Goal: Task Accomplishment & Management: Contribute content

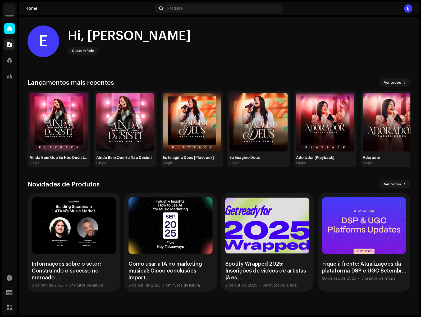
click at [12, 43] on span at bounding box center [9, 44] width 5 height 4
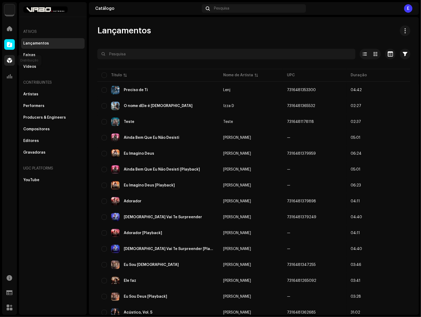
click at [7, 60] on span at bounding box center [9, 60] width 5 height 4
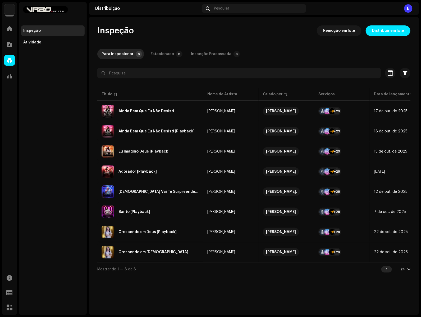
click at [33, 9] on div at bounding box center [53, 9] width 68 height 15
click at [6, 12] on img at bounding box center [9, 9] width 11 height 11
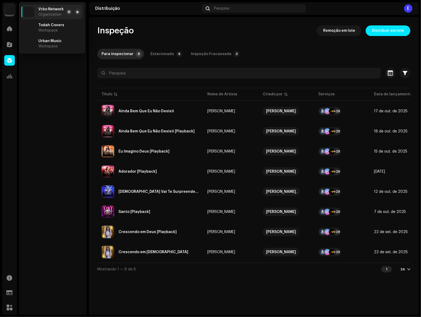
click at [8, 11] on img at bounding box center [9, 9] width 11 height 11
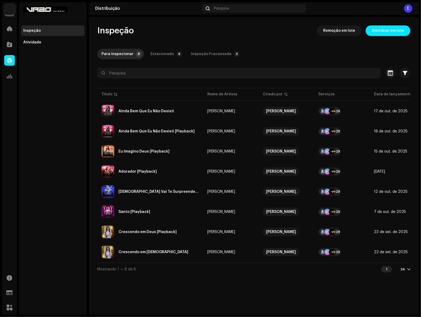
click at [2, 17] on div "Vrbo Network Home Catálogo Distribuição Análise Recursos Support Forms Marketpl…" at bounding box center [9, 158] width 15 height 313
click at [13, 44] on div at bounding box center [9, 44] width 11 height 11
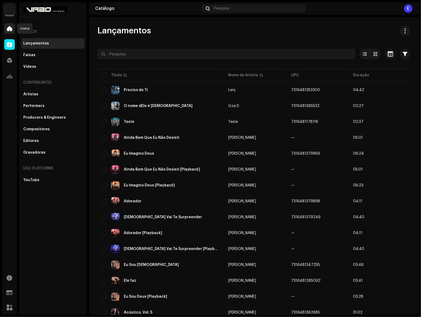
click at [13, 32] on div at bounding box center [9, 28] width 11 height 11
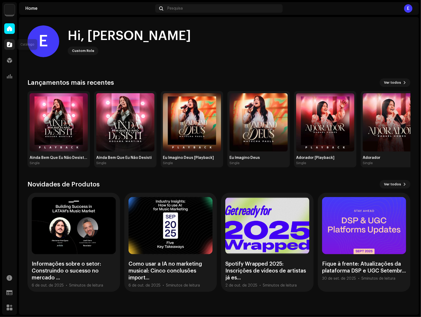
click at [12, 43] on span at bounding box center [9, 44] width 5 height 4
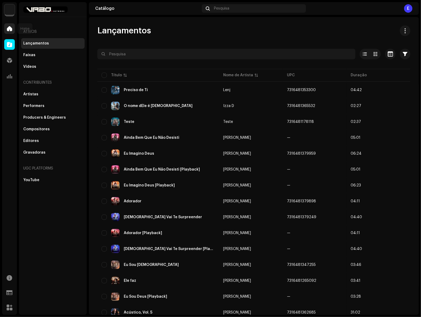
click at [11, 28] on span at bounding box center [9, 28] width 5 height 4
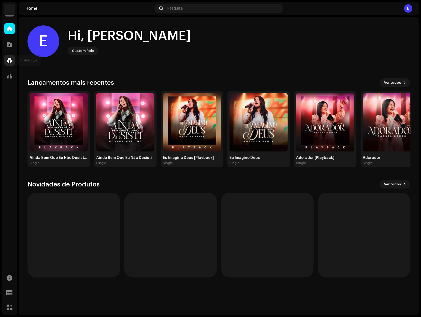
click at [9, 56] on div at bounding box center [9, 60] width 11 height 11
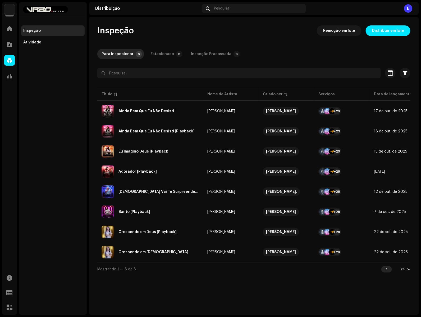
click at [8, 6] on img at bounding box center [9, 9] width 11 height 11
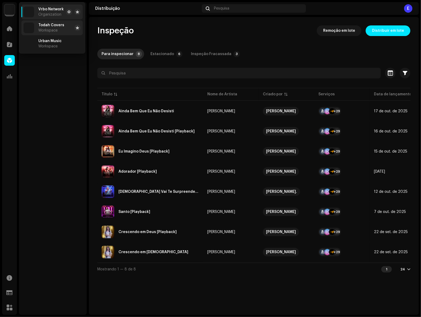
click at [53, 29] on span "Workspace" at bounding box center [47, 30] width 19 height 4
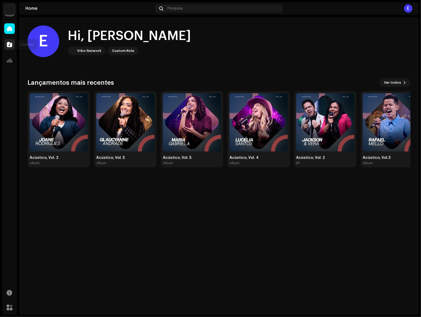
click at [5, 46] on div at bounding box center [9, 44] width 11 height 11
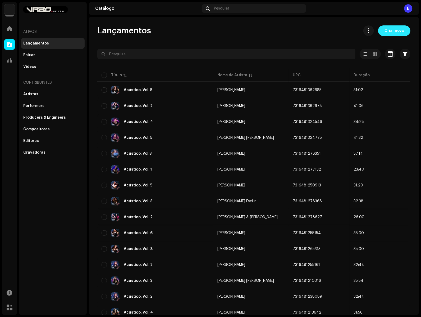
click at [395, 34] on span "Criar novo" at bounding box center [395, 30] width 20 height 11
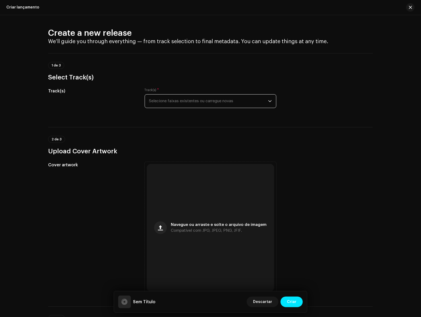
click at [174, 103] on span "Selecione faixas existentes ou carregue novas" at bounding box center [208, 100] width 119 height 13
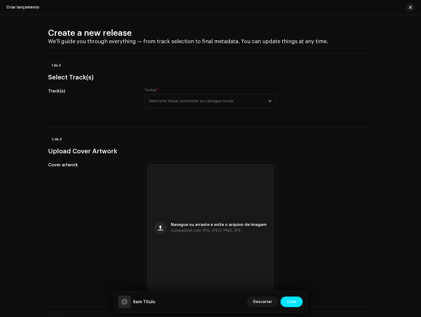
click at [169, 109] on div "Track(s) * Selecione faixas existentes ou carregue novas" at bounding box center [211, 101] width 132 height 26
click at [170, 104] on span "Selecione faixas existentes ou carregue novas" at bounding box center [208, 100] width 119 height 13
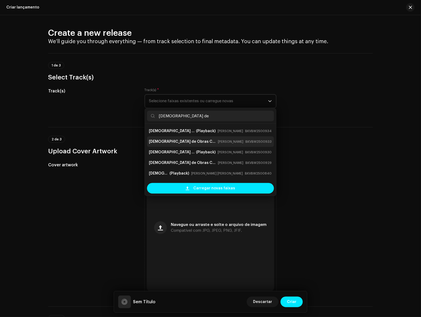
type input "[DEMOGRAPHIC_DATA] de"
click at [195, 145] on div "[DEMOGRAPHIC_DATA] de Obras Completas [PERSON_NAME] BKVBW2500933" at bounding box center [210, 141] width 123 height 8
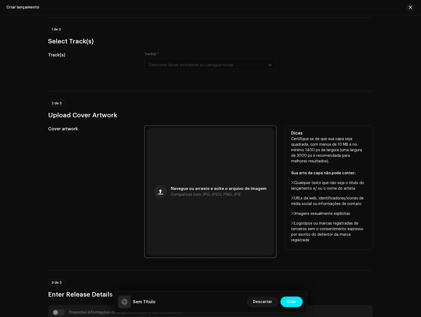
scroll to position [36, 0]
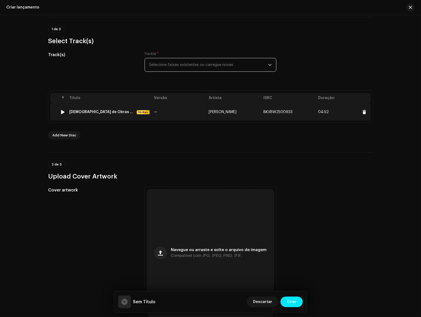
click at [256, 112] on td "[PERSON_NAME]" at bounding box center [234, 111] width 55 height 17
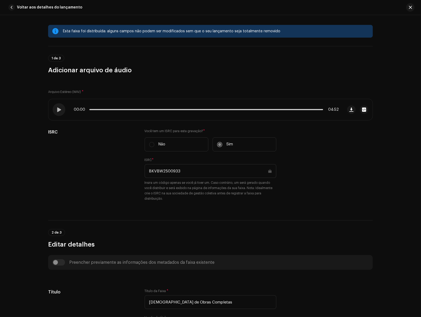
scroll to position [0, 0]
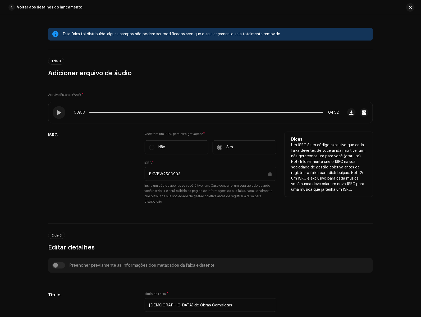
click at [199, 175] on input "BKVBW2500933" at bounding box center [211, 174] width 132 height 14
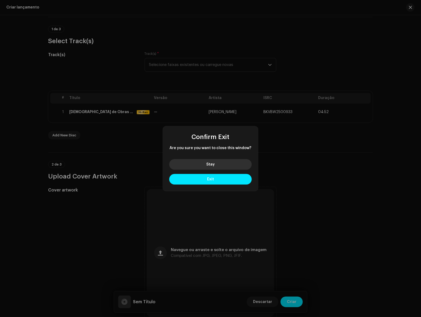
click at [229, 163] on button "Stay" at bounding box center [210, 164] width 83 height 11
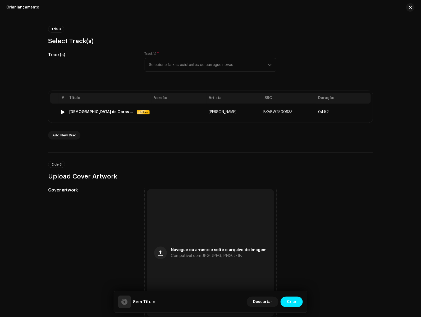
click at [363, 114] on span at bounding box center [365, 112] width 4 height 4
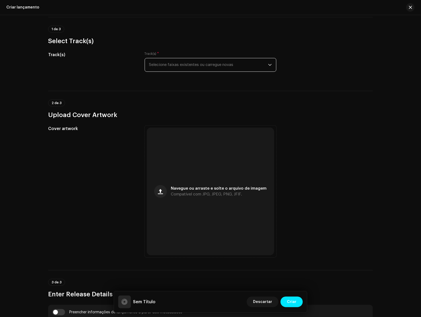
click at [169, 60] on span "Selecione faixas existentes ou carregue novas" at bounding box center [208, 64] width 119 height 13
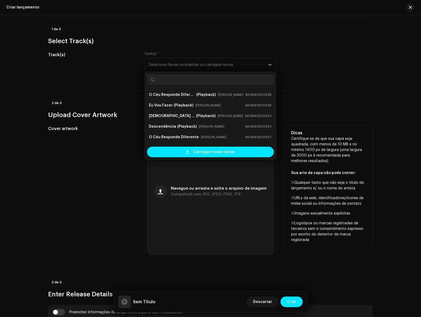
click at [92, 140] on div "Cover artwork" at bounding box center [92, 191] width 88 height 132
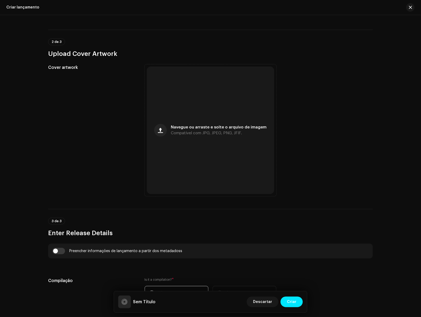
scroll to position [170, 0]
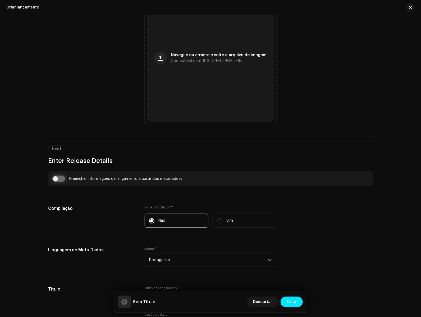
click at [58, 179] on div "Preencher informações de lançamento a partir dos metadadoss" at bounding box center [210, 178] width 317 height 6
click at [62, 182] on div "Preencher informações de lançamento a partir dos metadadoss" at bounding box center [210, 178] width 317 height 6
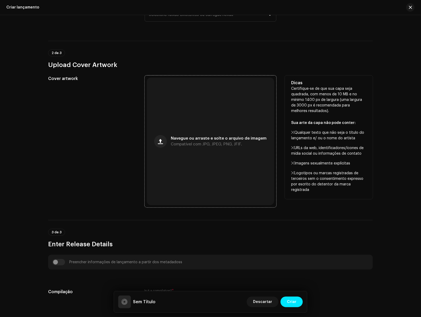
scroll to position [83, 0]
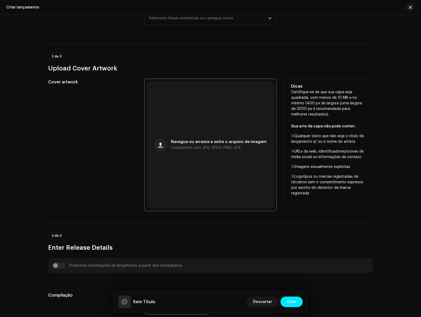
click at [235, 141] on span "Navegue ou arraste e solte o arquivo de imagem" at bounding box center [219, 142] width 96 height 4
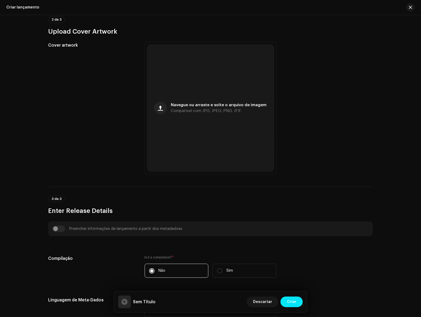
scroll to position [224, 0]
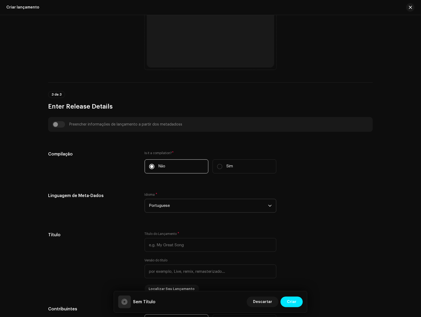
click at [208, 202] on span "Portuguese" at bounding box center [208, 205] width 119 height 13
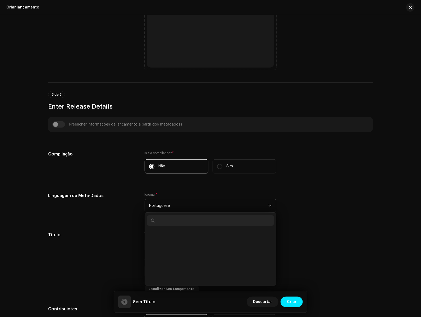
scroll to position [1442, 0]
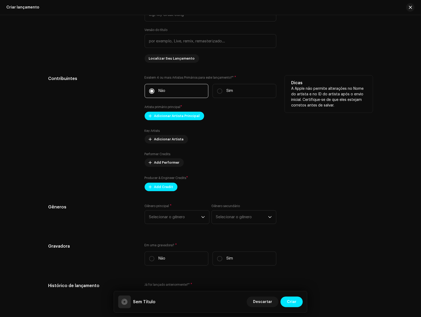
scroll to position [388, 0]
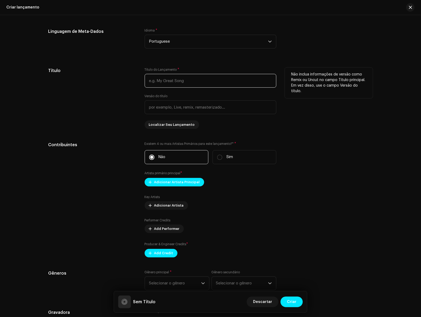
click at [172, 79] on input "text" at bounding box center [211, 81] width 132 height 14
type input "2"
type input "Acústico, Vol. 8"
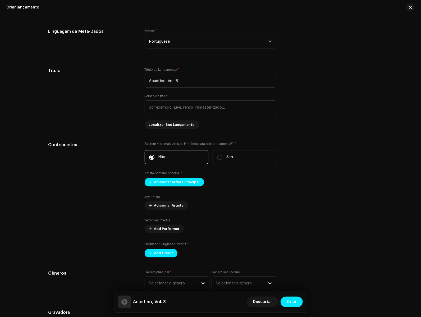
click at [288, 141] on div "Preencher informações de lançamento a partir dos metadadoss Compilação Is it a …" at bounding box center [210, 236] width 325 height 566
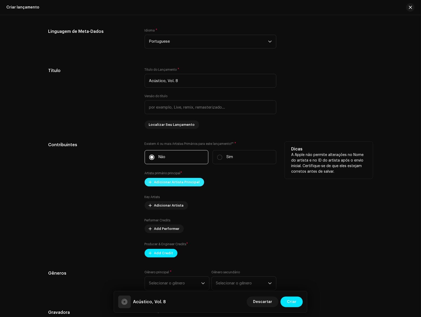
click at [180, 185] on span "Adicionar Artista Principal" at bounding box center [177, 182] width 46 height 11
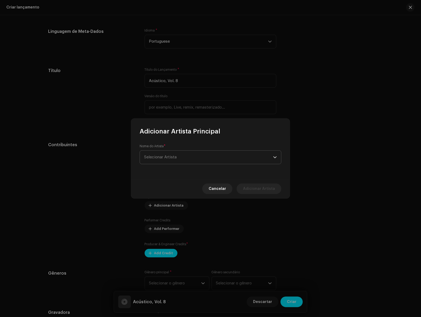
click at [164, 160] on span "Selecionar Artista" at bounding box center [208, 157] width 129 height 13
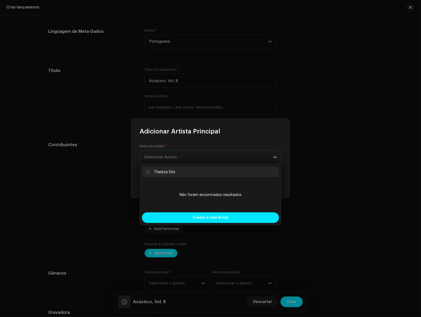
type input "[PERSON_NAME]"
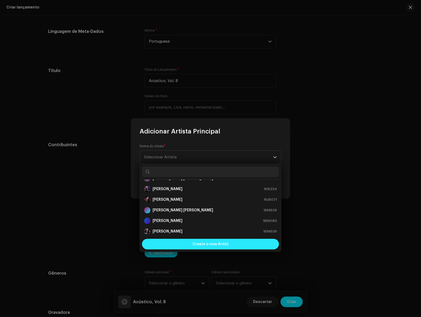
scroll to position [30, 0]
click at [204, 241] on span "Create a new Artist" at bounding box center [211, 244] width 36 height 11
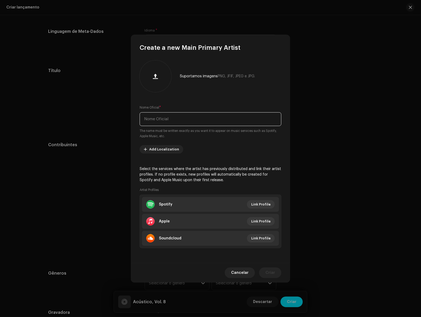
click at [194, 116] on input "text" at bounding box center [211, 119] width 142 height 14
paste input "[PERSON_NAME]"
type input "[PERSON_NAME]"
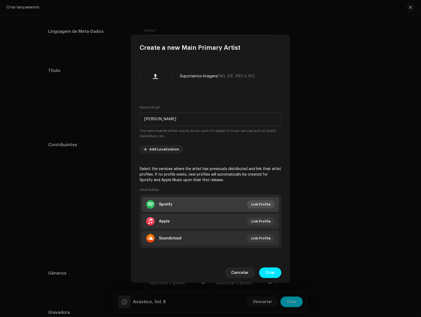
click at [261, 204] on span "Link Profile" at bounding box center [260, 204] width 19 height 11
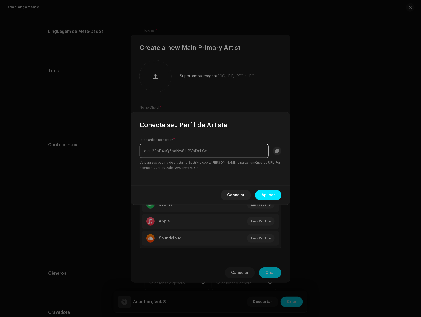
paste input "4g260Uetu3N3o5Sp9Tlxwl"
type input "4g260Uetu3N3o5Sp9Tlxwl"
drag, startPoint x: 273, startPoint y: 190, endPoint x: 274, endPoint y: 196, distance: 7.0
click at [273, 190] on div "Cancelar Aplicar" at bounding box center [210, 194] width 159 height 19
click at [274, 196] on span "Aplicar" at bounding box center [268, 195] width 13 height 11
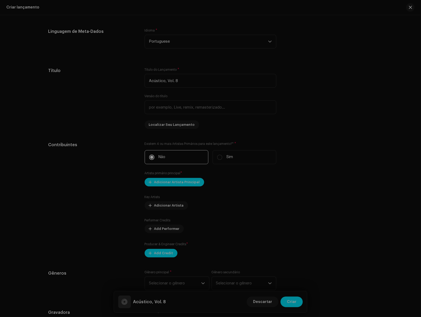
click at [359, 192] on div "Create a new Main Primary Artist Suportamos imagens PNG, JFIF, JPEG e JPG. Nome…" at bounding box center [210, 158] width 421 height 317
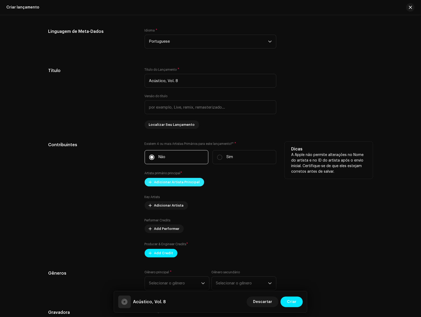
click at [181, 184] on span "Adicionar Artista Principal" at bounding box center [177, 182] width 46 height 11
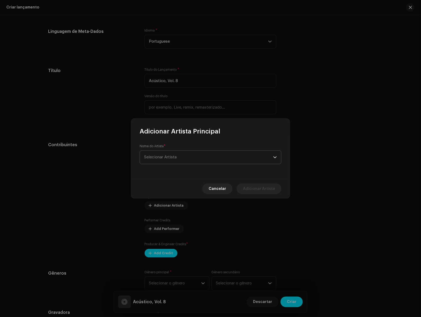
click at [212, 157] on span "Selecionar Artista" at bounding box center [208, 157] width 129 height 13
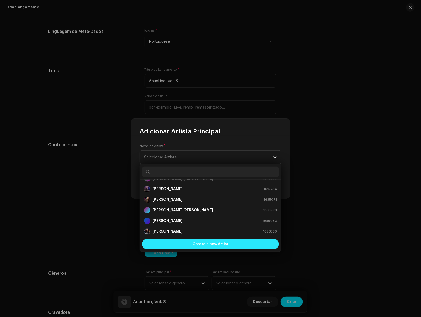
scroll to position [51, 0]
click at [201, 245] on span "Create a new Artist" at bounding box center [211, 244] width 36 height 11
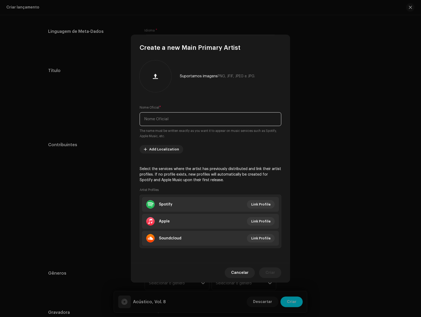
click at [191, 123] on input "text" at bounding box center [211, 119] width 142 height 14
click at [226, 195] on div "Artist Profiles Spotify Link Profile Apple Link Profile Soundcloud Link Profile" at bounding box center [211, 217] width 142 height 61
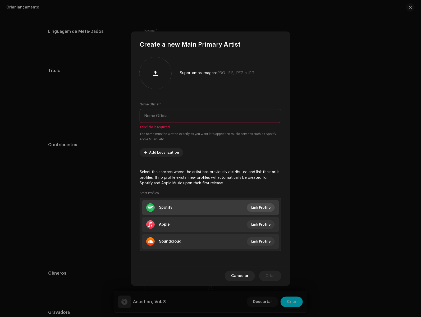
click at [261, 210] on span "Link Profile" at bounding box center [260, 207] width 19 height 11
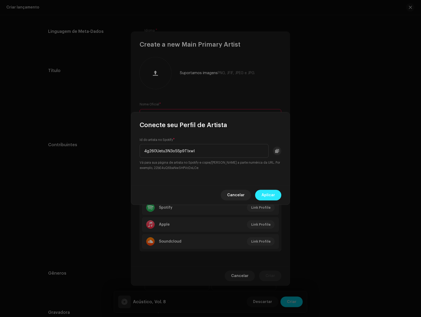
type input "4g260Uetu3N3o5Sp9Tlxwl"
click at [272, 195] on span "Aplicar" at bounding box center [268, 195] width 13 height 11
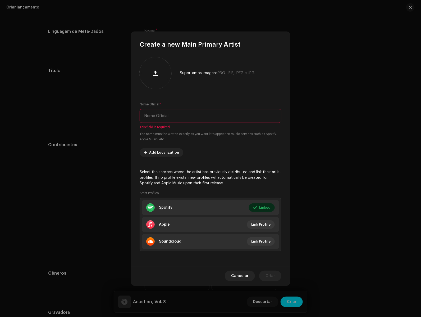
click at [186, 120] on input "text" at bounding box center [211, 116] width 142 height 14
paste input "[PERSON_NAME]"
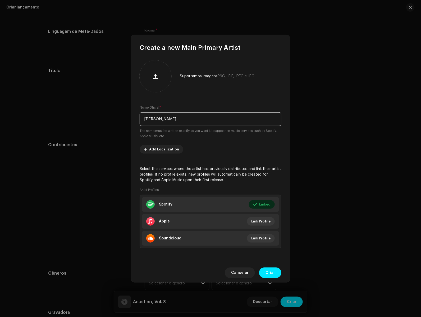
type input "[PERSON_NAME]"
click at [249, 173] on p "Select the services where the artist has previously distributed and link their …" at bounding box center [211, 174] width 142 height 17
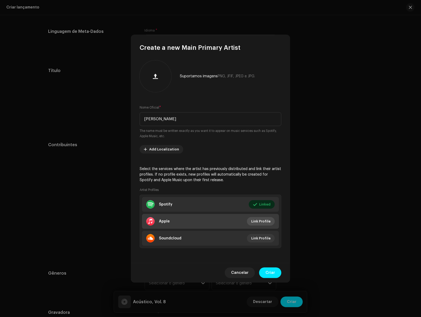
click at [263, 224] on span "Link Profile" at bounding box center [260, 221] width 19 height 11
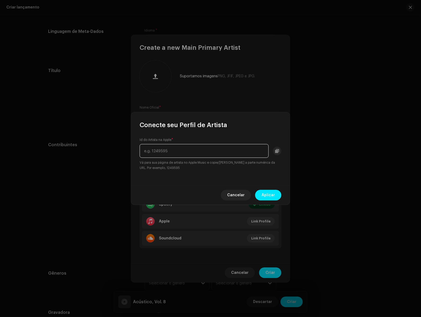
paste input "1504135044"
type input "1504135044"
click at [272, 192] on span "Aplicar" at bounding box center [268, 195] width 13 height 11
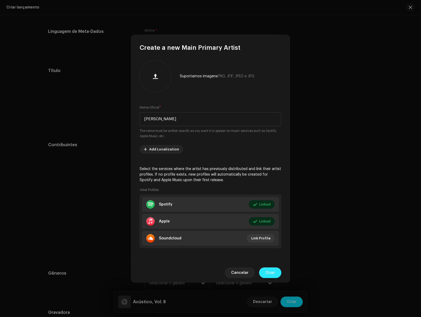
click at [272, 274] on span "Criar" at bounding box center [271, 272] width 10 height 11
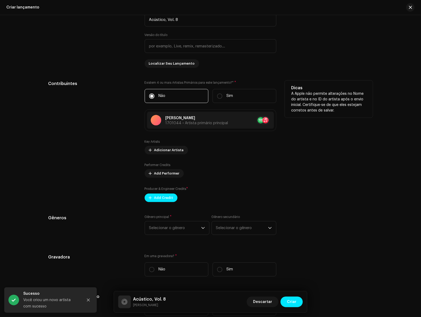
scroll to position [453, 0]
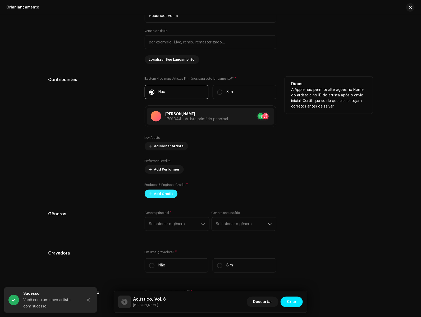
click at [163, 195] on span "Add Credit" at bounding box center [163, 193] width 19 height 11
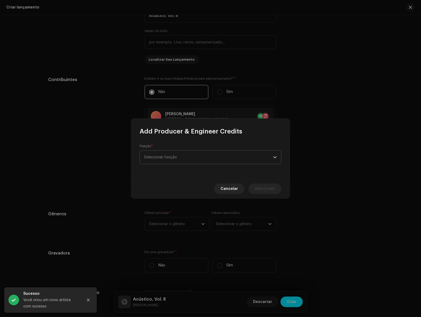
click at [170, 161] on span "Selecionar função" at bounding box center [208, 157] width 129 height 13
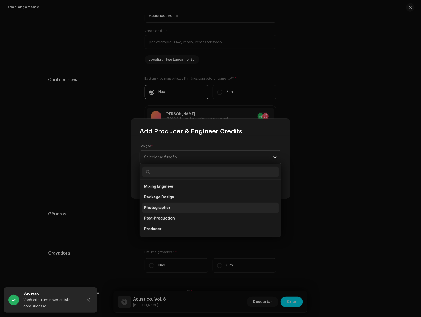
scroll to position [169, 0]
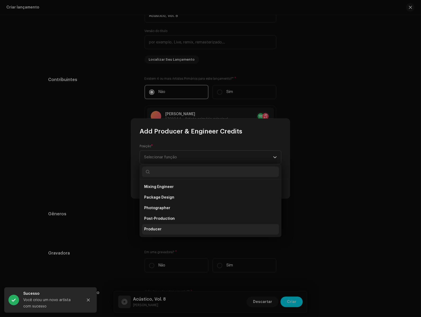
click at [164, 229] on li "Producer" at bounding box center [210, 229] width 137 height 11
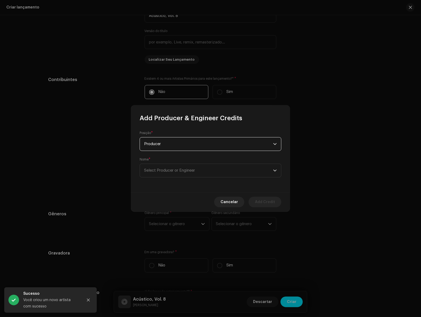
click at [230, 178] on div "Posição * Producer Nome * Select Producer or Engineer" at bounding box center [210, 157] width 159 height 70
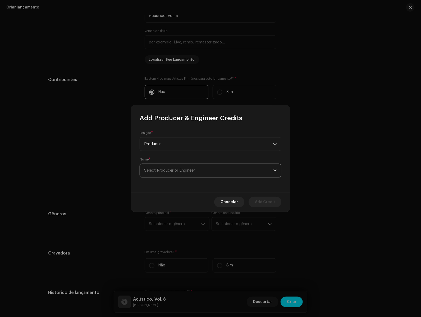
click at [228, 176] on span "Select Producer or Engineer" at bounding box center [208, 170] width 129 height 13
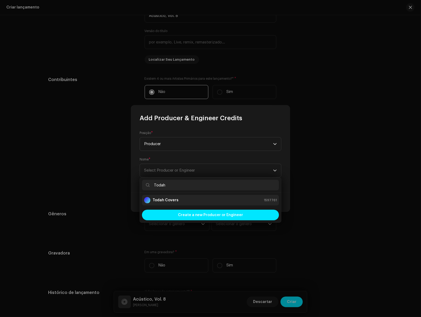
type input "Todah"
click at [185, 204] on li "Todah Covers 1597761" at bounding box center [210, 200] width 137 height 11
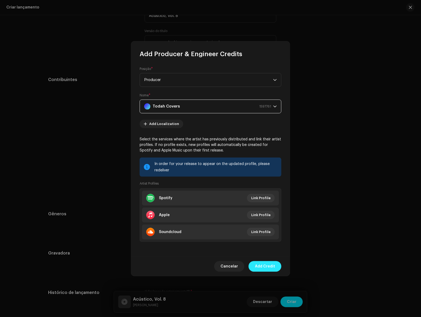
drag, startPoint x: 264, startPoint y: 259, endPoint x: 264, endPoint y: 262, distance: 3.3
click at [264, 260] on div "Cancelar Add Credit" at bounding box center [210, 265] width 159 height 19
click at [264, 263] on span "Add Credit" at bounding box center [265, 266] width 20 height 11
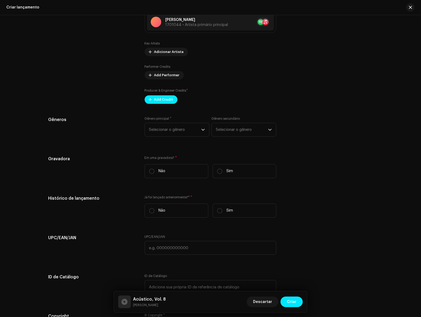
scroll to position [576, 0]
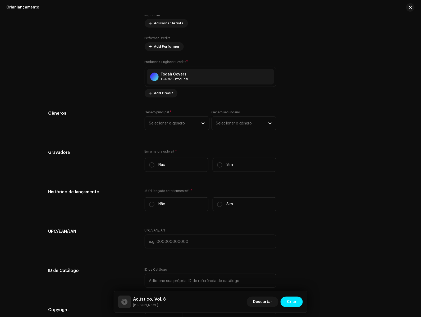
click at [181, 98] on div "Preencher informações de lançamento a partir dos metadadoss Compilação Is it a …" at bounding box center [210, 62] width 325 height 595
click at [189, 120] on span "Selecionar o gênero" at bounding box center [175, 123] width 52 height 13
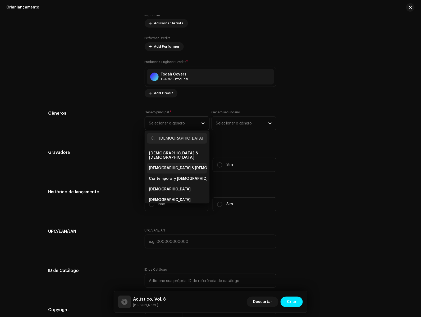
type input "[DEMOGRAPHIC_DATA]"
click at [170, 163] on li "[DEMOGRAPHIC_DATA] & [DEMOGRAPHIC_DATA]" at bounding box center [177, 168] width 60 height 11
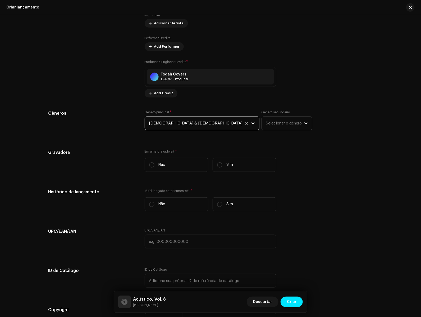
click at [266, 128] on span "Selecionar o gênero" at bounding box center [285, 123] width 38 height 13
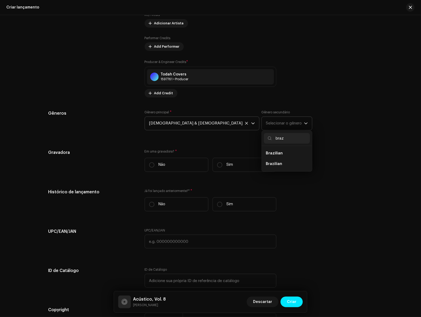
type input "braz"
click at [264, 159] on li "Brazilian" at bounding box center [287, 153] width 46 height 11
click at [266, 164] on span "Brazilian" at bounding box center [274, 163] width 16 height 5
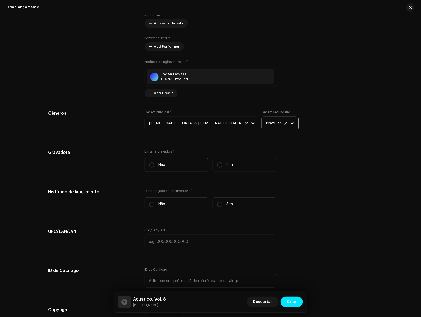
click at [177, 165] on label "Não" at bounding box center [177, 165] width 64 height 14
click at [155, 165] on input "Não" at bounding box center [151, 164] width 5 height 5
radio input "true"
click at [229, 171] on label "Sim" at bounding box center [245, 165] width 64 height 14
click at [223, 168] on input "Sim" at bounding box center [219, 164] width 5 height 5
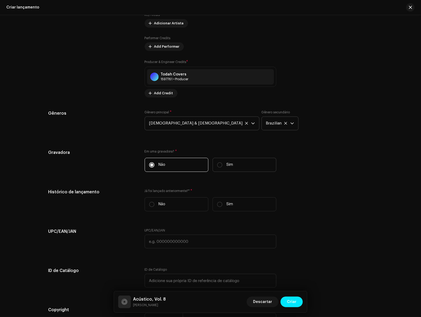
radio input "true"
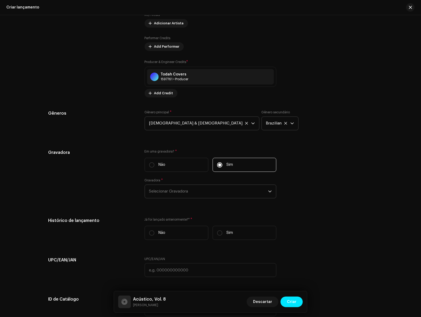
click at [184, 195] on span "Selecionar Gravadora" at bounding box center [208, 191] width 119 height 13
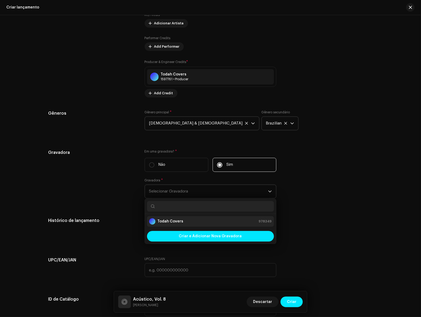
click at [176, 220] on strong "Todah Covers" at bounding box center [171, 221] width 26 height 5
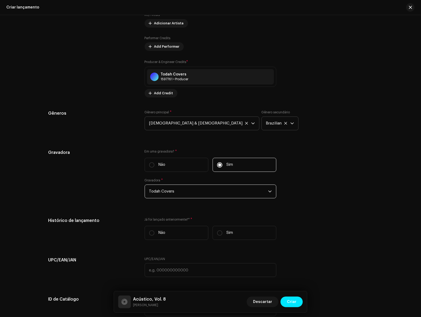
drag, startPoint x: 359, startPoint y: 186, endPoint x: 342, endPoint y: 195, distance: 19.2
click at [359, 186] on div "Gravadora Em uma gravadora? * Não Sim Gravadora * Todah Covers" at bounding box center [210, 176] width 325 height 55
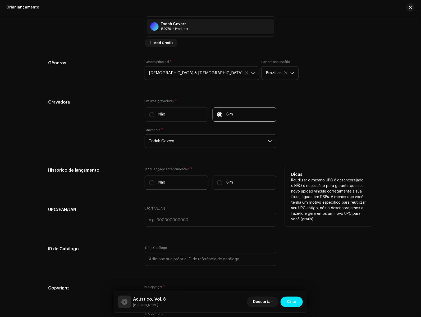
click at [176, 187] on label "Não" at bounding box center [177, 182] width 64 height 14
click at [155, 185] on input "Não" at bounding box center [151, 182] width 5 height 5
radio input "true"
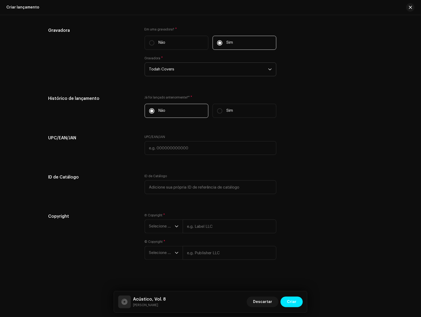
scroll to position [699, 0]
drag, startPoint x: 171, startPoint y: 226, endPoint x: 179, endPoint y: 224, distance: 8.0
click at [171, 226] on span "Selecione o ano" at bounding box center [162, 226] width 26 height 13
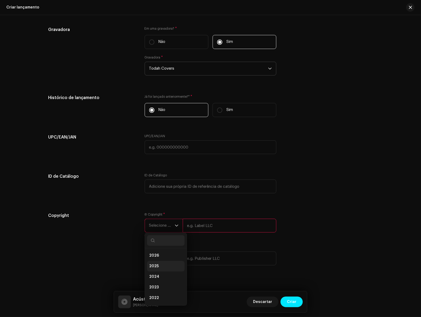
click at [169, 265] on li "2025" at bounding box center [166, 266] width 38 height 11
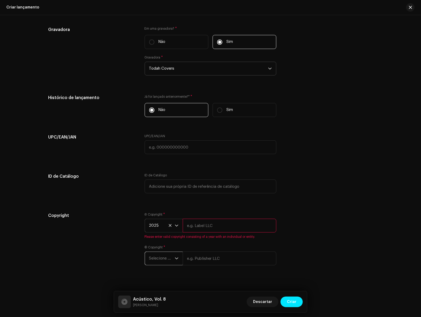
drag, startPoint x: 173, startPoint y: 262, endPoint x: 170, endPoint y: 267, distance: 5.8
click at [173, 262] on span "Selecione o ano" at bounding box center [162, 258] width 26 height 13
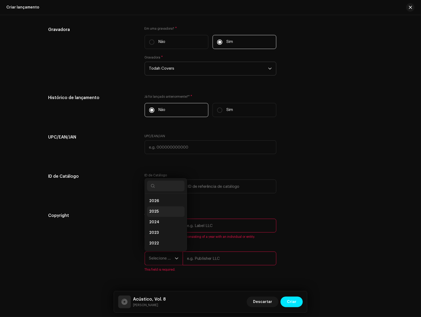
click at [163, 212] on li "2025" at bounding box center [166, 211] width 38 height 11
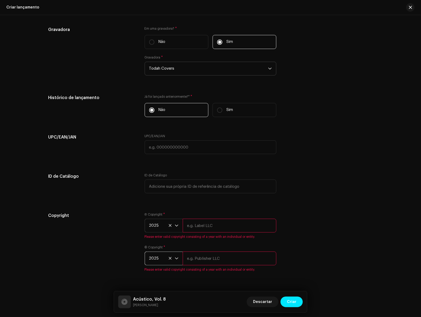
click at [206, 221] on input "text" at bounding box center [230, 226] width 94 height 14
type input "Todah Covers"
click at [231, 262] on div "© Copyright * 2025 Please enter valid copyright consisting of a year with an in…" at bounding box center [211, 258] width 132 height 26
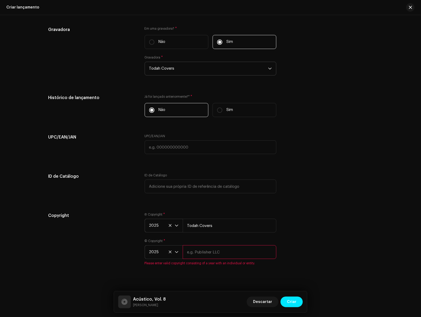
paste input "Todah Covers"
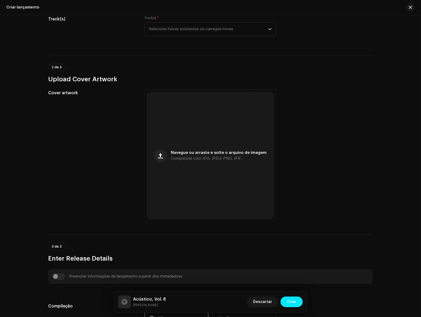
scroll to position [2, 0]
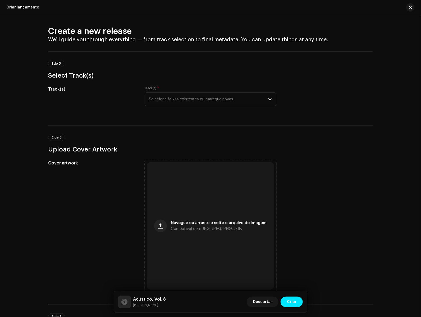
type input "Todah Covers"
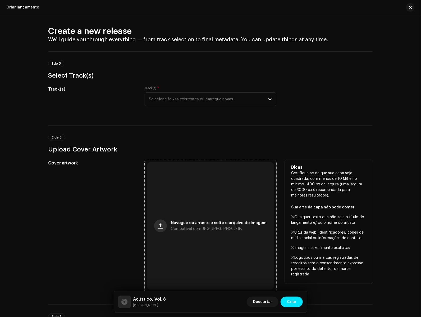
click at [165, 227] on button "button" at bounding box center [160, 225] width 13 height 13
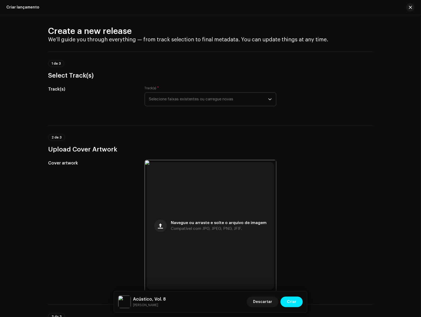
click at [236, 92] on p-select "Selecione faixas existentes ou carregue novas" at bounding box center [211, 99] width 132 height 14
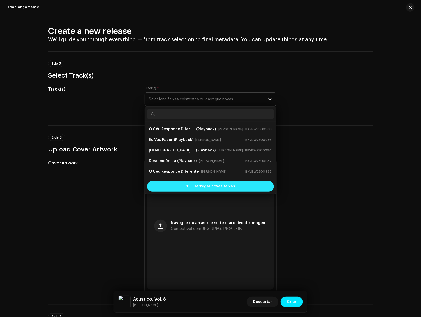
scroll to position [8, 0]
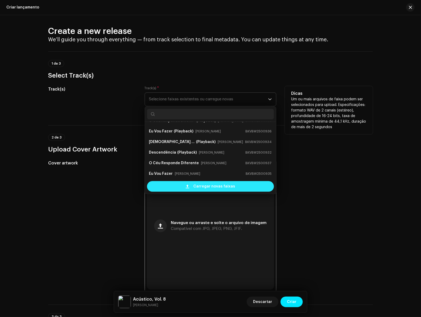
click at [205, 187] on span "Carregar novas faixas" at bounding box center [214, 186] width 42 height 11
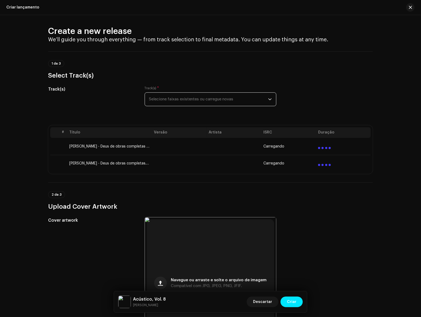
click at [174, 99] on span "Selecione faixas existentes ou carregue novas" at bounding box center [208, 99] width 119 height 13
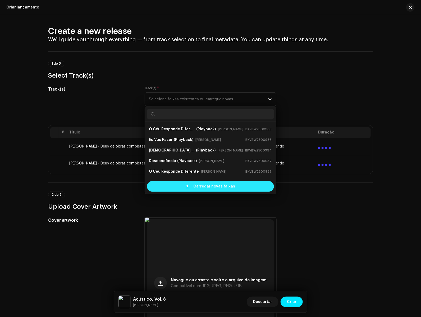
scroll to position [30, 0]
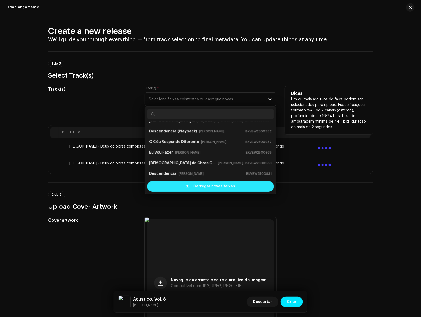
click at [183, 186] on div "Carregar novas faixas" at bounding box center [210, 186] width 127 height 11
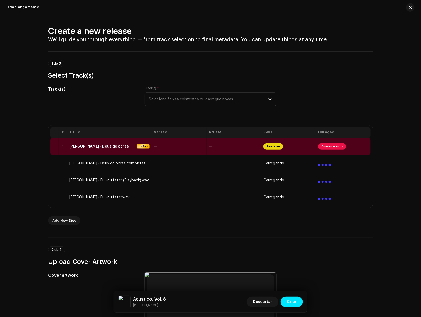
click at [245, 89] on div "Track(s) * Selecione faixas existentes ou carregue novas" at bounding box center [211, 96] width 132 height 20
click at [243, 99] on span "Selecione faixas existentes ou carregue novas" at bounding box center [208, 99] width 119 height 13
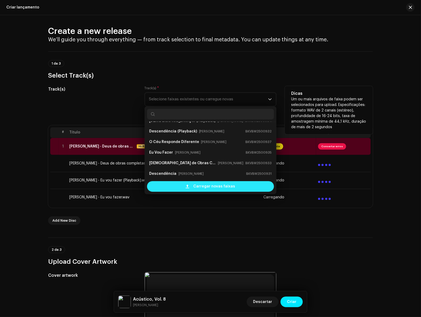
click at [179, 186] on div "Carregar novas faixas" at bounding box center [210, 186] width 127 height 11
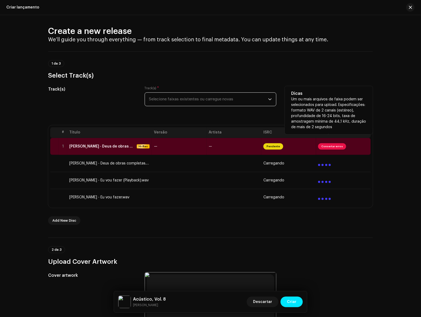
click at [239, 104] on span "Selecione faixas existentes ou carregue novas" at bounding box center [208, 99] width 119 height 13
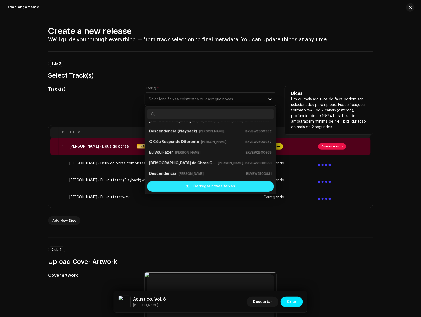
click at [198, 188] on span "Carregar novas faixas" at bounding box center [214, 186] width 42 height 11
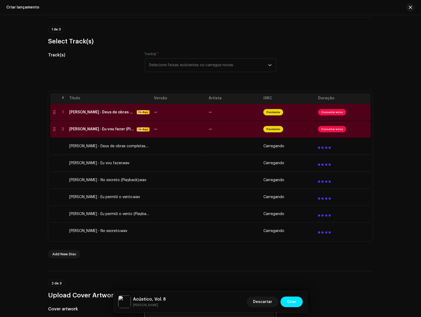
scroll to position [1, 0]
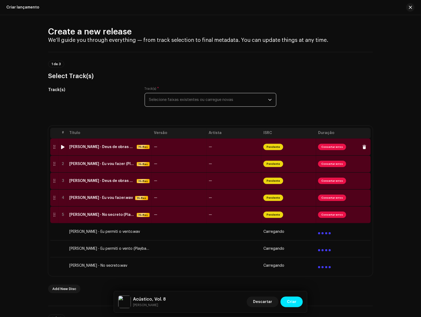
click at [121, 152] on td "[PERSON_NAME] - Deus de obras completas (Playback).wav Hi-Res" at bounding box center [109, 146] width 85 height 17
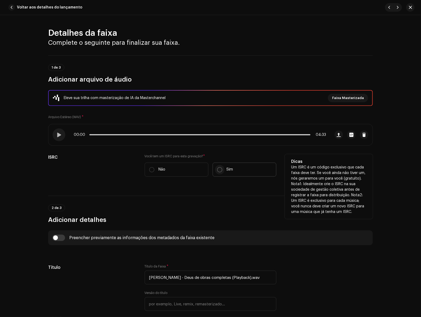
click at [220, 168] on input "Sim" at bounding box center [219, 169] width 5 height 5
radio input "true"
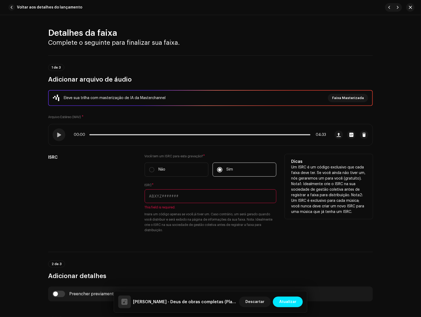
click at [173, 192] on input "text" at bounding box center [211, 196] width 132 height 14
paste input "BKVBW2500890"
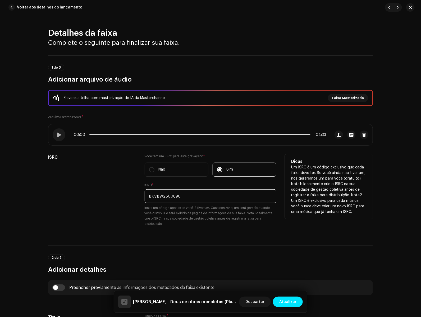
type input "BKVBW2500890"
click at [218, 215] on small "Insira um código apenas se você já tiver um. Caso contrário, um será gerado qua…" at bounding box center [211, 215] width 132 height 21
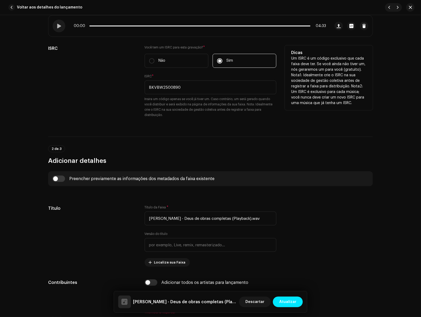
scroll to position [150, 0]
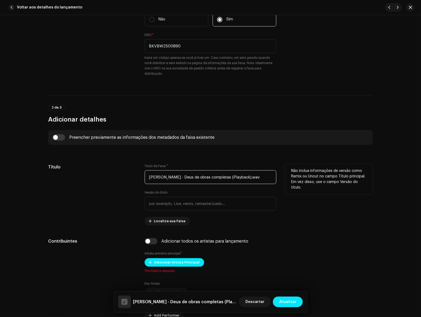
drag, startPoint x: 175, startPoint y: 177, endPoint x: 120, endPoint y: 177, distance: 54.8
click at [120, 177] on div "Título Título da Faixa * [PERSON_NAME] - Deus de obras completas (Playback).wav…" at bounding box center [210, 194] width 325 height 61
click at [234, 173] on input "[DEMOGRAPHIC_DATA] de obras completas (Playback).wav" at bounding box center [211, 177] width 132 height 14
drag, startPoint x: 244, startPoint y: 176, endPoint x: 196, endPoint y: 178, distance: 48.5
click at [196, 178] on input "[DEMOGRAPHIC_DATA] de obras completas (Playback).wav" at bounding box center [211, 177] width 132 height 14
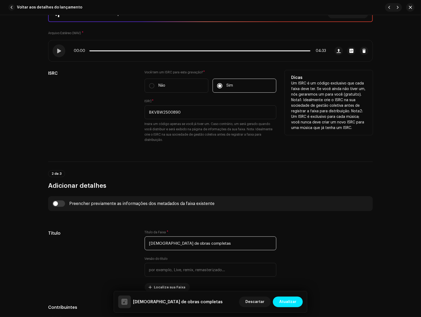
scroll to position [84, 0]
type input "[DEMOGRAPHIC_DATA] de obras completas"
click at [201, 108] on input "BKVBW2500890" at bounding box center [211, 113] width 132 height 14
click at [201, 112] on input "BKVBW2500890" at bounding box center [211, 113] width 132 height 14
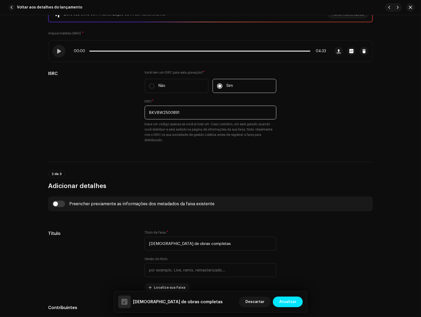
type input "BKVBW2500891"
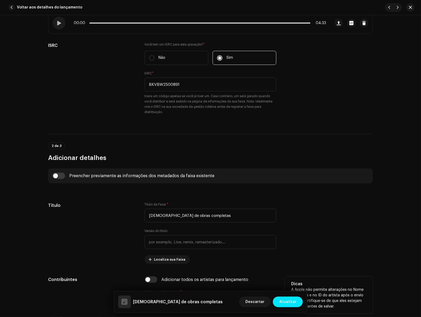
scroll to position [221, 0]
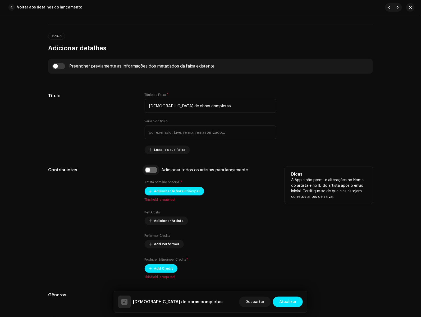
click at [153, 169] on input "checkbox" at bounding box center [151, 170] width 13 height 6
checkbox input "true"
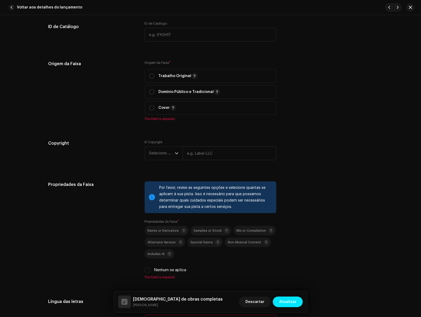
scroll to position [676, 0]
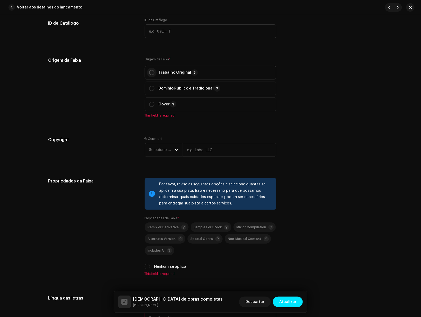
click at [152, 73] on input "radio" at bounding box center [151, 72] width 5 height 5
radio input "true"
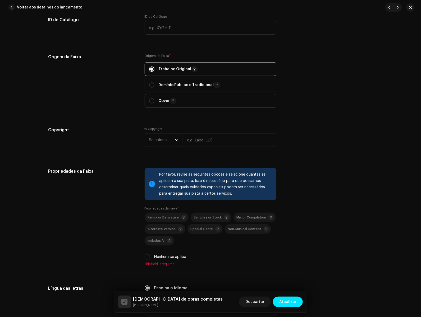
scroll to position [682, 0]
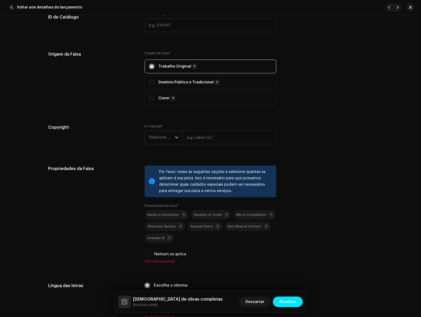
click at [157, 136] on span "Selecione o ano" at bounding box center [162, 137] width 26 height 13
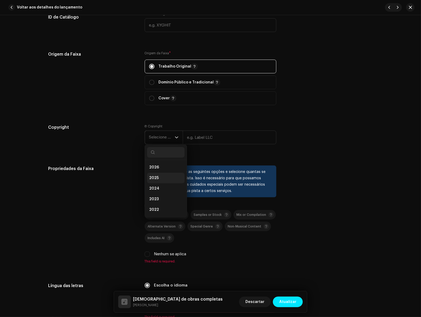
click at [160, 177] on li "2025" at bounding box center [166, 178] width 38 height 11
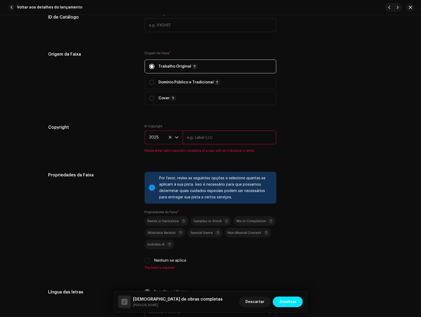
drag, startPoint x: 192, startPoint y: 148, endPoint x: 195, endPoint y: 145, distance: 3.8
click at [193, 148] on div "Ⓟ Copyright 2025 Please enter valid copyright consisting of a year with an indi…" at bounding box center [211, 138] width 132 height 29
click at [197, 140] on input "text" at bounding box center [230, 137] width 94 height 14
type input "Todah Covers"
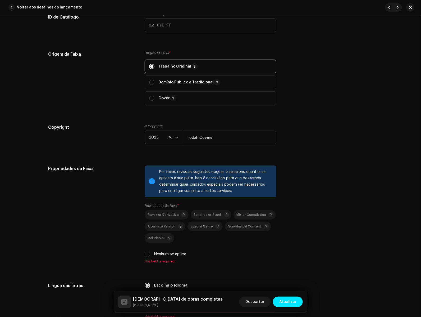
click at [120, 142] on div "Copyright" at bounding box center [92, 138] width 88 height 29
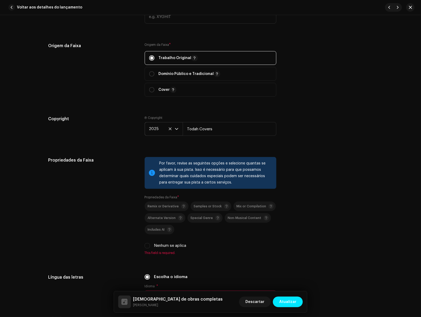
scroll to position [743, 0]
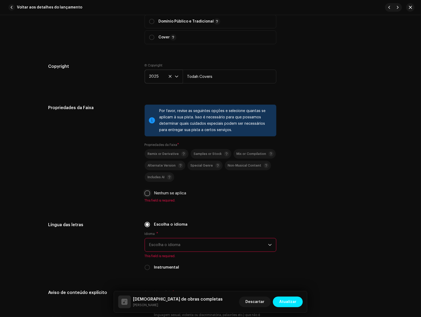
click at [149, 195] on input "Nenhum se aplica" at bounding box center [147, 193] width 5 height 5
checkbox input "true"
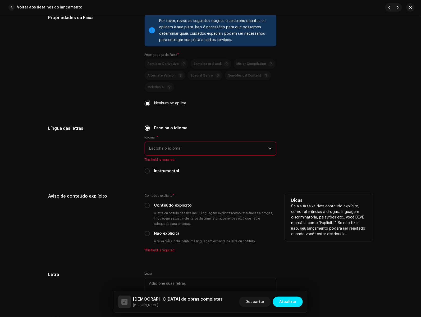
scroll to position [882, 0]
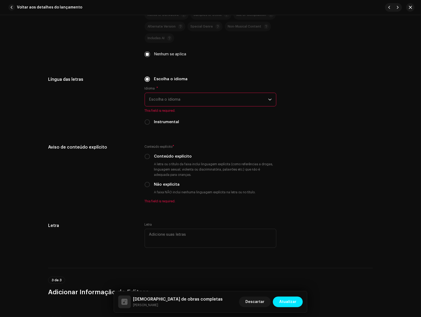
click at [185, 100] on span "Escolha o idioma" at bounding box center [208, 99] width 119 height 13
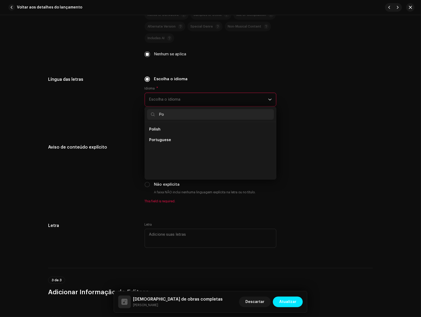
scroll to position [0, 0]
type input "Por"
drag, startPoint x: 186, startPoint y: 131, endPoint x: 145, endPoint y: 128, distance: 41.7
click at [186, 130] on li "Portuguese" at bounding box center [210, 129] width 127 height 11
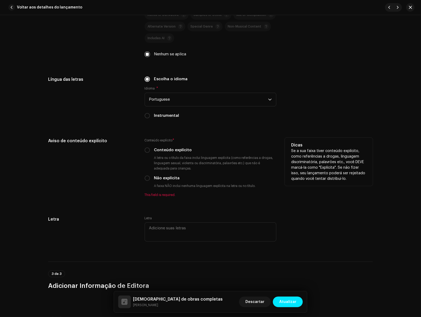
click at [151, 179] on div "Não explícita" at bounding box center [211, 178] width 132 height 6
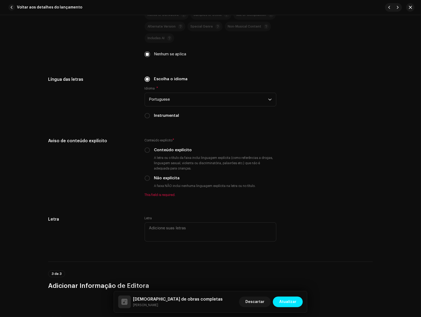
click at [151, 115] on div "Instrumental" at bounding box center [211, 116] width 132 height 6
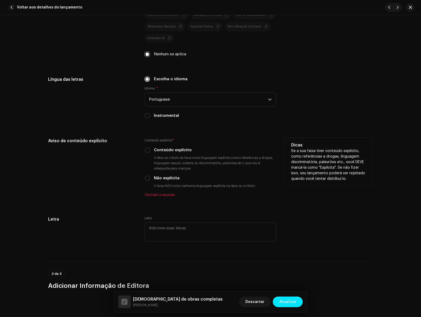
click at [147, 117] on input "Instrumental" at bounding box center [147, 115] width 5 height 5
radio input "true"
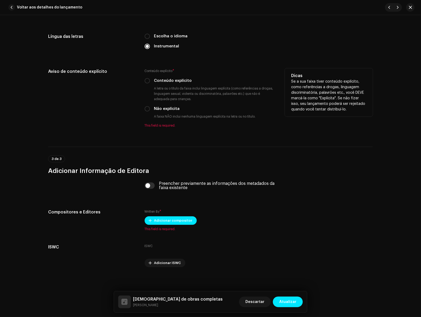
scroll to position [926, 0]
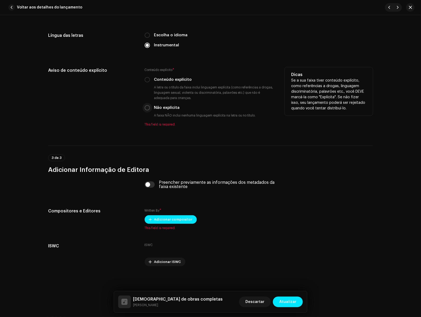
click at [148, 108] on input "Não explícita" at bounding box center [147, 107] width 5 height 5
radio input "true"
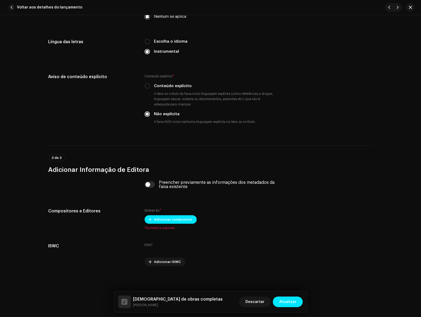
scroll to position [919, 0]
click at [146, 183] on input "checkbox" at bounding box center [150, 185] width 10 height 6
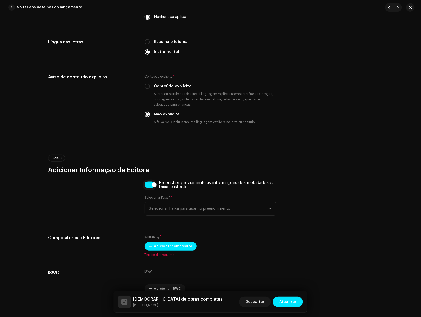
click at [152, 187] on input "checkbox" at bounding box center [150, 185] width 10 height 6
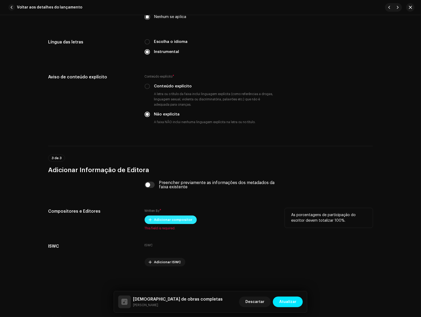
click at [164, 220] on span "Adicionar compositor" at bounding box center [173, 219] width 38 height 11
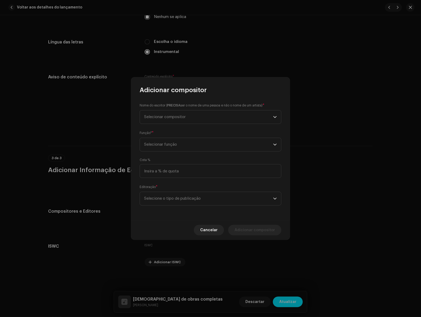
click at [213, 224] on div "Cancelar Adicionar compositor" at bounding box center [210, 229] width 159 height 19
click at [212, 228] on span "Cancelar" at bounding box center [208, 230] width 17 height 11
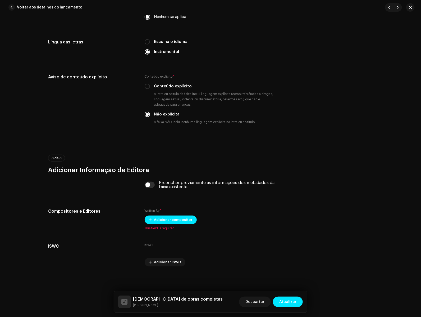
click at [154, 185] on div "Preencher previamente as informações dos metadados da faixa existente" at bounding box center [211, 185] width 132 height 8
click at [148, 184] on input "checkbox" at bounding box center [150, 185] width 10 height 6
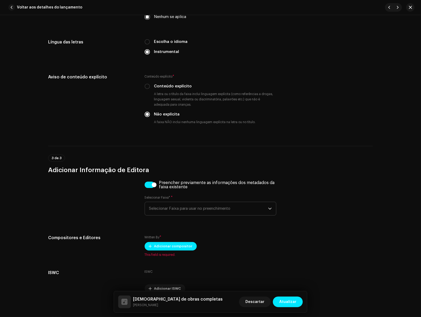
click at [173, 213] on span "Selecionar Faixa para usar no preenchimento" at bounding box center [208, 208] width 119 height 13
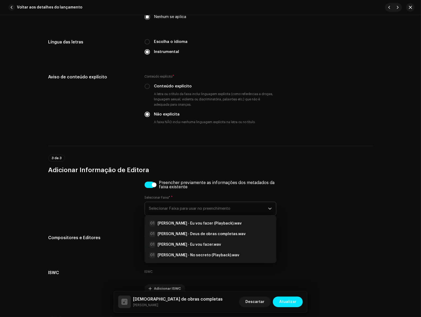
click at [175, 211] on span "Selecionar Faixa para usar no preenchimento" at bounding box center [208, 208] width 119 height 13
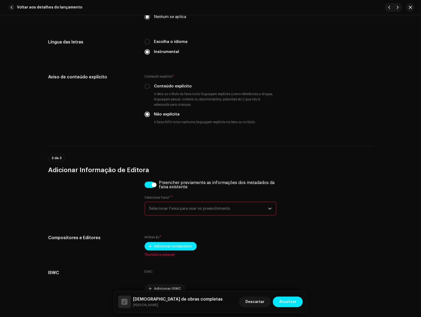
click at [175, 211] on span "Selecionar Faixa para usar no preenchimento" at bounding box center [208, 208] width 119 height 13
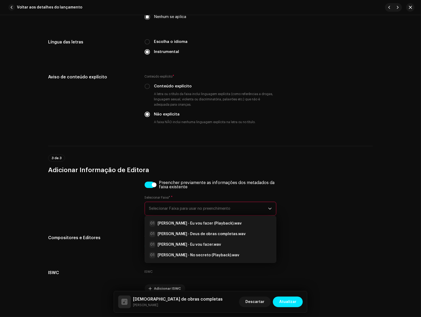
click at [175, 211] on span "Selecionar Faixa para usar no preenchimento" at bounding box center [208, 208] width 119 height 13
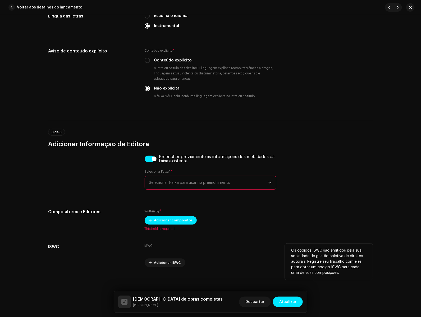
scroll to position [946, 0]
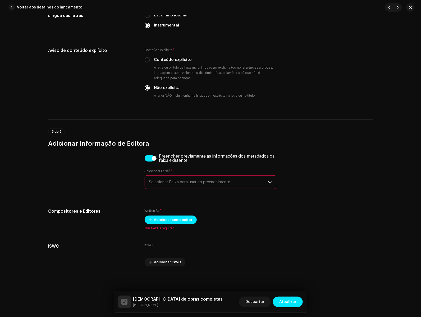
click at [149, 155] on input "checkbox" at bounding box center [150, 158] width 10 height 6
checkbox input "false"
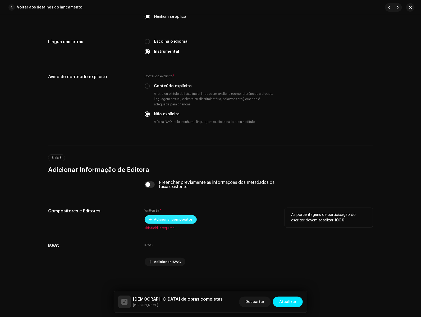
click at [168, 217] on span "Adicionar compositor" at bounding box center [173, 219] width 38 height 11
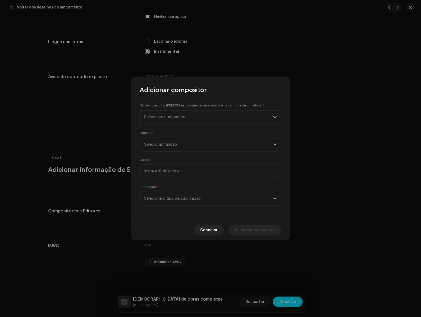
click at [178, 113] on span "Selecionar compositor" at bounding box center [208, 116] width 129 height 13
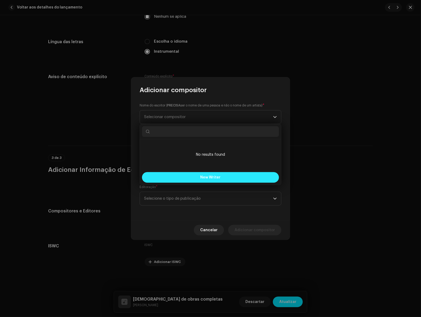
click at [195, 178] on button "New Writer" at bounding box center [210, 177] width 137 height 11
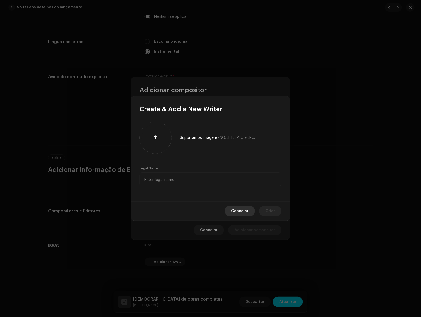
click at [237, 209] on span "Cancelar" at bounding box center [239, 211] width 17 height 11
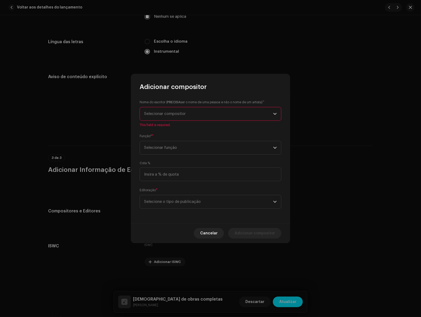
click at [190, 120] on span "Selecionar compositor" at bounding box center [208, 113] width 129 height 13
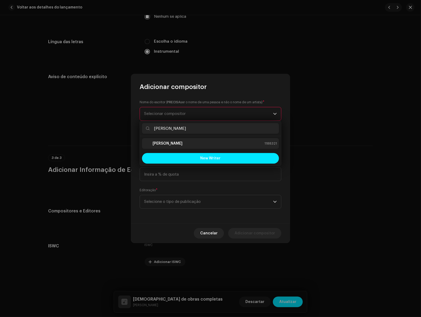
type input "[PERSON_NAME]"
click at [181, 144] on strong "[PERSON_NAME]" at bounding box center [168, 143] width 30 height 5
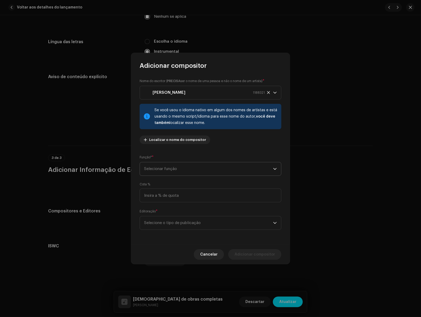
click at [186, 172] on span "Selecionar função" at bounding box center [208, 168] width 129 height 13
click at [176, 206] on li "Composer" at bounding box center [210, 204] width 137 height 11
click at [205, 198] on input at bounding box center [211, 195] width 142 height 14
type input "100,00"
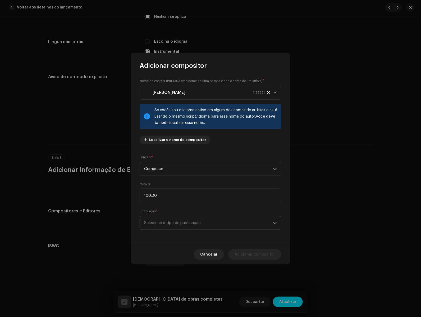
click at [202, 221] on span "Selecione o tipo de publicação" at bounding box center [208, 222] width 129 height 13
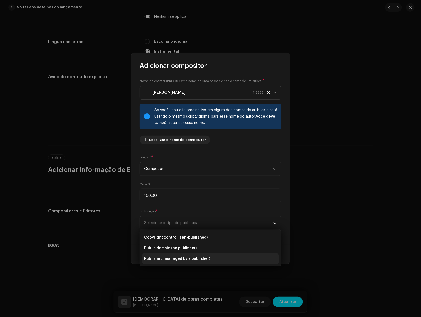
click at [194, 256] on span "Published (managed by a publisher)" at bounding box center [177, 258] width 66 height 5
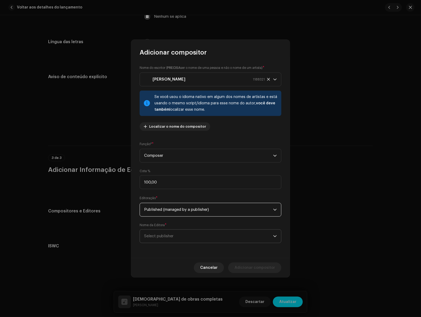
click at [192, 236] on span "Select publisher" at bounding box center [208, 235] width 129 height 13
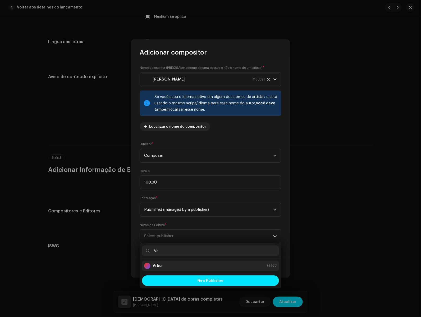
type input "Vr"
click at [182, 268] on div "Vrbo 76977" at bounding box center [210, 266] width 133 height 6
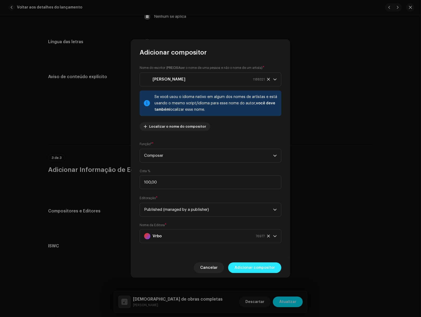
click at [236, 267] on button "Adicionar compositor" at bounding box center [254, 267] width 53 height 11
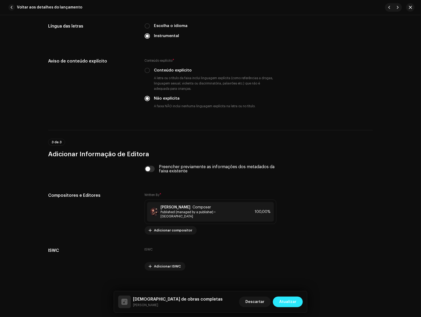
scroll to position [935, 0]
click at [287, 304] on span "Atualizar" at bounding box center [288, 301] width 17 height 11
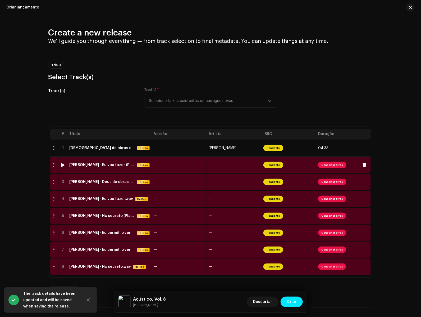
scroll to position [0, 0]
click at [157, 165] on td "—" at bounding box center [179, 165] width 55 height 17
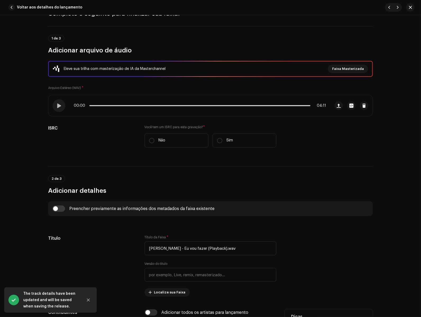
scroll to position [127, 0]
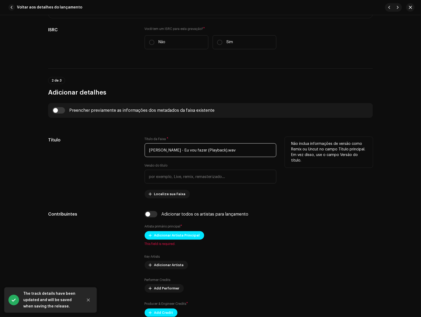
drag, startPoint x: 175, startPoint y: 150, endPoint x: 87, endPoint y: 137, distance: 89.4
click at [90, 137] on div "Título Título da Faixa * [PERSON_NAME] - Eu vou fazer (Playback).wav Versão do …" at bounding box center [210, 167] width 325 height 61
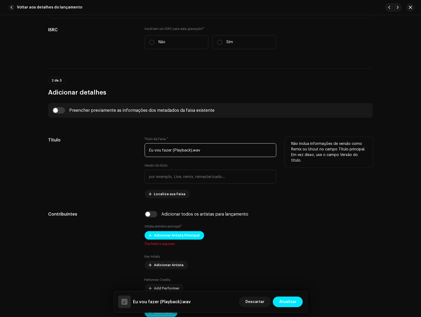
drag, startPoint x: 213, startPoint y: 150, endPoint x: 172, endPoint y: 149, distance: 40.2
click at [172, 149] on input "Eu vou fazer (Playback).wav" at bounding box center [211, 150] width 132 height 14
type input "Eu vou fazer"
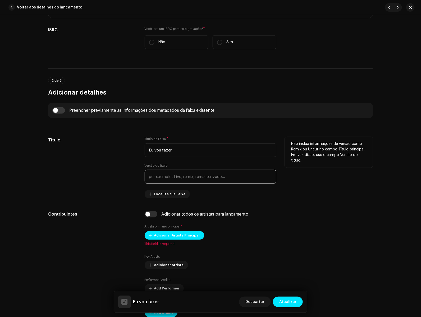
click at [184, 174] on input "text" at bounding box center [211, 177] width 132 height 14
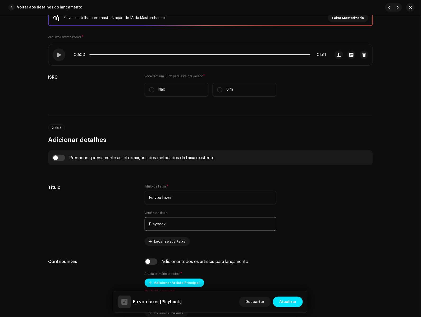
scroll to position [72, 0]
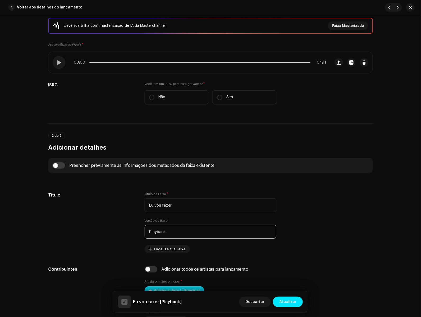
type input "Playback"
drag, startPoint x: 64, startPoint y: 160, endPoint x: 60, endPoint y: 163, distance: 3.8
click at [64, 160] on div "Preencher previamente as informações dos metadados da faixa existente" at bounding box center [210, 165] width 325 height 15
click at [60, 163] on input "checkbox" at bounding box center [58, 165] width 13 height 6
checkbox input "true"
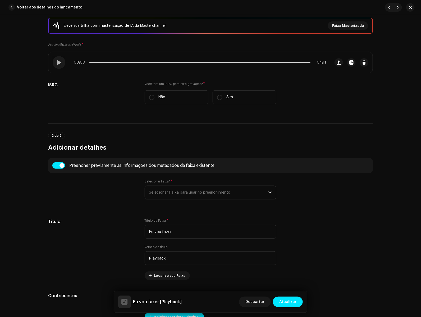
click at [177, 197] on span "Selecionar Faixa para usar no preenchimento" at bounding box center [208, 192] width 119 height 13
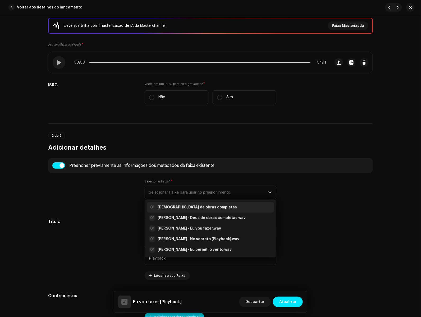
click at [194, 207] on strong "[DEMOGRAPHIC_DATA] de obras completas" at bounding box center [198, 207] width 80 height 5
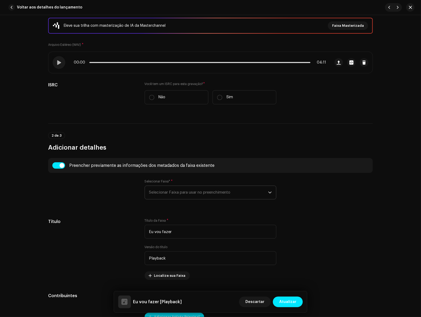
radio input "true"
type input "Todah Covers"
checkbox input "true"
radio input "false"
radio input "true"
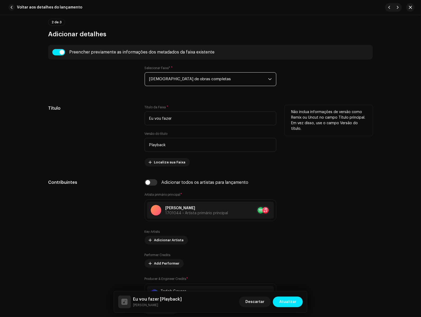
scroll to position [200, 0]
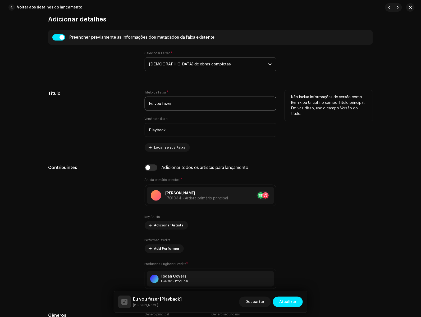
drag, startPoint x: 183, startPoint y: 104, endPoint x: 223, endPoint y: 98, distance: 40.5
click at [223, 98] on input "Eu vou fazer" at bounding box center [211, 104] width 132 height 14
click at [195, 117] on div "Versão do título Playback" at bounding box center [211, 127] width 132 height 20
click at [188, 116] on div "Título da Faixa * Eu vou fazer Versão do título Playback Localize sua Faixa" at bounding box center [211, 120] width 132 height 61
click at [156, 103] on input "Eu vou fazer" at bounding box center [211, 104] width 132 height 14
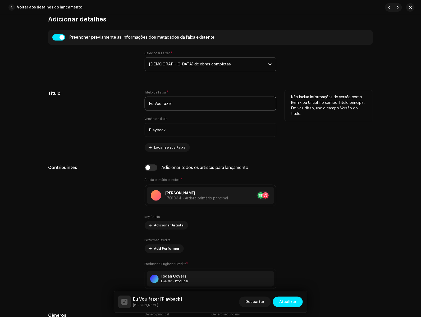
click at [164, 104] on input "Eu Vou fazer" at bounding box center [211, 104] width 132 height 14
type input "Eu Vou Fazer"
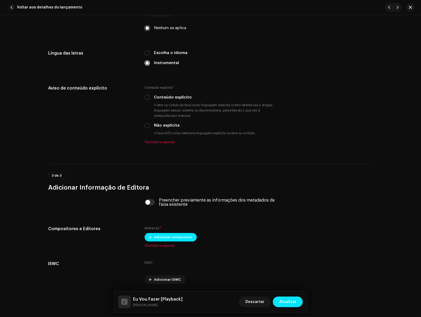
scroll to position [876, 0]
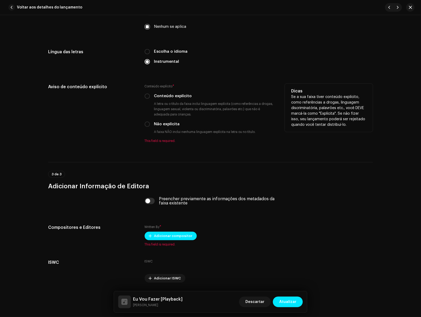
click at [151, 122] on div "Não explícita" at bounding box center [211, 124] width 132 height 6
click at [147, 124] on input "Não explícita" at bounding box center [147, 123] width 5 height 5
radio input "true"
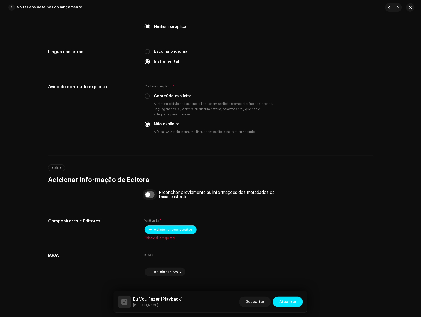
click at [150, 194] on input "checkbox" at bounding box center [150, 194] width 10 height 6
checkbox input "true"
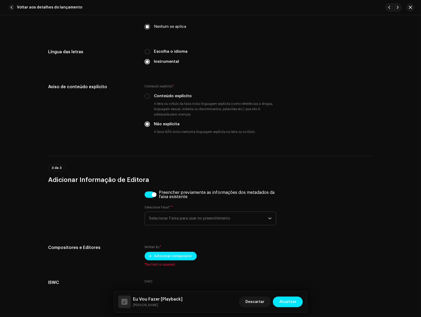
click at [170, 214] on span "Selecionar Faixa para usar no preenchimento" at bounding box center [208, 218] width 119 height 13
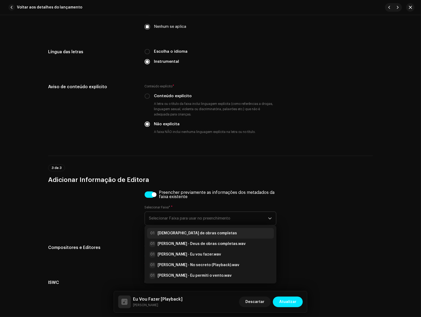
click at [176, 232] on strong "[DEMOGRAPHIC_DATA] de obras completas" at bounding box center [198, 233] width 80 height 5
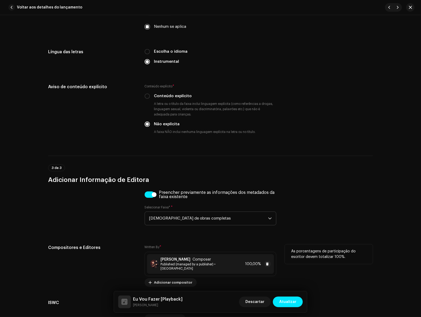
click at [183, 259] on strong "[PERSON_NAME]" at bounding box center [176, 259] width 30 height 4
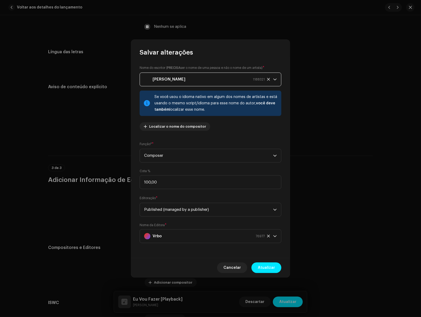
click at [184, 78] on strong "[PERSON_NAME]" at bounding box center [169, 79] width 33 height 13
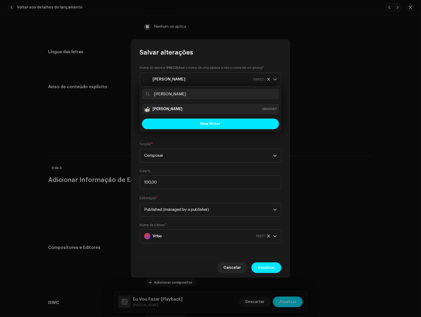
type input "[PERSON_NAME]"
click at [193, 107] on div "[PERSON_NAME] 1300067" at bounding box center [210, 109] width 133 height 6
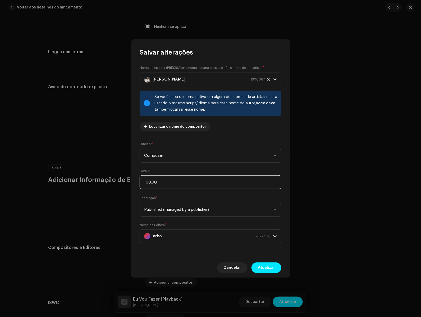
click at [201, 187] on input "100,00" at bounding box center [211, 182] width 142 height 14
drag, startPoint x: 151, startPoint y: 182, endPoint x: 134, endPoint y: 181, distance: 16.1
click at [135, 182] on div "Nome do escritor ( PRECISA ser o nome de [PERSON_NAME] e não o nome de um artis…" at bounding box center [210, 157] width 159 height 201
drag, startPoint x: 161, startPoint y: 182, endPoint x: 151, endPoint y: 182, distance: 10.1
click at [151, 182] on input "33,00" at bounding box center [211, 182] width 142 height 14
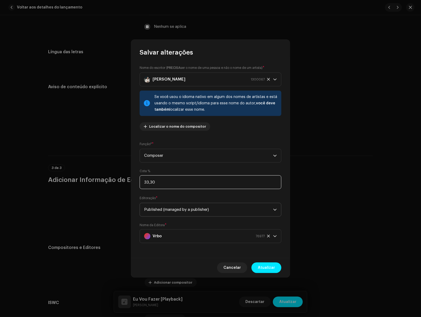
type input "33,33"
click at [274, 266] on span "Atualizar" at bounding box center [266, 267] width 17 height 11
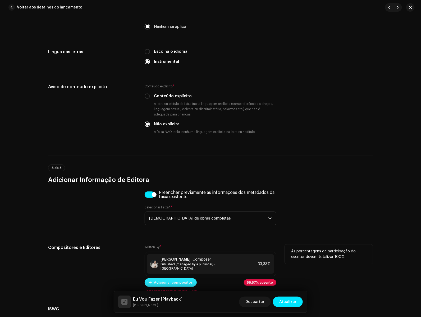
click at [186, 279] on span "Adicionar compositor" at bounding box center [173, 282] width 38 height 11
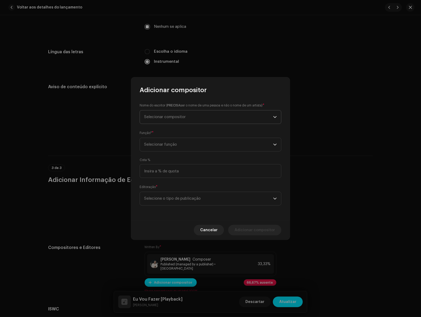
click at [181, 118] on span "Selecionar compositor" at bounding box center [165, 117] width 42 height 4
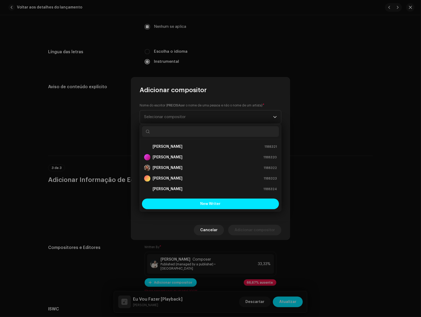
click at [183, 132] on input "text" at bounding box center [210, 131] width 137 height 11
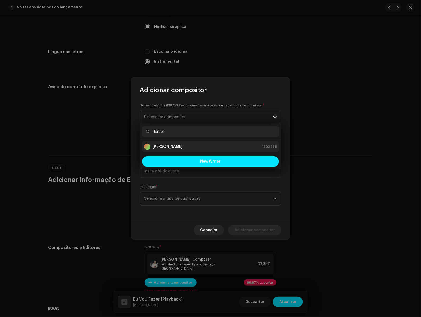
type input "Israel"
click at [184, 146] on div "[PERSON_NAME] 1300068" at bounding box center [210, 146] width 133 height 6
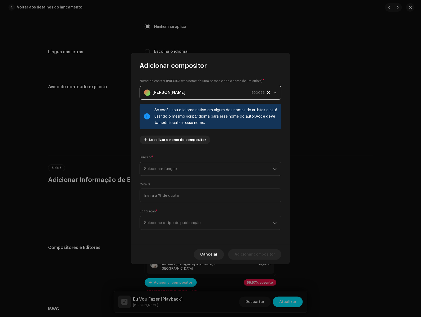
click at [193, 169] on span "Selecionar função" at bounding box center [208, 168] width 129 height 13
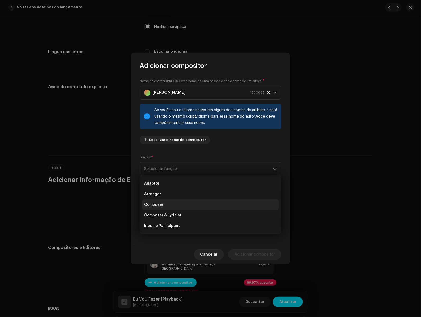
click at [175, 209] on li "Composer" at bounding box center [210, 204] width 137 height 11
click at [174, 192] on input at bounding box center [211, 195] width 142 height 14
drag, startPoint x: 174, startPoint y: 197, endPoint x: 149, endPoint y: 196, distance: 24.9
click at [149, 196] on input "33,00" at bounding box center [211, 195] width 142 height 14
type input "33,33"
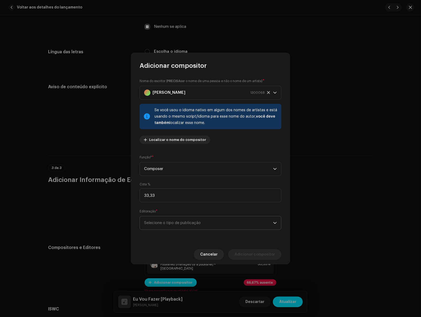
drag, startPoint x: 197, startPoint y: 217, endPoint x: 196, endPoint y: 221, distance: 4.2
click at [197, 217] on span "Selecione o tipo de publicação" at bounding box center [208, 222] width 129 height 13
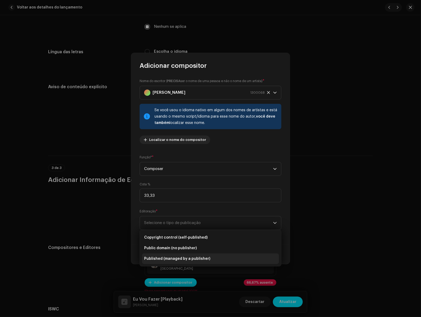
click at [182, 257] on span "Published (managed by a publisher)" at bounding box center [177, 258] width 66 height 5
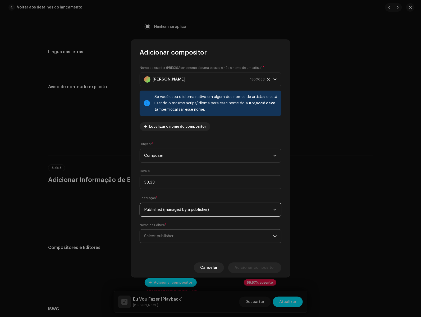
click at [181, 241] on span "Select publisher" at bounding box center [208, 235] width 129 height 13
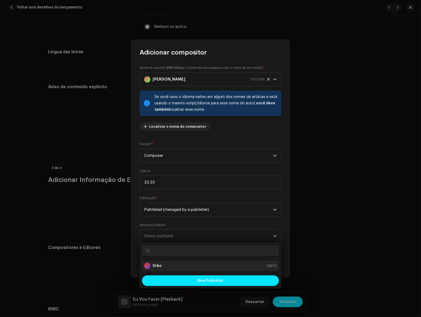
click at [167, 265] on div "Vrbo 76977" at bounding box center [210, 266] width 133 height 6
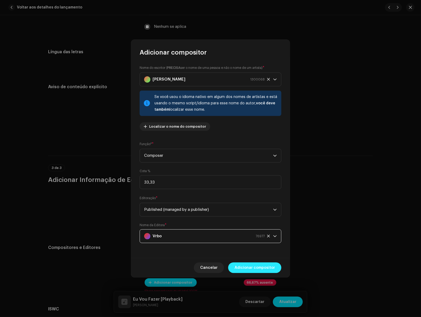
click at [261, 266] on span "Adicionar compositor" at bounding box center [255, 267] width 40 height 11
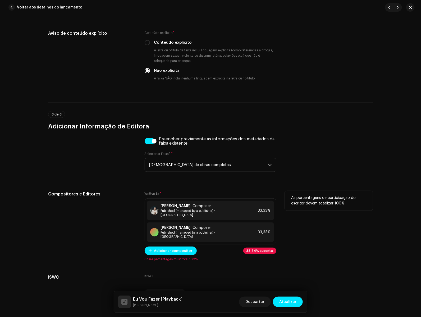
scroll to position [933, 0]
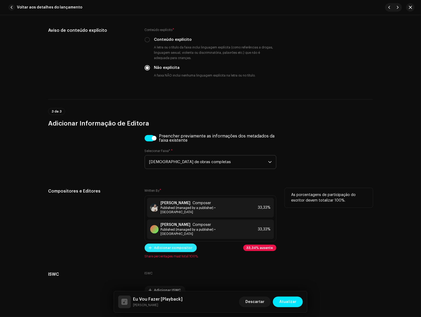
click at [180, 242] on span "Adicionar compositor" at bounding box center [173, 247] width 38 height 11
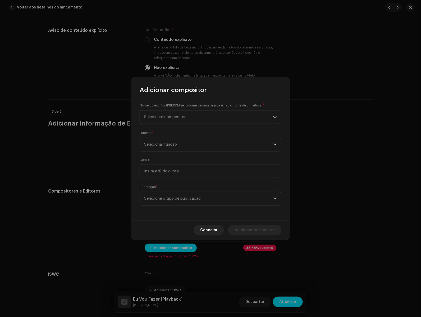
click at [169, 118] on span "Selecionar compositor" at bounding box center [165, 117] width 42 height 4
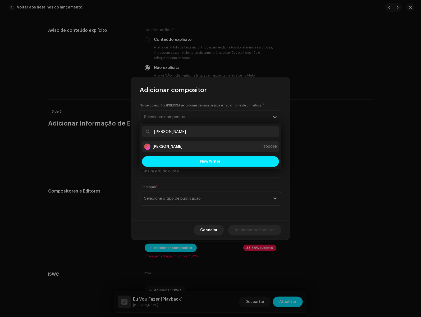
type input "[PERSON_NAME]"
click at [175, 147] on strong "[PERSON_NAME]" at bounding box center [168, 146] width 30 height 5
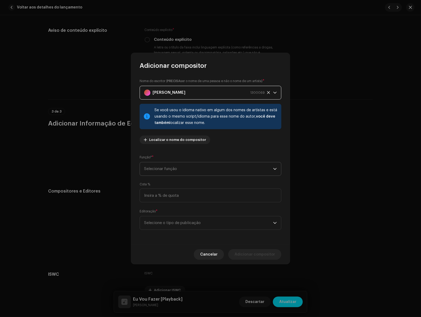
click at [215, 169] on span "Selecionar função" at bounding box center [208, 168] width 129 height 13
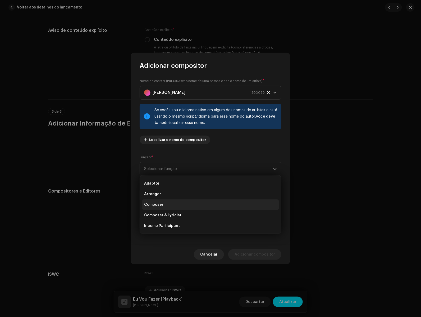
click at [175, 209] on li "Composer" at bounding box center [210, 204] width 137 height 11
click at [187, 196] on input at bounding box center [211, 195] width 142 height 14
drag, startPoint x: 173, startPoint y: 195, endPoint x: 150, endPoint y: 197, distance: 22.6
click at [150, 197] on input "33,00" at bounding box center [211, 195] width 142 height 14
type input "33,33"
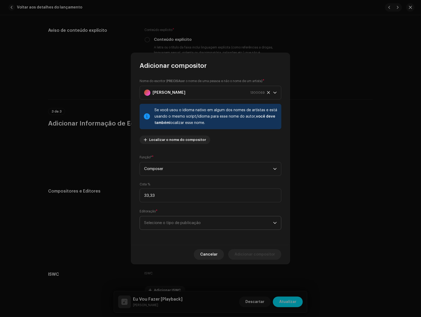
drag, startPoint x: 179, startPoint y: 217, endPoint x: 182, endPoint y: 220, distance: 3.9
click at [179, 217] on span "Selecione o tipo de publicação" at bounding box center [208, 222] width 129 height 13
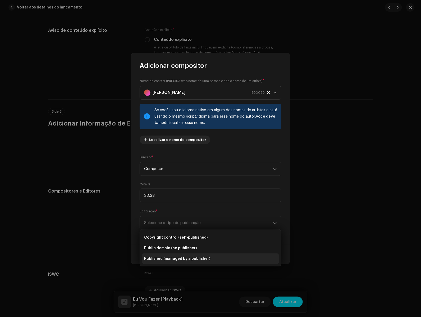
click at [194, 256] on span "Published (managed by a publisher)" at bounding box center [177, 258] width 66 height 5
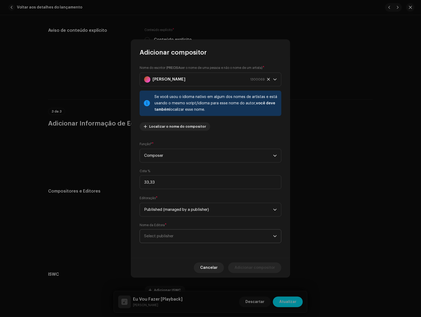
click at [200, 237] on span "Select publisher" at bounding box center [208, 235] width 129 height 13
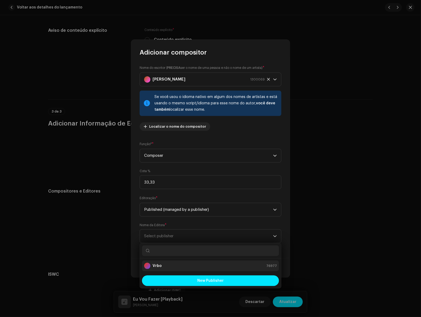
click at [183, 264] on div "Vrbo 76977" at bounding box center [210, 266] width 133 height 6
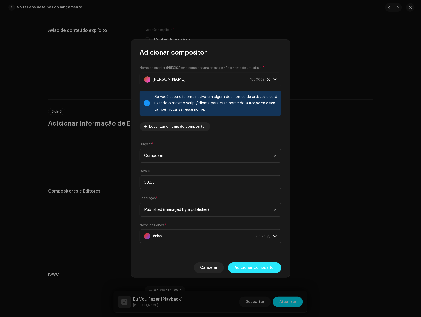
click at [259, 269] on span "Adicionar compositor" at bounding box center [255, 267] width 40 height 11
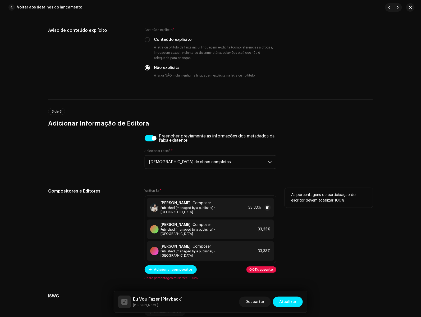
click at [220, 206] on span "Published (managed by a publisher) • [GEOGRAPHIC_DATA]" at bounding box center [204, 210] width 86 height 8
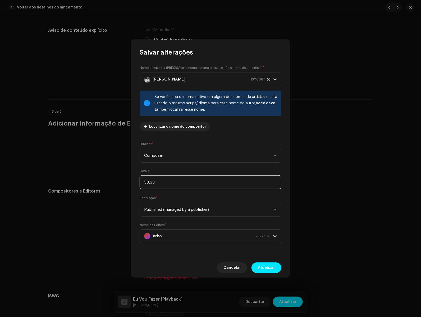
drag, startPoint x: 155, startPoint y: 182, endPoint x: 162, endPoint y: 199, distance: 18.6
click at [153, 182] on input "33,33" at bounding box center [211, 182] width 142 height 14
type input "33,34"
click at [266, 263] on span "Atualizar" at bounding box center [266, 267] width 17 height 11
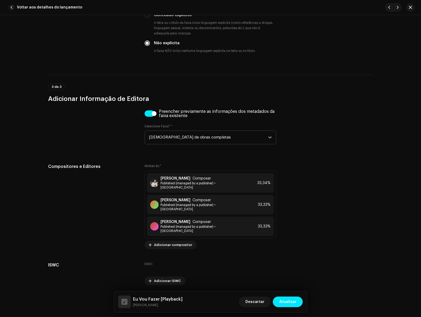
scroll to position [964, 0]
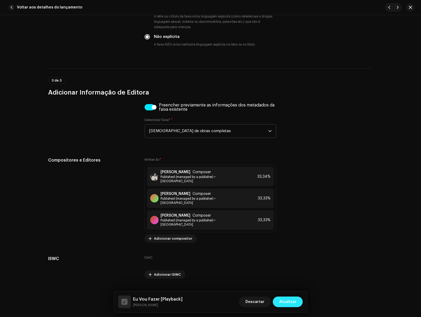
click at [284, 301] on span "Atualizar" at bounding box center [288, 301] width 17 height 11
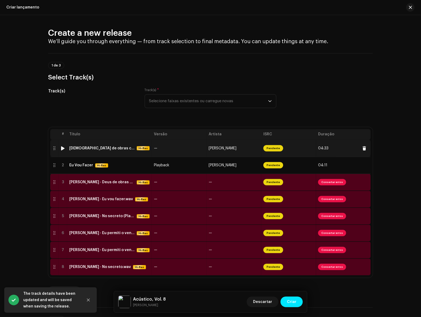
click at [129, 149] on div "[DEMOGRAPHIC_DATA] de obras completas Hi-Res" at bounding box center [109, 148] width 80 height 4
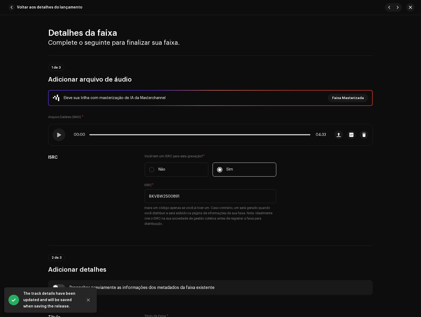
scroll to position [141, 0]
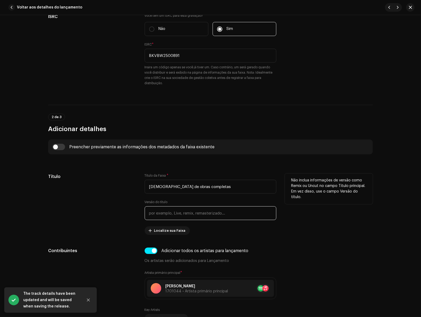
click at [193, 210] on input "text" at bounding box center [211, 213] width 132 height 14
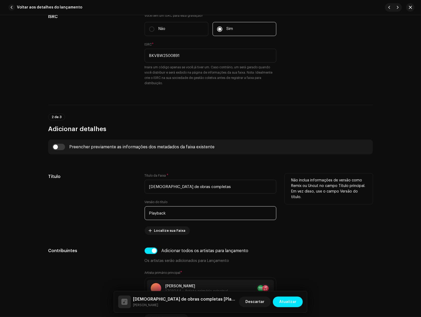
type input "Playback"
drag, startPoint x: 281, startPoint y: 224, endPoint x: 289, endPoint y: 242, distance: 19.1
click at [281, 224] on div "Título Título da Faixa * [DEMOGRAPHIC_DATA] de obras completas Versão do título…" at bounding box center [210, 203] width 325 height 61
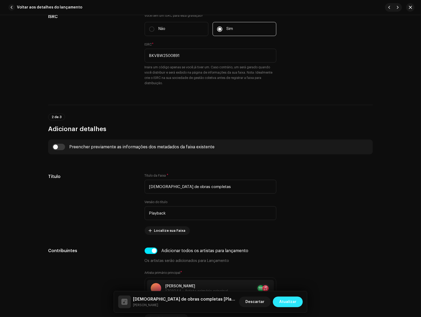
click at [293, 302] on span "Atualizar" at bounding box center [288, 301] width 17 height 11
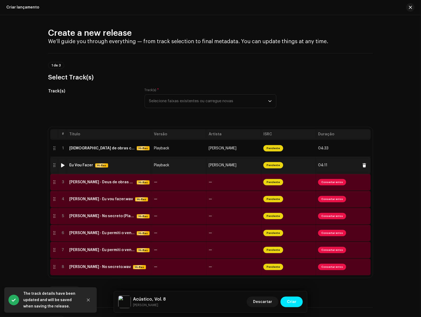
click at [172, 163] on td "Playback" at bounding box center [179, 165] width 55 height 17
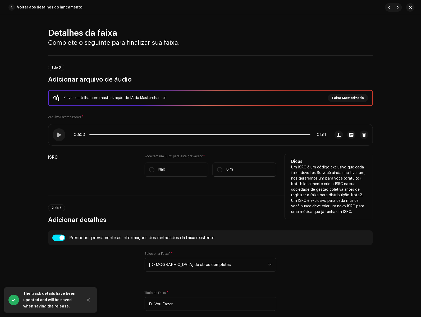
click at [225, 173] on label "Sim" at bounding box center [245, 170] width 64 height 14
click at [223, 172] on input "Sim" at bounding box center [219, 169] width 5 height 5
radio input "true"
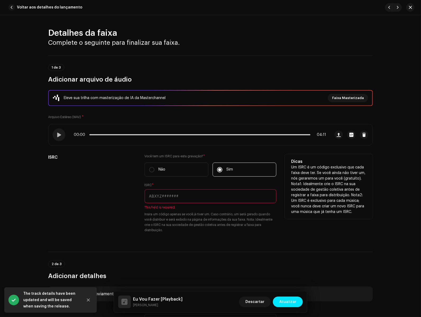
click at [210, 194] on input "text" at bounding box center [211, 196] width 132 height 14
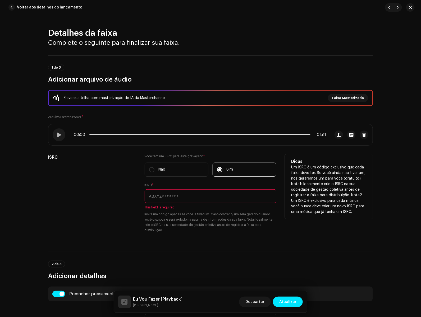
paste input "BKVBW2500893"
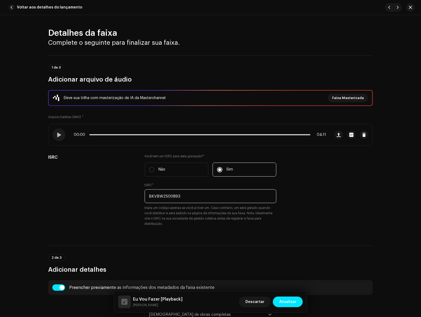
type input "BKVBW2500893"
click at [289, 303] on span "Atualizar" at bounding box center [288, 301] width 17 height 11
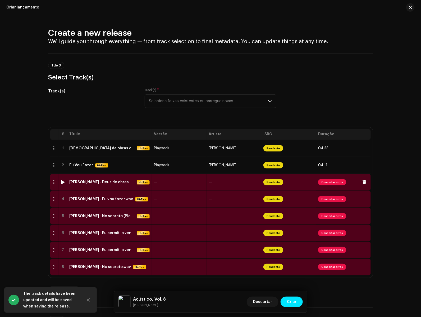
click at [132, 186] on td "[PERSON_NAME] - Deus de obras completas.wav Hi-Res" at bounding box center [109, 182] width 85 height 17
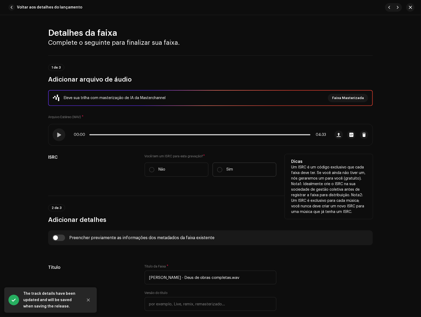
click at [233, 169] on label "Sim" at bounding box center [245, 170] width 64 height 14
click at [223, 169] on input "Sim" at bounding box center [219, 169] width 5 height 5
radio input "true"
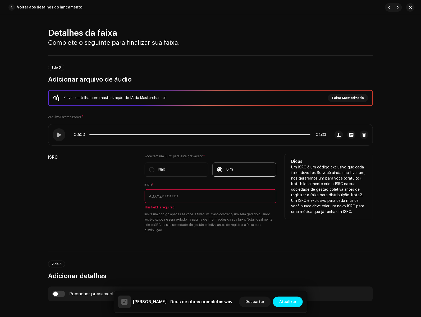
click at [195, 190] on input "text" at bounding box center [211, 196] width 132 height 14
paste input "BKVBW2500893"
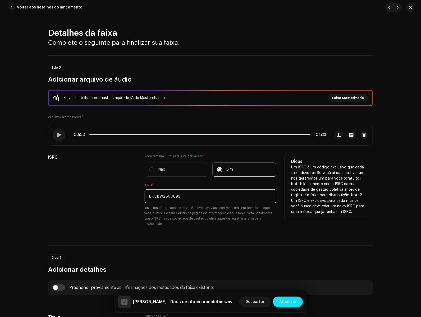
drag, startPoint x: 183, startPoint y: 195, endPoint x: 177, endPoint y: 196, distance: 6.2
click at [177, 196] on input "BKVBW2500893" at bounding box center [211, 196] width 132 height 14
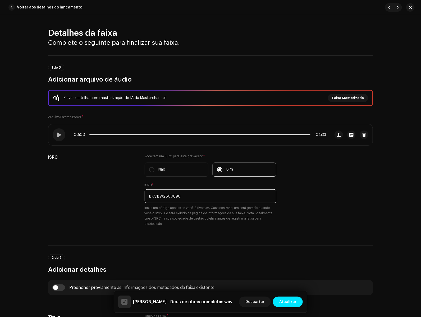
type input "BKVBW2500890"
drag, startPoint x: 244, startPoint y: 243, endPoint x: 238, endPoint y: 243, distance: 5.0
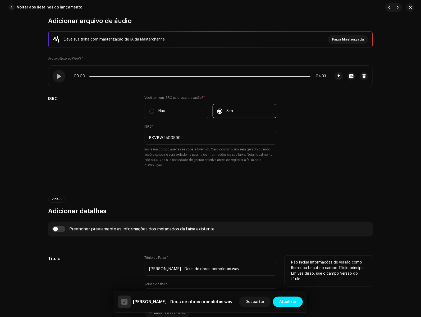
scroll to position [131, 0]
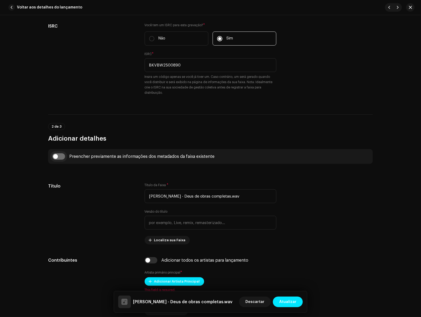
click at [59, 156] on input "checkbox" at bounding box center [58, 156] width 13 height 6
checkbox input "true"
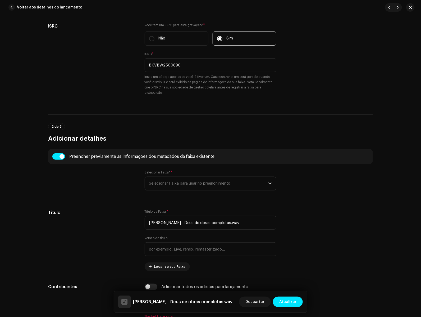
click at [182, 186] on span "Selecionar Faixa para usar no preenchimento" at bounding box center [208, 183] width 119 height 13
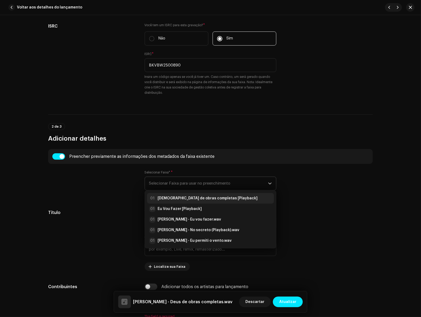
click at [199, 200] on strong "[DEMOGRAPHIC_DATA] de obras completas [Playback]" at bounding box center [208, 198] width 100 height 5
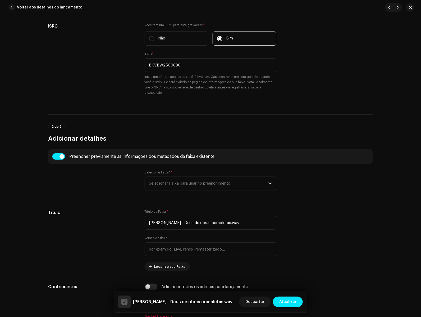
type input "[DEMOGRAPHIC_DATA] de obras completas"
type input "Playback"
radio input "true"
type input "Todah Covers"
checkbox input "true"
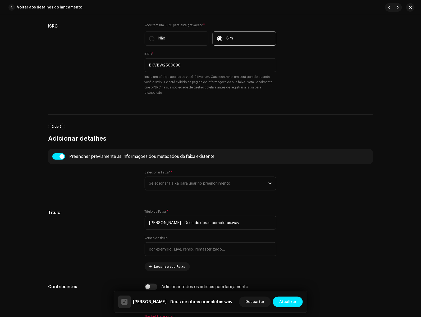
radio input "false"
radio input "true"
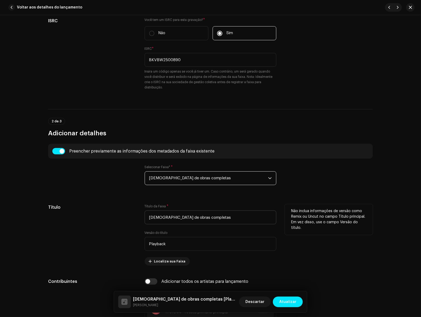
scroll to position [141, 0]
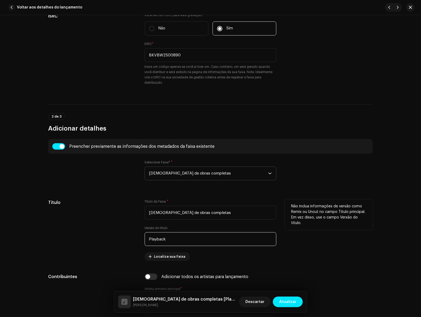
drag, startPoint x: 195, startPoint y: 239, endPoint x: 119, endPoint y: 233, distance: 75.9
click at [119, 232] on div "Título Título da Faixa * [DEMOGRAPHIC_DATA] de obras completas Versão do título…" at bounding box center [210, 229] width 325 height 61
click at [311, 237] on div "Não inclua informações de versão como Remix ou Uncut no campo Título principal.…" at bounding box center [329, 229] width 88 height 61
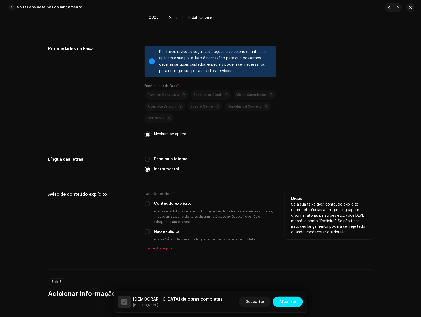
scroll to position [819, 0]
click at [150, 229] on div "Não explícita" at bounding box center [211, 231] width 132 height 6
click at [146, 230] on input "Não explícita" at bounding box center [147, 231] width 5 height 5
radio input "true"
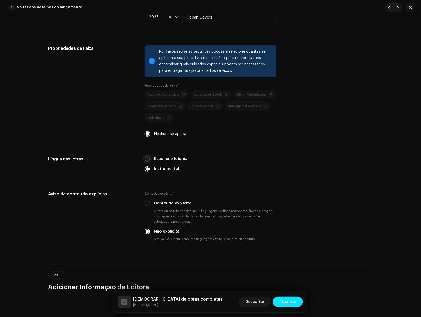
click at [147, 158] on input "Escolha o idioma" at bounding box center [147, 158] width 5 height 5
radio input "true"
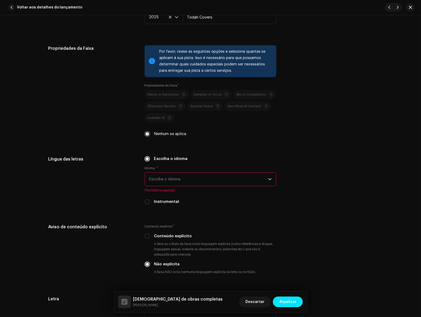
click at [158, 178] on span "Escolha o idioma" at bounding box center [208, 179] width 119 height 13
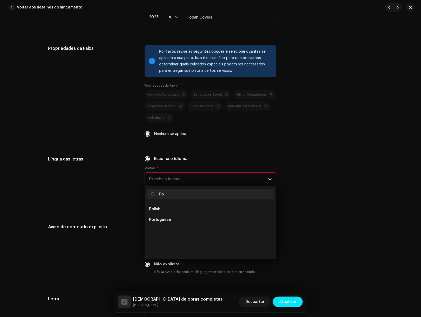
scroll to position [0, 0]
type input "Portuguese"
click at [169, 205] on li "Portuguese" at bounding box center [210, 209] width 127 height 11
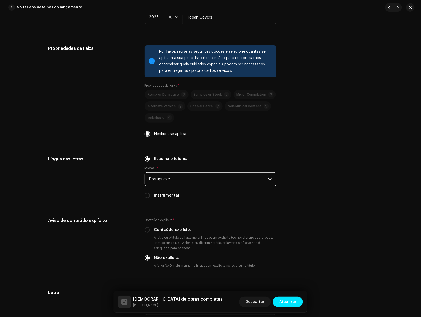
click at [118, 203] on div "Língua das letras" at bounding box center [92, 180] width 88 height 49
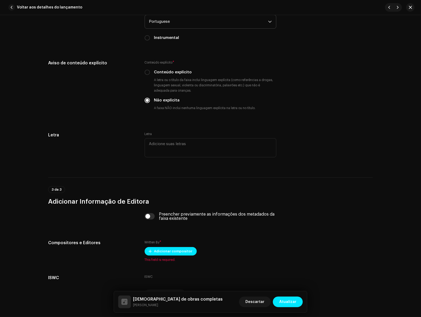
scroll to position [1008, 0]
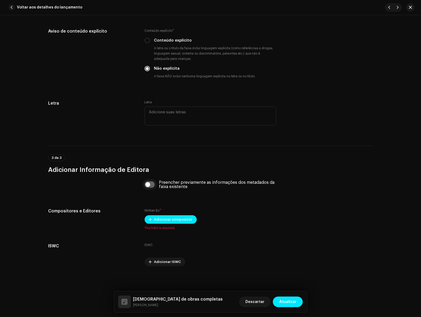
click at [152, 187] on input "checkbox" at bounding box center [150, 184] width 10 height 6
checkbox input "true"
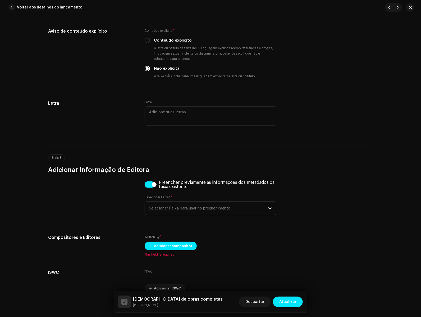
click at [162, 205] on span "Selecionar Faixa para usar no preenchimento" at bounding box center [208, 208] width 119 height 13
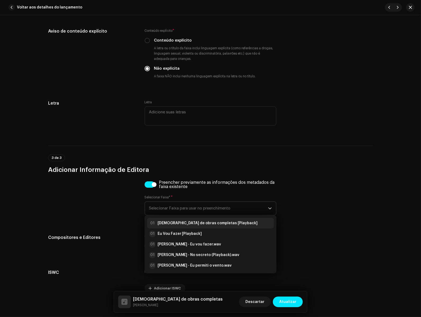
click at [179, 223] on strong "[DEMOGRAPHIC_DATA] de obras completas [Playback]" at bounding box center [208, 222] width 100 height 5
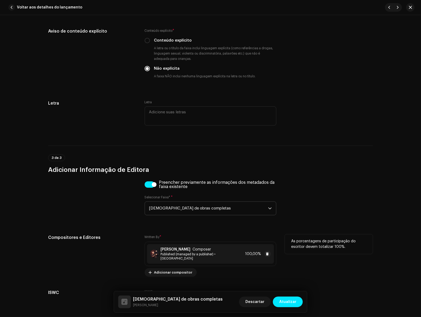
click at [191, 252] on span "Published (managed by a publisher) • [GEOGRAPHIC_DATA]" at bounding box center [202, 256] width 83 height 8
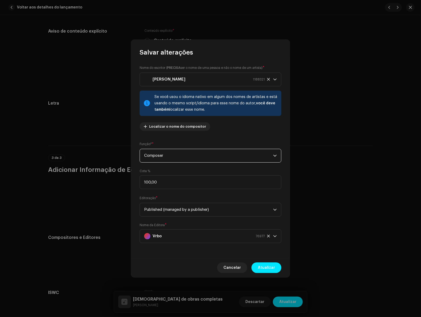
click at [199, 153] on span "Composer" at bounding box center [208, 155] width 129 height 13
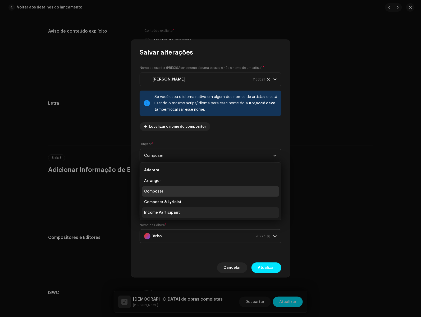
drag, startPoint x: 188, startPoint y: 202, endPoint x: 255, endPoint y: 205, distance: 67.0
click at [188, 202] on li "Composer & Lyricist" at bounding box center [210, 202] width 137 height 11
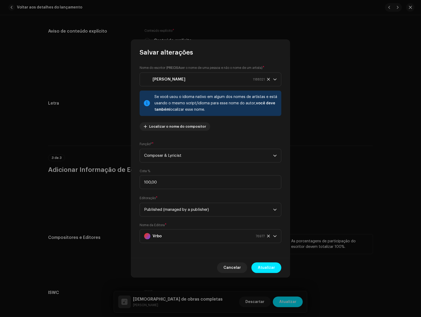
drag, startPoint x: 260, startPoint y: 265, endPoint x: 332, endPoint y: 256, distance: 72.5
click at [260, 265] on span "Atualizar" at bounding box center [266, 267] width 17 height 11
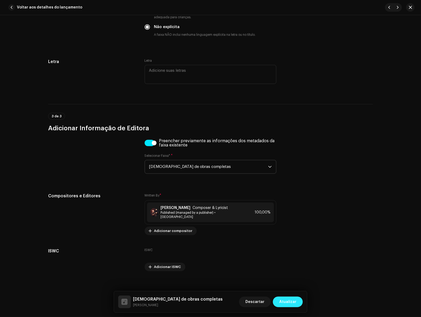
scroll to position [1050, 0]
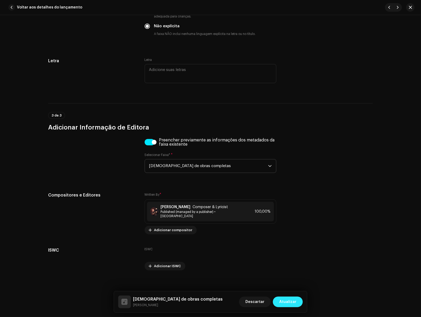
click at [292, 303] on span "Atualizar" at bounding box center [288, 301] width 17 height 11
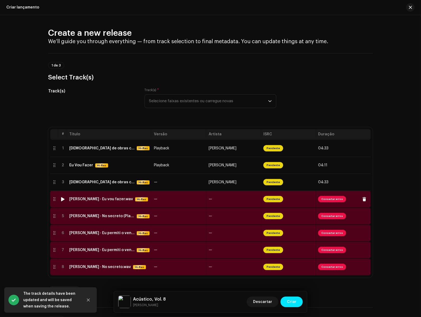
click at [111, 202] on td "[PERSON_NAME] - Eu vou fazer.wav Hi-Res" at bounding box center [109, 199] width 85 height 17
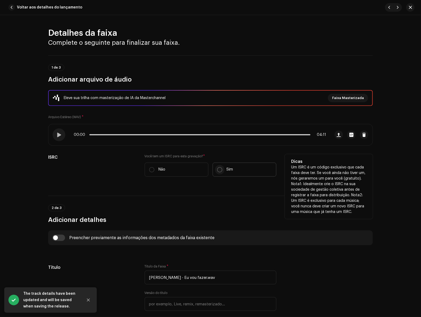
click at [217, 170] on input "Sim" at bounding box center [219, 169] width 5 height 5
radio input "true"
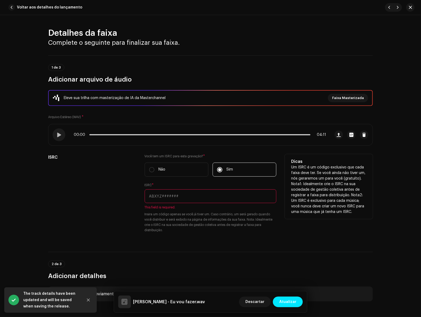
click at [202, 199] on input "text" at bounding box center [211, 196] width 132 height 14
paste input "BKVBW2500893"
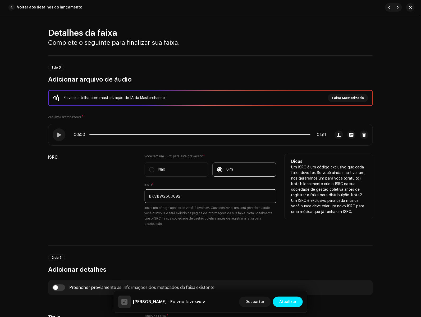
type input "BKVBW2500892"
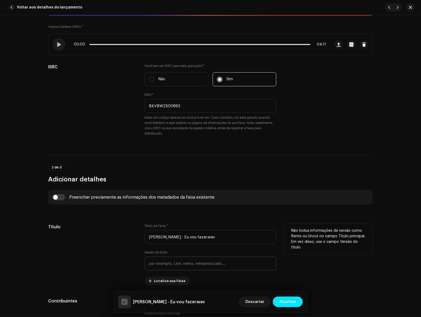
scroll to position [142, 0]
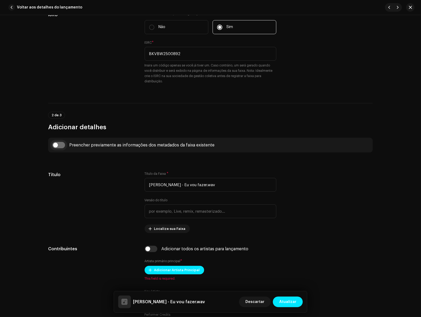
click at [60, 146] on input "checkbox" at bounding box center [58, 145] width 13 height 6
checkbox input "true"
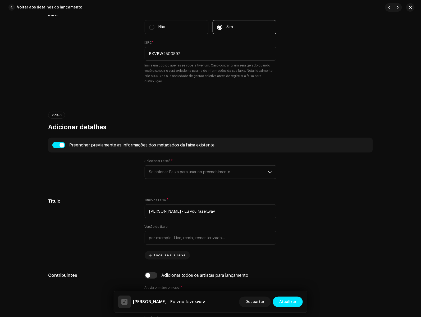
click at [175, 173] on span "Selecionar Faixa para usar no preenchimento" at bounding box center [208, 171] width 119 height 13
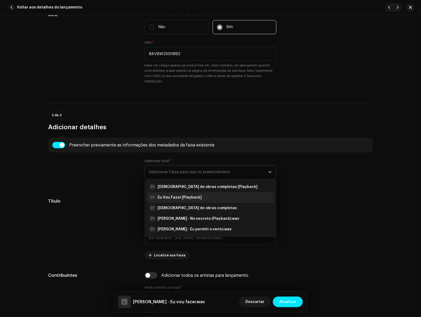
click at [190, 199] on strong "Eu Vou Fazer [Playback]" at bounding box center [180, 197] width 44 height 5
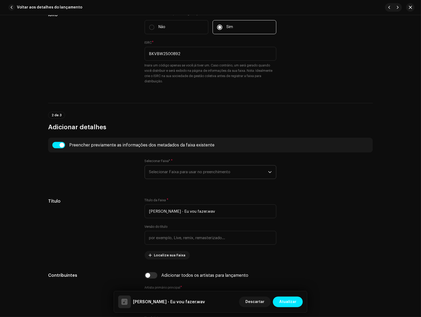
type input "Eu Vou Fazer"
type input "Playback"
radio input "true"
type input "Todah Covers"
checkbox input "true"
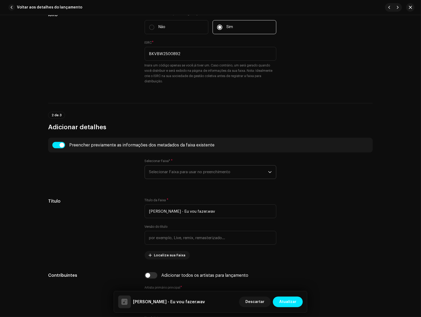
radio input "false"
radio input "true"
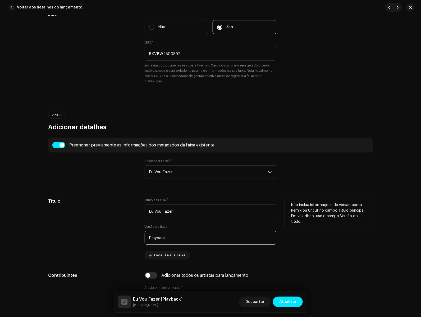
drag, startPoint x: 190, startPoint y: 238, endPoint x: 78, endPoint y: 228, distance: 112.6
click at [79, 228] on div "Título Título da Faixa * Eu Vou Fazer Versão do título Playback Localize sua Fa…" at bounding box center [210, 228] width 325 height 61
click at [59, 215] on div "Título" at bounding box center [92, 228] width 88 height 61
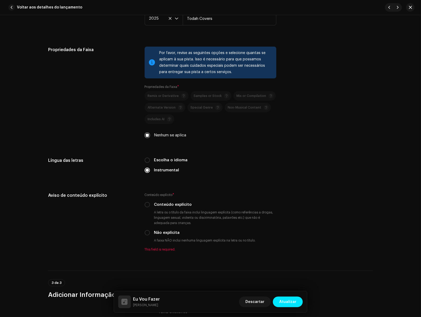
scroll to position [897, 0]
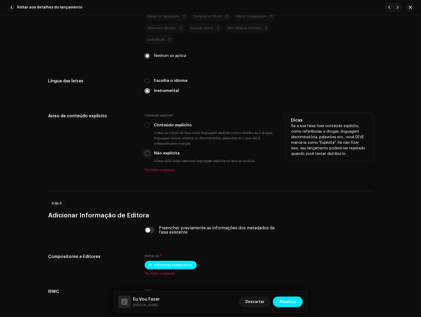
click at [147, 153] on input "Não explícita" at bounding box center [147, 153] width 5 height 5
radio input "true"
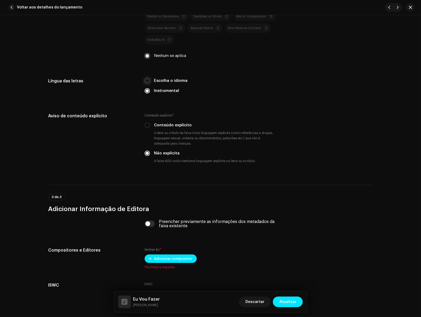
click at [149, 80] on p-radiobutton at bounding box center [147, 80] width 5 height 5
drag, startPoint x: 147, startPoint y: 81, endPoint x: 151, endPoint y: 84, distance: 4.6
click at [147, 81] on input "Escolha o idioma" at bounding box center [147, 80] width 5 height 5
radio input "true"
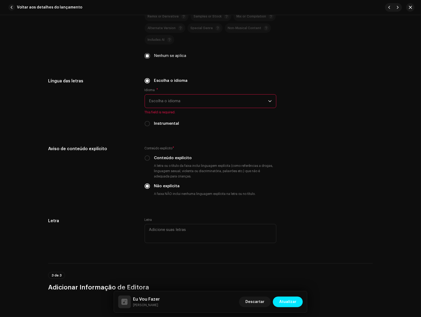
click at [159, 100] on span "Escolha o idioma" at bounding box center [208, 100] width 119 height 13
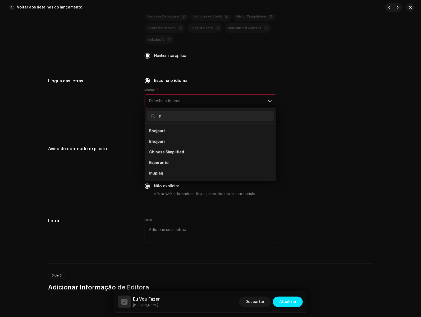
scroll to position [0, 0]
type input "portugues"
drag, startPoint x: 175, startPoint y: 130, endPoint x: 163, endPoint y: 131, distance: 12.2
click at [175, 130] on li "Portuguese" at bounding box center [210, 131] width 127 height 11
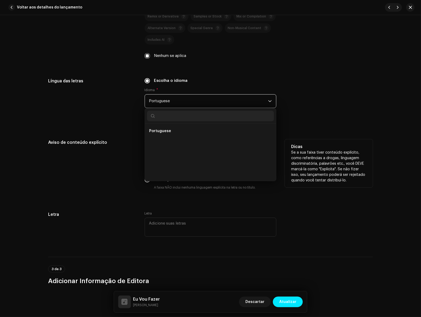
click at [76, 146] on div "Aviso de conteúdo explícito" at bounding box center [92, 168] width 88 height 59
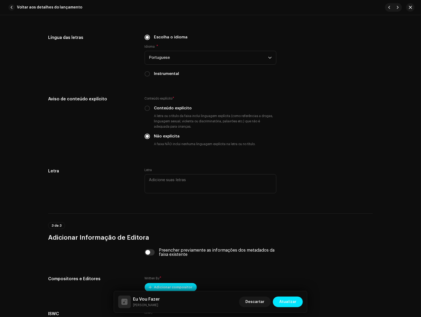
scroll to position [1008, 0]
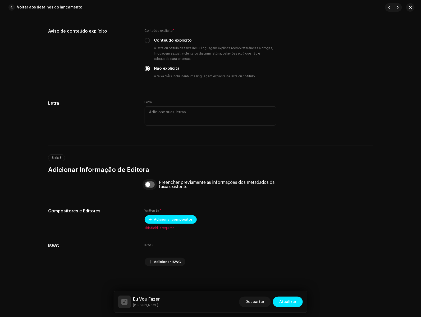
click at [153, 182] on input "checkbox" at bounding box center [150, 184] width 10 height 6
checkbox input "true"
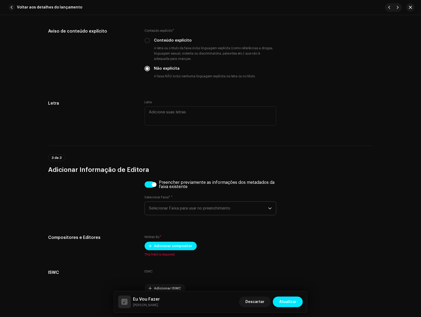
click at [171, 215] on span "Selecionar Faixa para usar no preenchimento" at bounding box center [208, 208] width 119 height 13
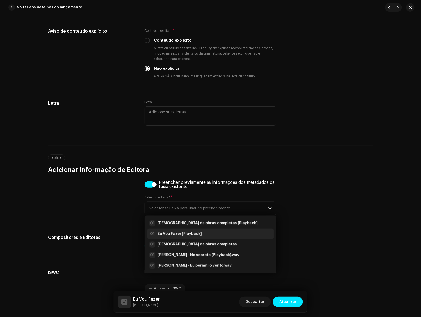
click at [184, 235] on strong "Eu Vou Fazer [Playback]" at bounding box center [180, 233] width 44 height 5
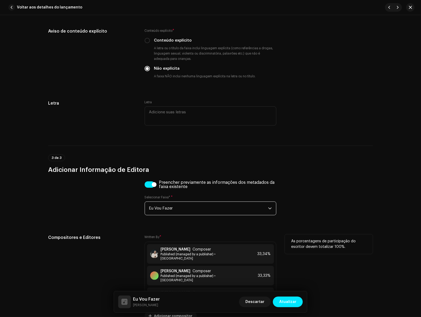
click at [124, 236] on h5 "Compositores e Editores" at bounding box center [92, 237] width 88 height 6
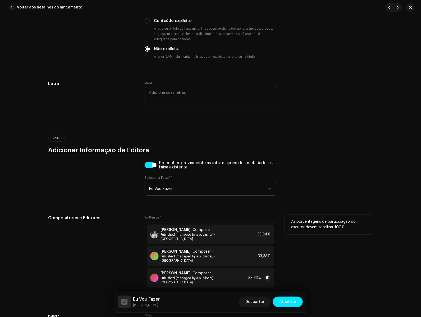
scroll to position [1067, 0]
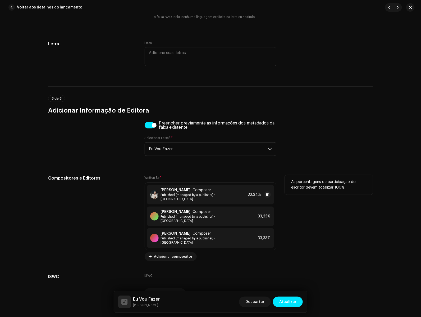
click at [224, 192] on div "[PERSON_NAME] Composer Published (managed by a publisher) • Vrbo 33,34%" at bounding box center [210, 195] width 127 height 20
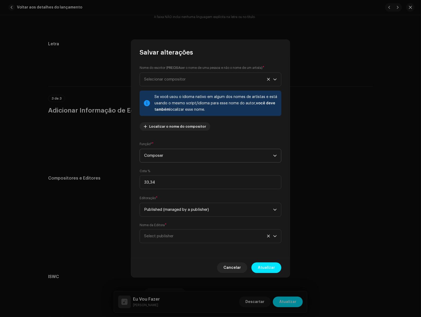
click at [178, 154] on span "Composer" at bounding box center [208, 155] width 129 height 13
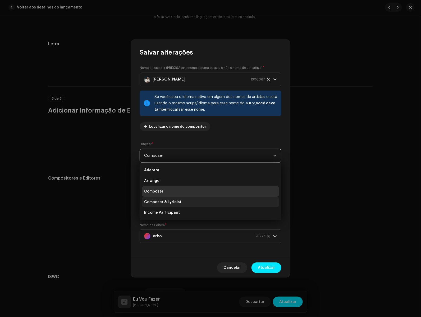
click at [175, 203] on span "Composer & Lyricist" at bounding box center [162, 201] width 37 height 5
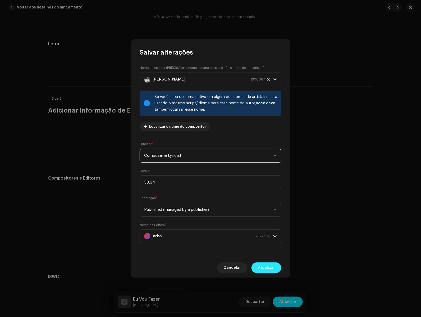
click at [274, 264] on span "Atualizar" at bounding box center [266, 267] width 17 height 11
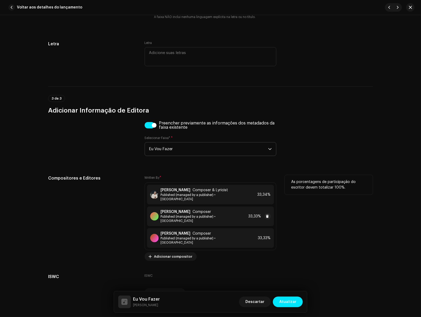
click at [210, 214] on span "Published (managed by a publisher) • [GEOGRAPHIC_DATA]" at bounding box center [204, 218] width 86 height 8
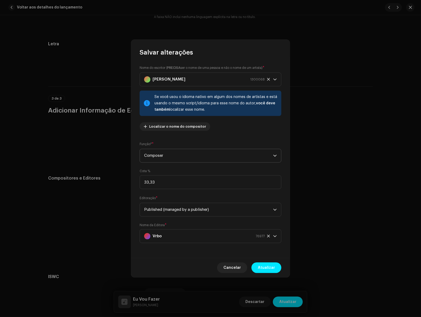
click at [179, 152] on span "Composer" at bounding box center [208, 155] width 129 height 13
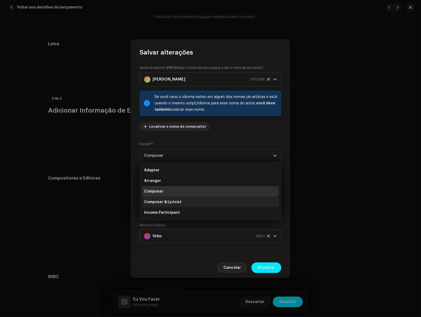
click at [185, 200] on li "Composer & Lyricist" at bounding box center [210, 202] width 137 height 11
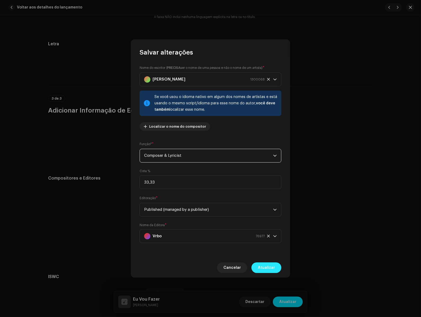
drag, startPoint x: 252, startPoint y: 271, endPoint x: 255, endPoint y: 269, distance: 4.0
click at [252, 271] on div "Cancelar Atualizar" at bounding box center [210, 267] width 159 height 19
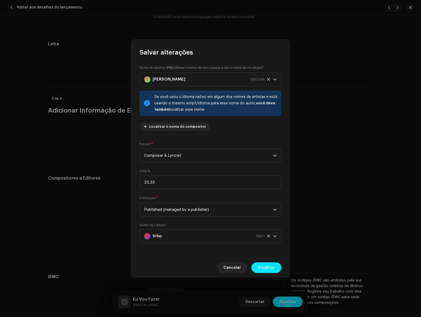
click at [260, 267] on span "Atualizar" at bounding box center [266, 267] width 17 height 11
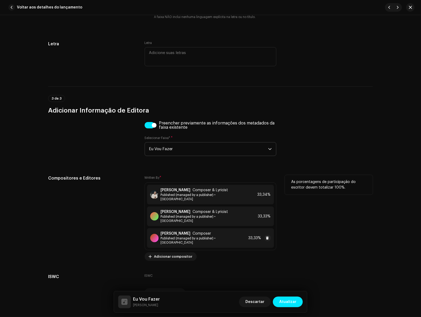
click at [208, 231] on div "[PERSON_NAME] Composer Published (managed by a publisher[PERSON_NAME][GEOGRAPHI…" at bounding box center [204, 237] width 86 height 13
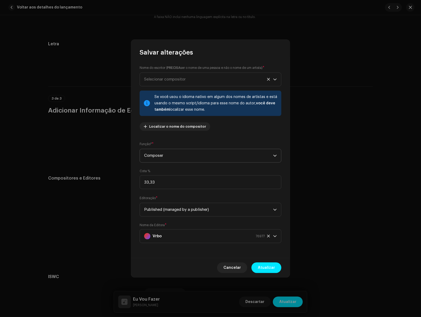
click at [177, 154] on span "Composer" at bounding box center [208, 155] width 129 height 13
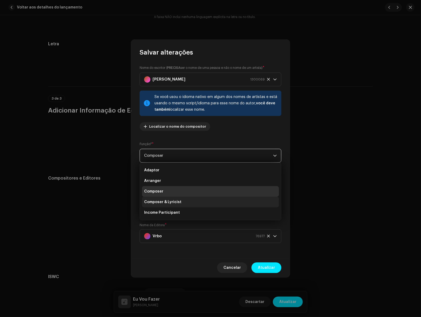
click at [178, 200] on span "Composer & Lyricist" at bounding box center [162, 201] width 37 height 5
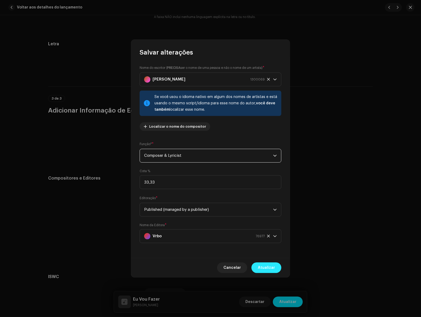
click at [264, 265] on span "Atualizar" at bounding box center [266, 267] width 17 height 11
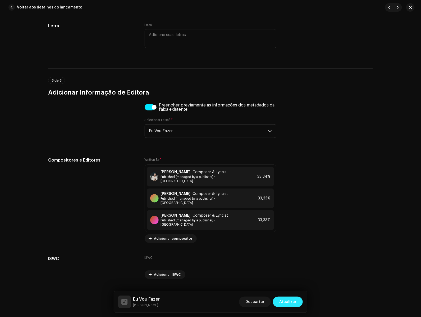
scroll to position [1086, 0]
click at [290, 301] on span "Atualizar" at bounding box center [288, 301] width 17 height 11
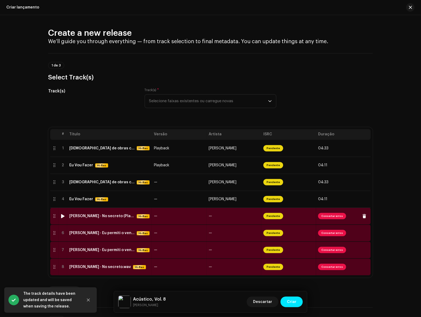
click at [89, 215] on div "[PERSON_NAME] - No secreto (Playback).wav" at bounding box center [101, 216] width 65 height 4
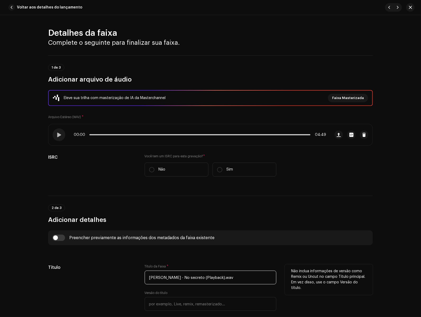
drag, startPoint x: 243, startPoint y: 278, endPoint x: 196, endPoint y: 279, distance: 47.1
click at [196, 279] on input "[PERSON_NAME] - No secreto (Playback).wav" at bounding box center [211, 278] width 132 height 14
drag, startPoint x: 196, startPoint y: 278, endPoint x: 235, endPoint y: 278, distance: 38.6
click at [235, 278] on input "[PERSON_NAME] - No secreto (Playback).wav" at bounding box center [211, 278] width 132 height 14
drag, startPoint x: 175, startPoint y: 277, endPoint x: 129, endPoint y: 276, distance: 45.8
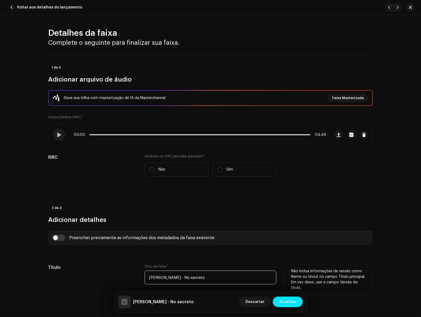
click at [129, 276] on div "Título Título da Faixa * [PERSON_NAME] - No secreto Versão do título Localize s…" at bounding box center [210, 294] width 325 height 61
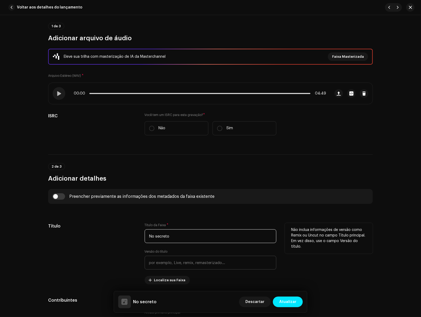
scroll to position [49, 0]
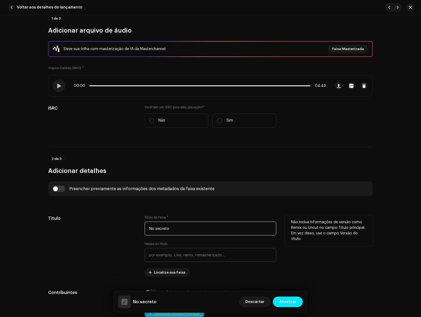
type input "No secreto"
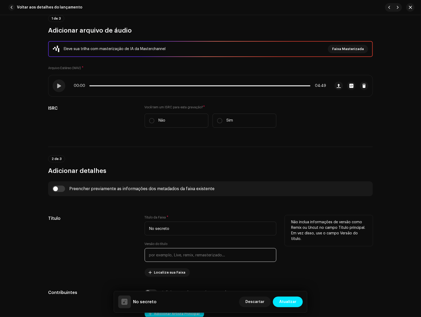
click at [179, 256] on input "text" at bounding box center [211, 255] width 132 height 14
type input "Playback"
click at [136, 242] on div "Título Título da Faixa * No secreto Versão do título Playback Localize sua Faix…" at bounding box center [210, 245] width 325 height 61
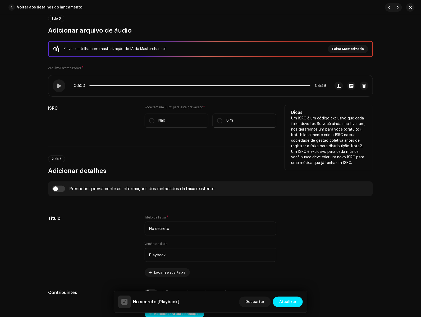
click at [225, 118] on label "Sim" at bounding box center [245, 121] width 64 height 14
click at [223, 118] on input "Sim" at bounding box center [219, 120] width 5 height 5
radio input "true"
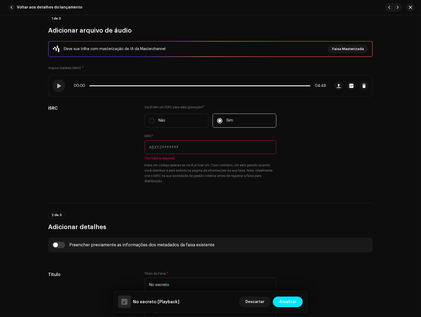
click at [56, 240] on div "Preencher previamente as informações dos metadados da faixa existente" at bounding box center [210, 244] width 325 height 15
click at [57, 243] on input "checkbox" at bounding box center [58, 245] width 13 height 6
checkbox input "true"
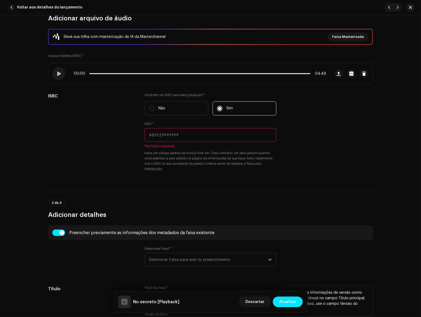
scroll to position [101, 0]
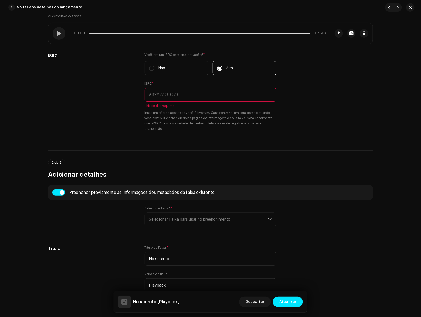
click at [195, 224] on span "Selecionar Faixa para usar no preenchimento" at bounding box center [208, 219] width 119 height 13
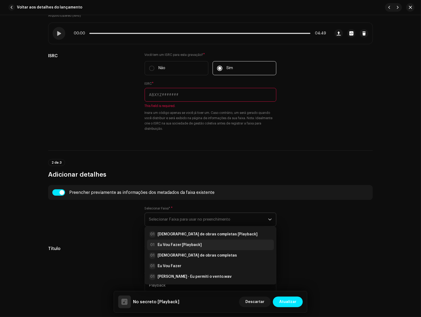
click at [193, 244] on strong "Eu Vou Fazer [Playback]" at bounding box center [180, 244] width 44 height 5
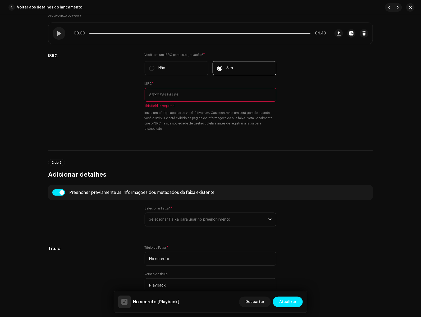
radio input "true"
type input "Todah Covers"
checkbox input "true"
radio input "false"
radio input "true"
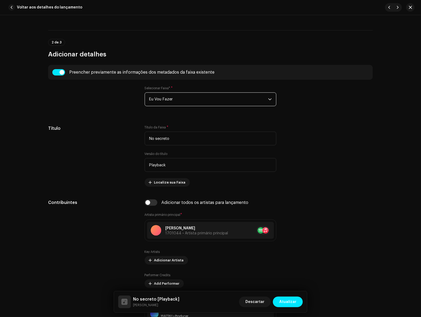
scroll to position [226, 0]
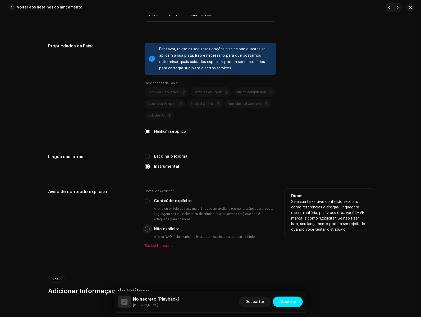
click at [146, 230] on input "Não explícita" at bounding box center [147, 228] width 5 height 5
radio input "true"
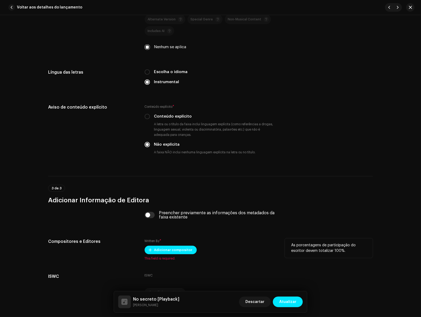
scroll to position [942, 0]
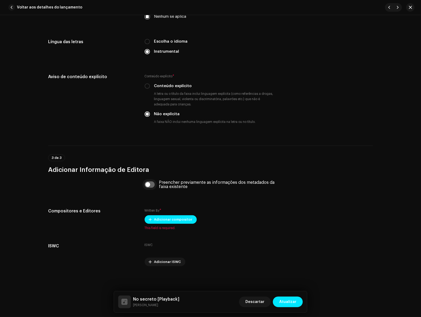
click at [147, 186] on input "checkbox" at bounding box center [150, 184] width 10 height 6
checkbox input "true"
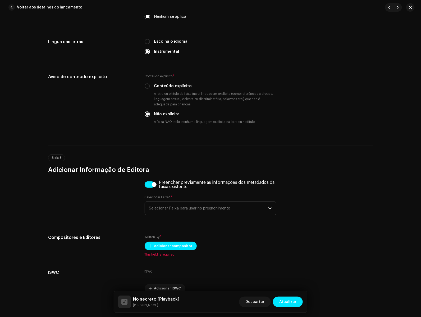
click at [174, 209] on span "Selecionar Faixa para usar no preenchimento" at bounding box center [208, 208] width 119 height 13
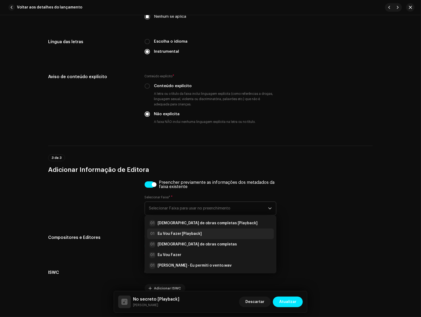
click at [205, 236] on div "01 Eu Vou Fazer [Playback]" at bounding box center [210, 234] width 123 height 6
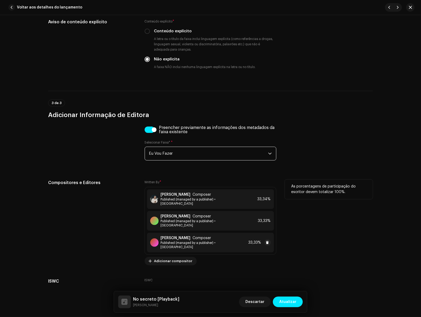
scroll to position [999, 0]
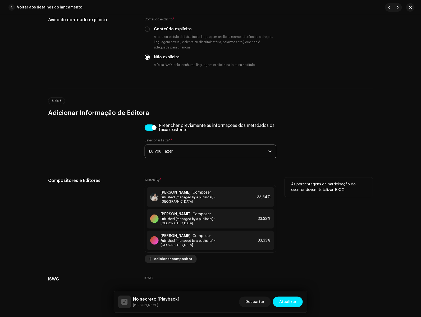
click at [182, 254] on span "Adicionar compositor" at bounding box center [173, 259] width 38 height 11
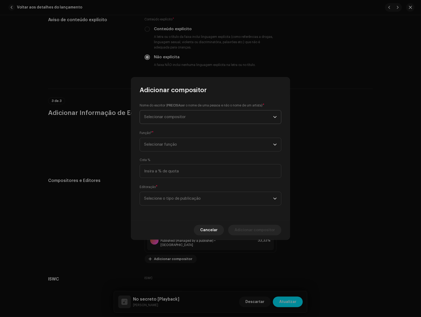
click at [174, 121] on span "Selecionar compositor" at bounding box center [208, 116] width 129 height 13
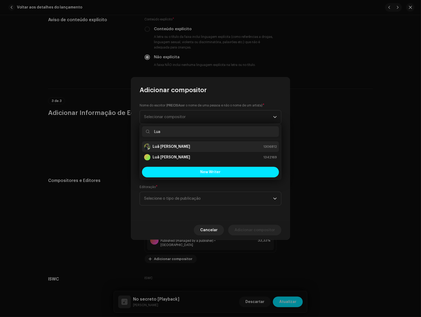
type input "Lua"
click at [173, 147] on div "Luã [PERSON_NAME] 1306812" at bounding box center [210, 146] width 133 height 6
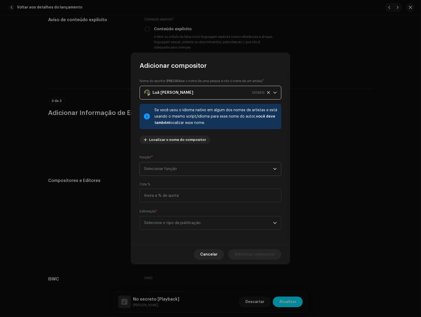
click at [208, 170] on span "Selecionar função" at bounding box center [208, 168] width 129 height 13
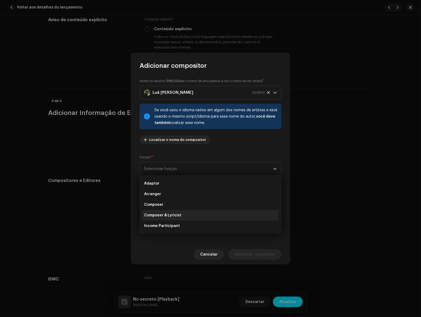
click at [187, 214] on li "Composer & Lyricist" at bounding box center [210, 215] width 137 height 11
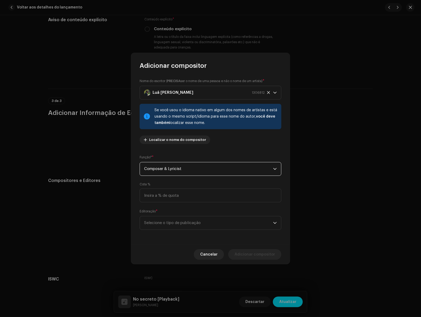
click at [215, 168] on span "Composer & Lyricist" at bounding box center [208, 168] width 129 height 13
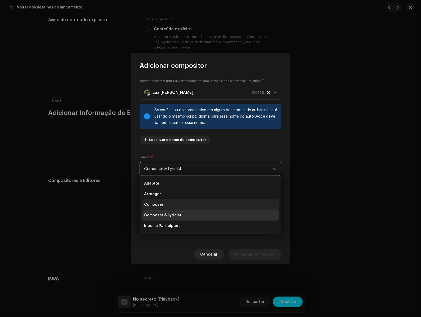
click at [190, 206] on li "Composer" at bounding box center [210, 204] width 137 height 11
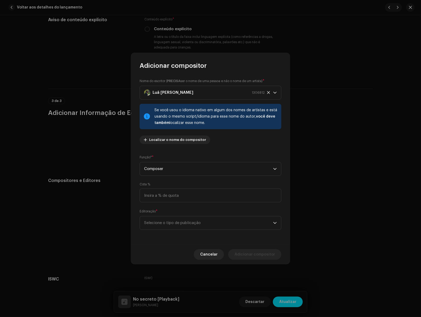
click at [187, 203] on div "Nome do escritor ( PRECISA ser o nome de [PERSON_NAME] e não o nome de um artis…" at bounding box center [210, 157] width 159 height 175
click at [187, 197] on input at bounding box center [211, 195] width 142 height 14
type input "25,00"
click at [198, 223] on span "Selecione o tipo de publicação" at bounding box center [208, 222] width 129 height 13
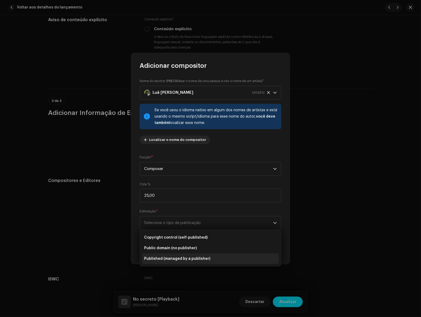
click at [188, 256] on span "Published (managed by a publisher)" at bounding box center [177, 258] width 66 height 5
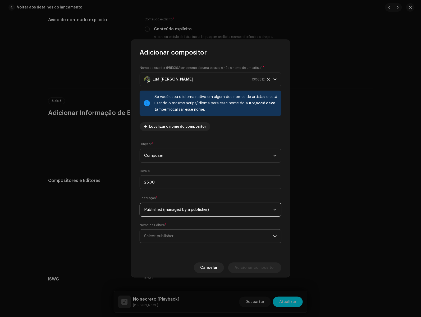
click at [195, 242] on span "Select publisher" at bounding box center [208, 235] width 129 height 13
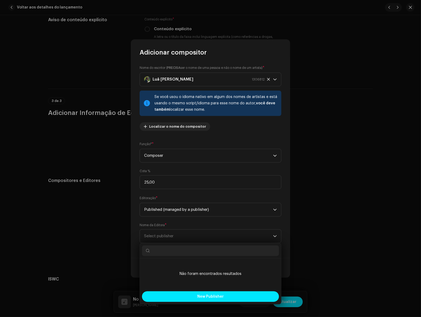
click at [181, 290] on div "New Publisher" at bounding box center [210, 296] width 141 height 15
click at [180, 295] on button "New Publisher" at bounding box center [210, 296] width 137 height 11
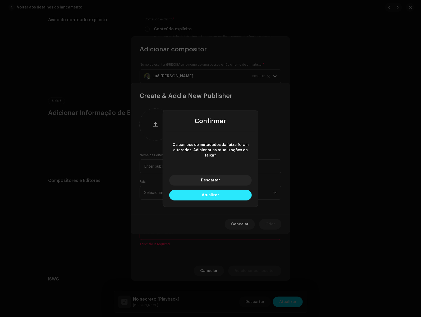
click at [224, 193] on button "Atualizar" at bounding box center [210, 195] width 83 height 11
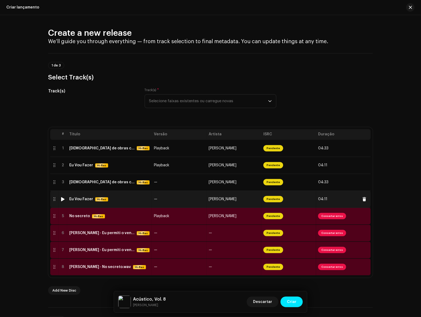
click at [115, 201] on td "Eu Vou Fazer Hi-Res" at bounding box center [109, 199] width 85 height 17
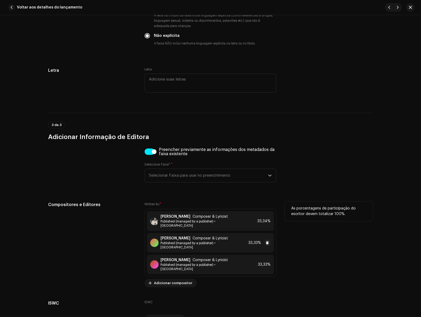
scroll to position [1086, 0]
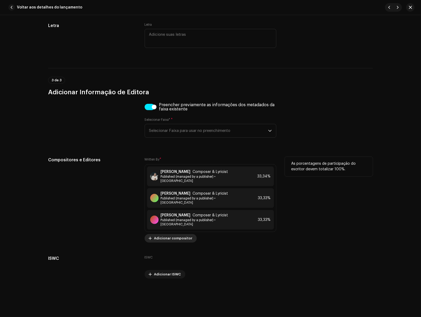
click at [182, 233] on span "Adicionar compositor" at bounding box center [173, 238] width 38 height 11
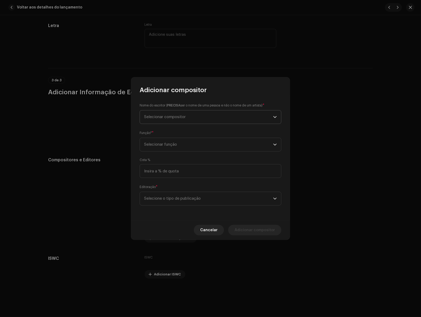
click at [186, 122] on span "Selecionar compositor" at bounding box center [208, 116] width 129 height 13
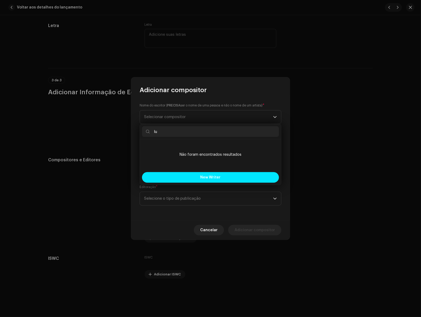
type input "l"
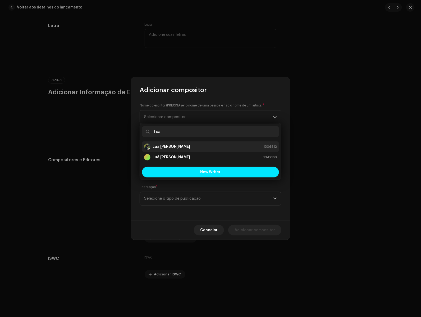
type input "Luã"
click at [158, 147] on strong "Luã [PERSON_NAME]" at bounding box center [172, 146] width 38 height 5
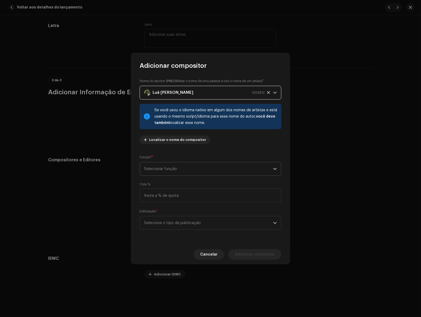
click at [207, 172] on span "Selecionar função" at bounding box center [208, 168] width 129 height 13
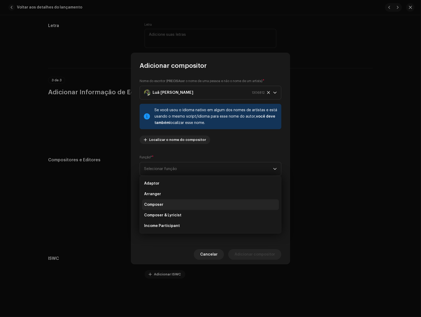
click at [181, 207] on li "Composer" at bounding box center [210, 204] width 137 height 11
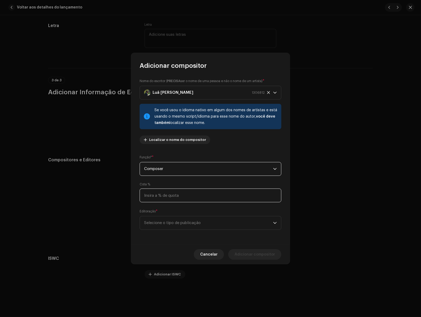
click at [185, 195] on input at bounding box center [211, 195] width 142 height 14
type input "25,00"
click at [166, 213] on div "Editoração * Selecione o tipo de publicação" at bounding box center [211, 219] width 142 height 21
click at [167, 219] on span "Selecione o tipo de publicação" at bounding box center [208, 222] width 129 height 13
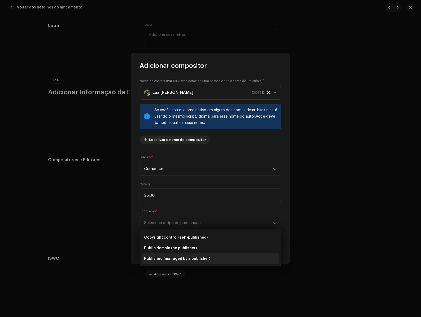
click at [172, 258] on span "Published (managed by a publisher)" at bounding box center [177, 258] width 66 height 5
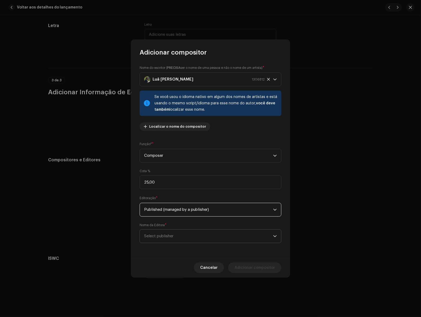
click at [177, 238] on span "Select publisher" at bounding box center [208, 235] width 129 height 13
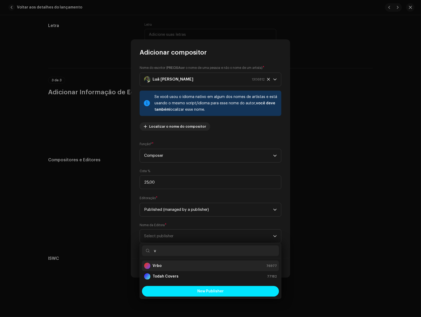
type input "v"
click at [173, 263] on div "Vrbo 76977" at bounding box center [210, 266] width 133 height 6
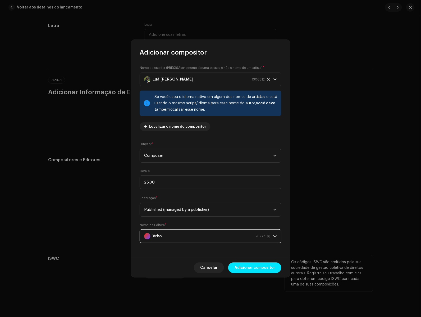
click at [231, 267] on button "Adicionar compositor" at bounding box center [254, 267] width 53 height 11
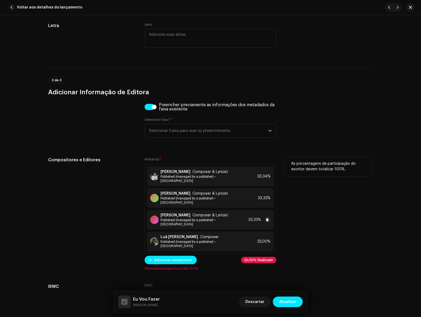
click at [234, 211] on div "[PERSON_NAME] Composer & Lyricist Published (managed by a publisher) • Vrbo 33,…" at bounding box center [210, 220] width 127 height 20
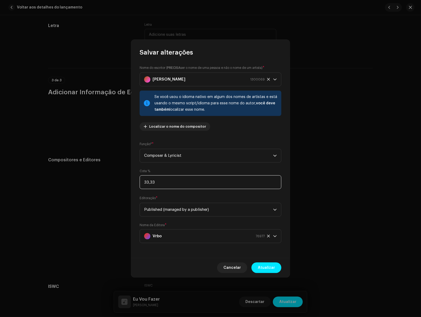
drag, startPoint x: 183, startPoint y: 183, endPoint x: 124, endPoint y: 171, distance: 59.8
click at [124, 171] on div "Salvar alterações Nome do escritor ( PRECISA ser o nome de [PERSON_NAME] e não …" at bounding box center [210, 158] width 421 height 317
type input "25,00"
click at [185, 76] on div "[PERSON_NAME] 1300069" at bounding box center [204, 79] width 121 height 13
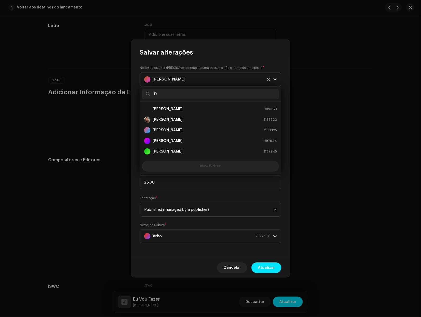
scroll to position [0, 0]
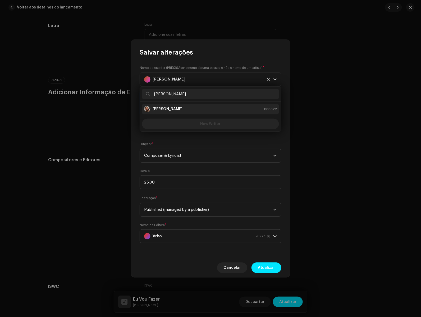
type input "[PERSON_NAME]"
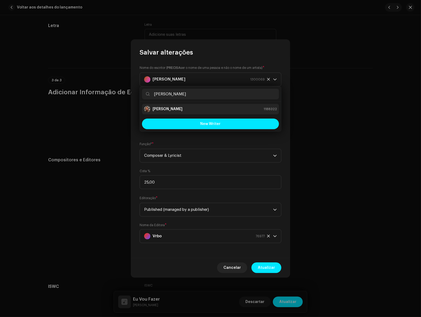
click at [175, 110] on strong "[PERSON_NAME]" at bounding box center [168, 108] width 30 height 5
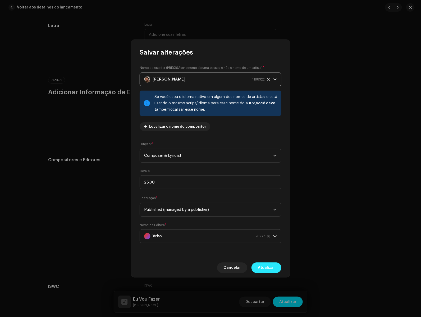
click at [271, 268] on span "Atualizar" at bounding box center [266, 267] width 17 height 11
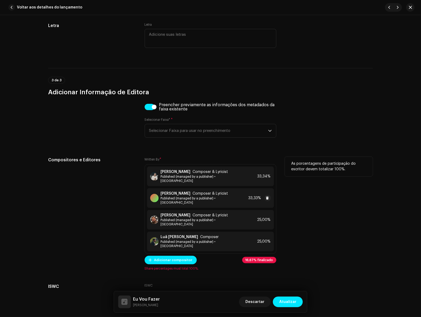
click at [200, 196] on span "Published (managed by a publisher) • [GEOGRAPHIC_DATA]" at bounding box center [204, 200] width 86 height 8
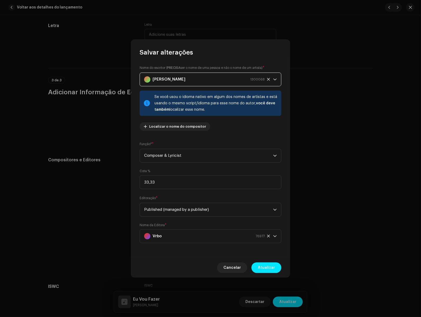
click at [166, 80] on strong "[PERSON_NAME]" at bounding box center [169, 79] width 33 height 13
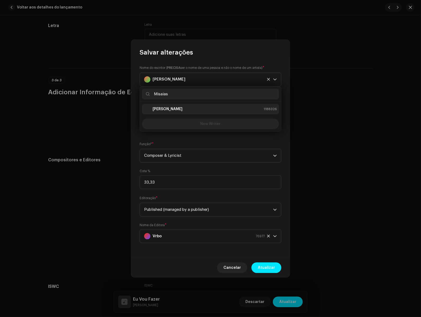
type input "Misaias"
click at [185, 111] on div "[PERSON_NAME] 1188326" at bounding box center [210, 109] width 133 height 6
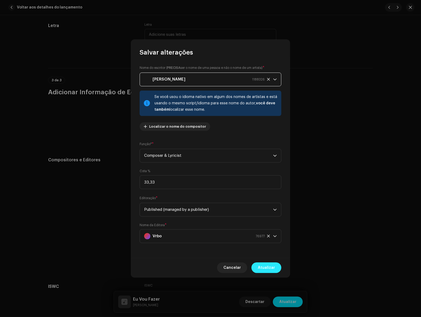
click at [260, 262] on div "Cancelar Atualizar" at bounding box center [210, 267] width 159 height 19
click at [260, 264] on span "Atualizar" at bounding box center [266, 267] width 17 height 11
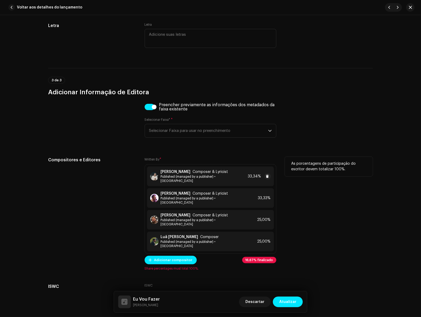
click at [212, 173] on span "Composer & Lyricist" at bounding box center [210, 172] width 35 height 4
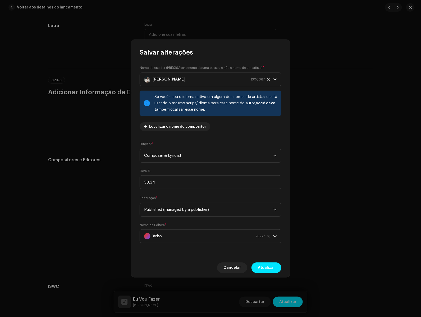
click at [175, 82] on strong "[PERSON_NAME]" at bounding box center [169, 79] width 33 height 13
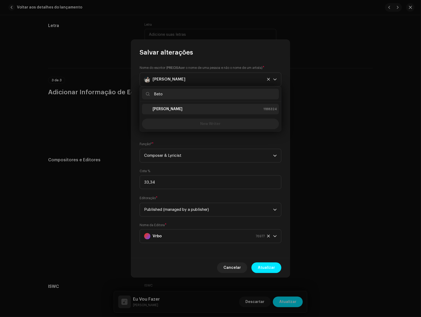
type input "Beto"
click at [170, 107] on strong "[PERSON_NAME]" at bounding box center [168, 108] width 30 height 5
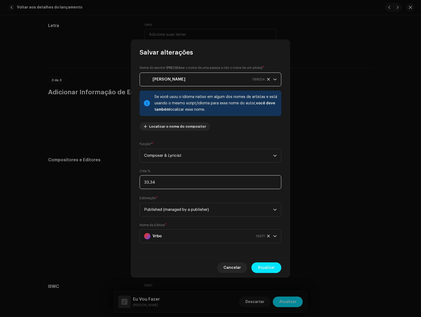
drag, startPoint x: 155, startPoint y: 184, endPoint x: 114, endPoint y: 182, distance: 41.6
click at [114, 182] on div "Salvar alterações Nome do escritor ( PRECISA ser o nome de [PERSON_NAME] e não …" at bounding box center [210, 158] width 421 height 317
type input "25,00"
click at [258, 263] on button "Atualizar" at bounding box center [267, 267] width 30 height 11
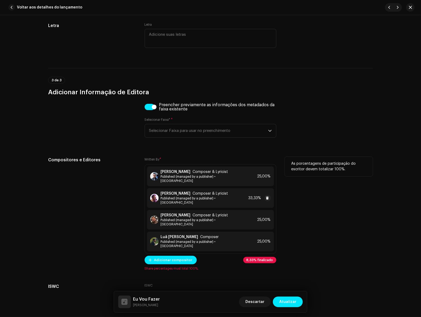
click at [236, 195] on div "[PERSON_NAME] Composer & Lyricist Published (managed by a publisher) • Vrbo 33,…" at bounding box center [210, 198] width 127 height 20
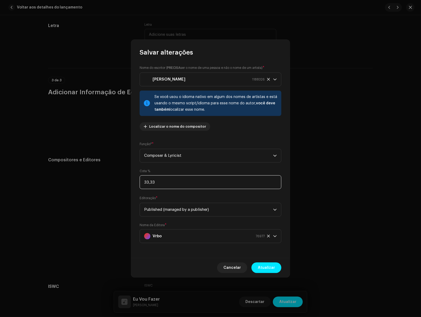
drag, startPoint x: 194, startPoint y: 184, endPoint x: 94, endPoint y: 182, distance: 99.3
click at [101, 183] on div "Salvar alterações Nome do escritor ( PRECISA ser o nome de [PERSON_NAME] e não …" at bounding box center [210, 158] width 421 height 317
type input "25,00"
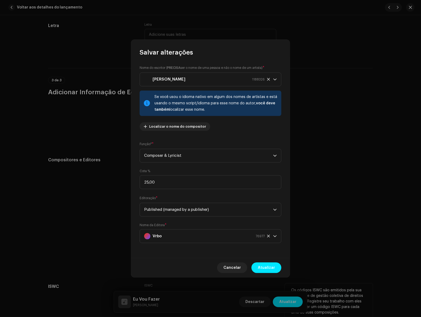
click at [274, 269] on span "Atualizar" at bounding box center [266, 267] width 17 height 11
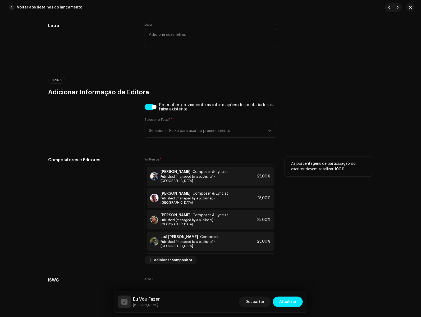
drag, startPoint x: 320, startPoint y: 211, endPoint x: 293, endPoint y: 242, distance: 41.1
click at [319, 212] on div "As porcentagens de participação do escritor devem totalizar 100%." at bounding box center [329, 210] width 88 height 107
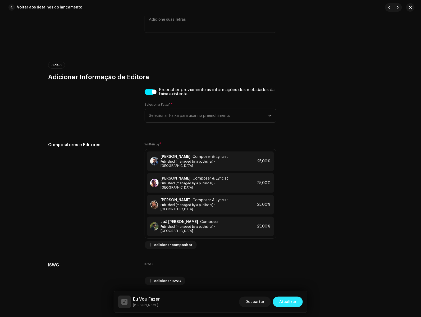
scroll to position [1103, 0]
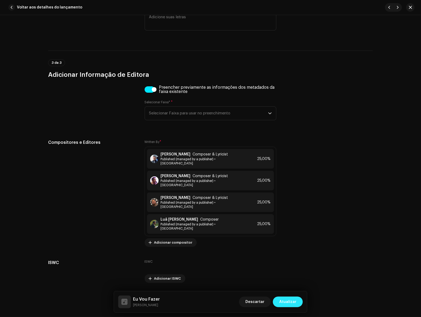
click at [285, 300] on span "Atualizar" at bounding box center [288, 301] width 17 height 11
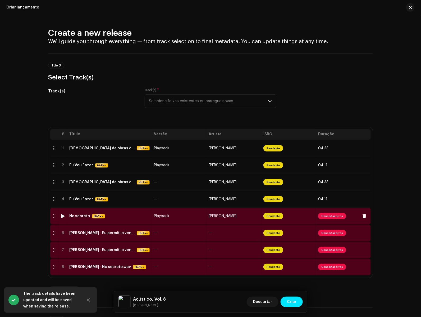
click at [139, 221] on td "No secreto Hi-Res" at bounding box center [109, 216] width 85 height 17
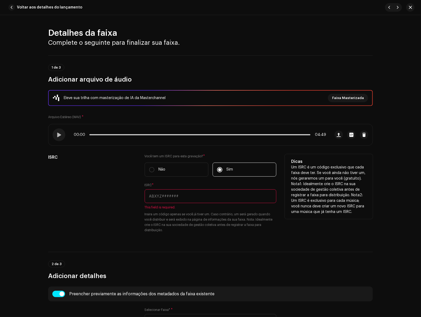
click at [217, 200] on input "text" at bounding box center [211, 196] width 132 height 14
paste input "BKVBW2500897"
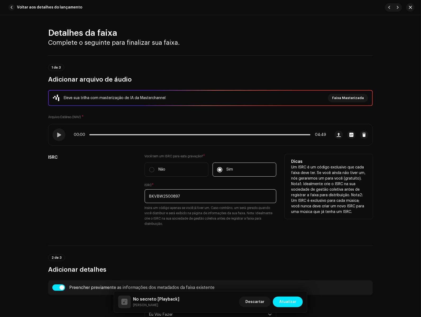
type input "BKVBW2500897"
drag, startPoint x: 219, startPoint y: 216, endPoint x: 238, endPoint y: 232, distance: 24.8
click at [220, 216] on small "Insira um código apenas se você já tiver um. Caso contrário, um será gerado qua…" at bounding box center [211, 215] width 132 height 21
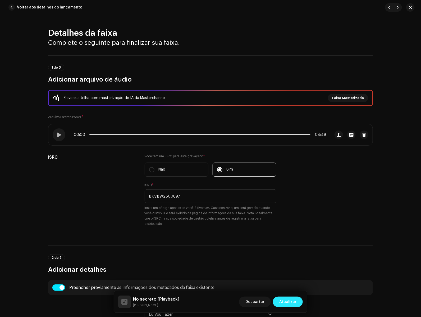
click at [283, 304] on span "Atualizar" at bounding box center [288, 301] width 17 height 11
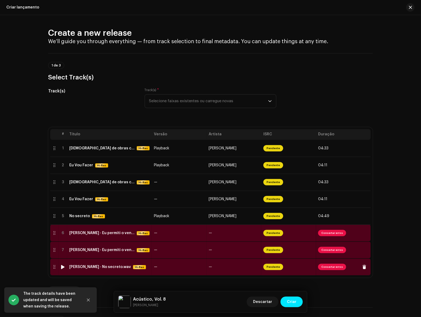
click at [119, 269] on div "[PERSON_NAME] - No secreto.wav" at bounding box center [100, 267] width 62 height 4
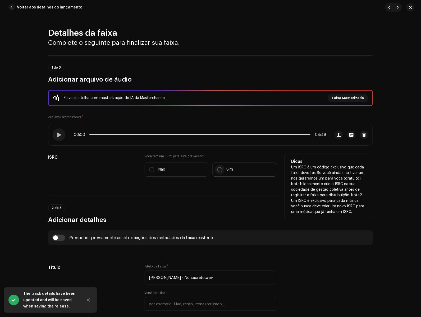
click at [219, 170] on input "Sim" at bounding box center [219, 169] width 5 height 5
radio input "true"
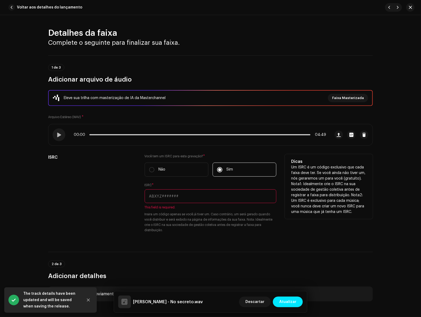
click at [190, 196] on input "text" at bounding box center [211, 196] width 132 height 14
paste input "BKVBW2500897"
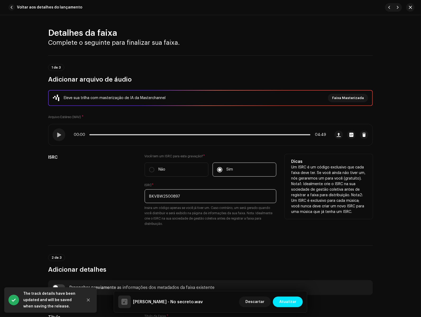
drag, startPoint x: 188, startPoint y: 197, endPoint x: 176, endPoint y: 197, distance: 11.6
click at [176, 197] on input "BKVBW2500897" at bounding box center [211, 196] width 132 height 14
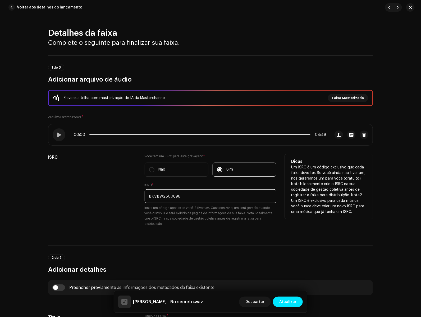
type input "BKVBW2500896"
click at [217, 223] on small "Insira um código apenas se você já tiver um. Caso contrário, um será gerado qua…" at bounding box center [211, 215] width 132 height 21
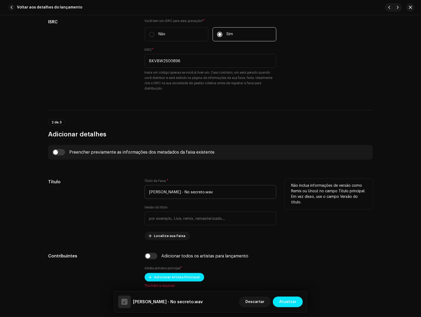
scroll to position [136, 0]
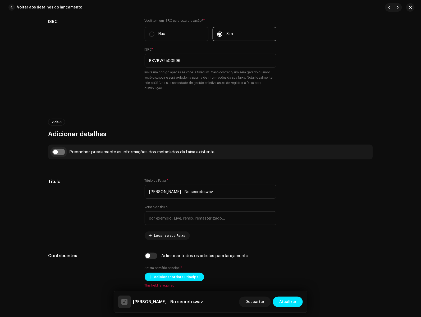
click at [59, 152] on input "checkbox" at bounding box center [58, 152] width 13 height 6
checkbox input "true"
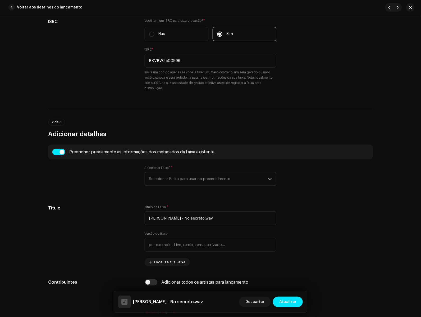
click at [198, 183] on span "Selecionar Faixa para usar no preenchimento" at bounding box center [208, 178] width 119 height 13
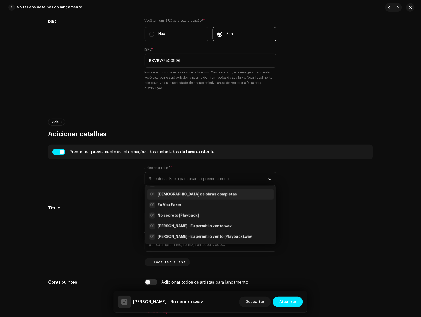
scroll to position [21, 0]
click at [197, 213] on div "01 No secreto [Playback]" at bounding box center [210, 215] width 123 height 6
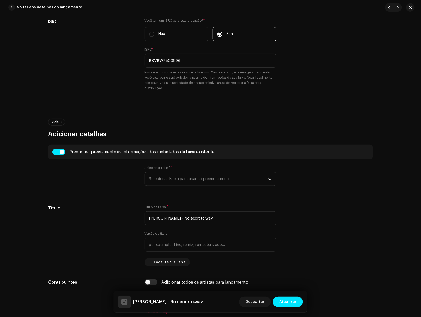
type input "No secreto"
type input "Playback"
radio input "true"
type input "Todah Covers"
checkbox input "true"
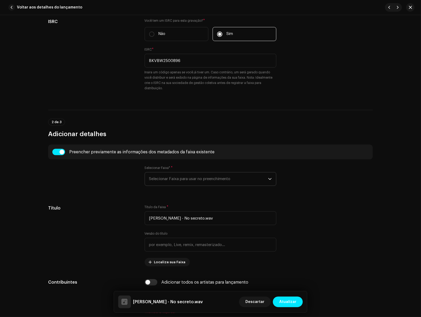
radio input "false"
radio input "true"
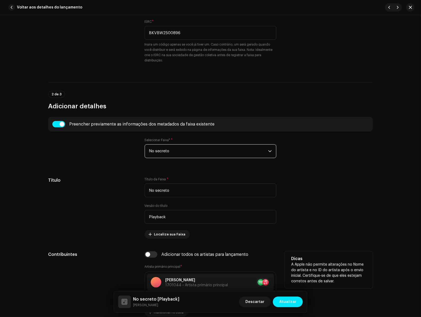
scroll to position [199, 0]
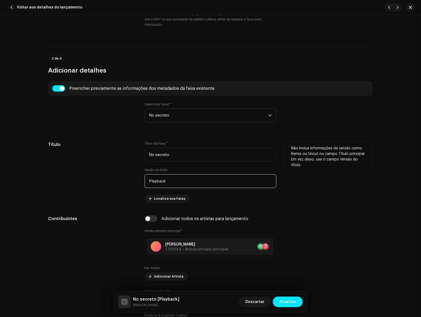
drag, startPoint x: 178, startPoint y: 184, endPoint x: 72, endPoint y: 167, distance: 107.1
click at [73, 167] on div "Título Título da Faixa * No secreto Versão do título Playback Localize sua Faix…" at bounding box center [210, 171] width 325 height 61
click at [110, 180] on div "Título" at bounding box center [92, 171] width 88 height 61
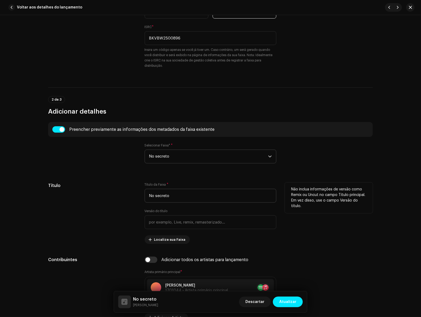
scroll to position [160, 0]
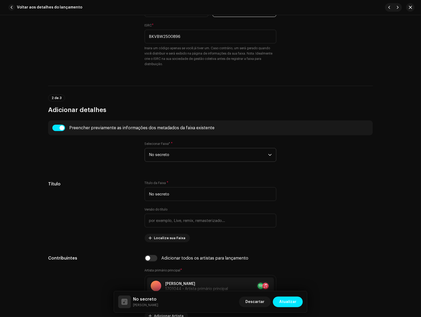
click at [165, 150] on span "No secreto" at bounding box center [208, 154] width 119 height 13
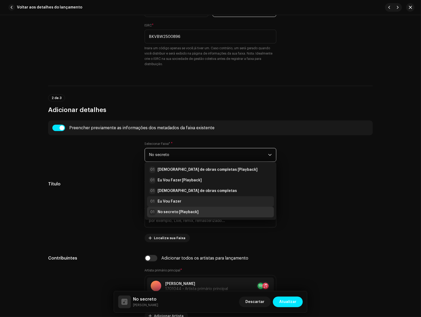
click at [187, 199] on div "01 Eu Vou Fazer" at bounding box center [210, 201] width 123 height 6
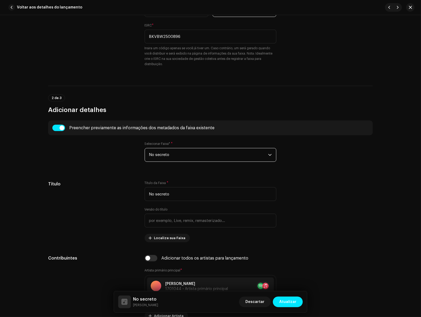
type input "Eu Vou Fazer"
radio input "true"
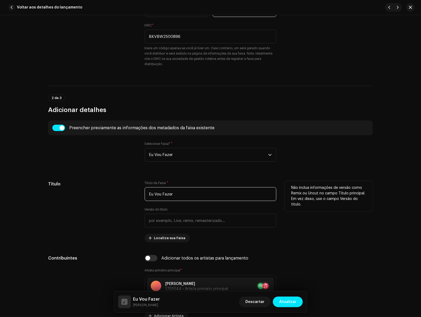
drag, startPoint x: 199, startPoint y: 191, endPoint x: 115, endPoint y: 185, distance: 83.8
click at [115, 185] on div "Título Título da Faixa * Eu Vou Fazer Versão do título Localize sua Faixa Não i…" at bounding box center [210, 211] width 325 height 61
drag, startPoint x: 184, startPoint y: 192, endPoint x: 108, endPoint y: 192, distance: 76.0
click at [108, 192] on div "Título Título da Faixa * Eu Vou Fazer Versão do título Localize sua Faixa Não i…" at bounding box center [210, 211] width 325 height 61
type input "No Secreto"
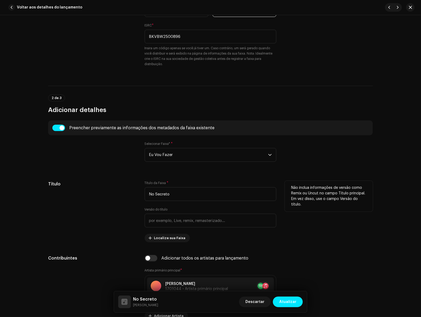
click at [111, 206] on div "Título" at bounding box center [92, 211] width 88 height 61
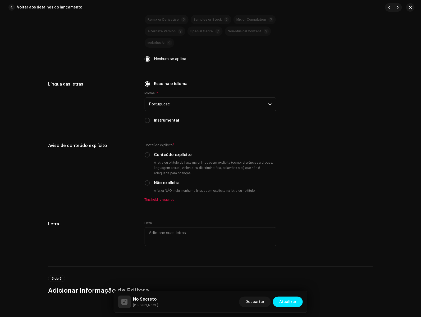
scroll to position [895, 0]
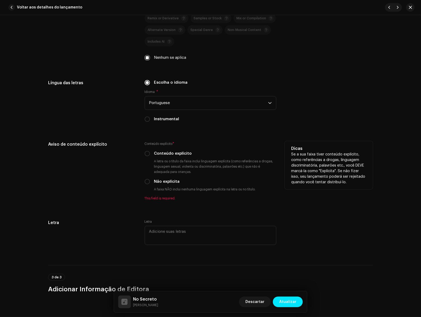
click at [147, 182] on input "Não explícita" at bounding box center [147, 181] width 5 height 5
radio input "true"
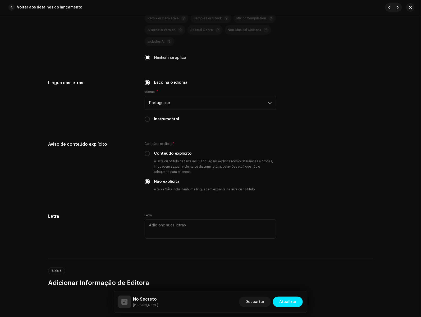
scroll to position [1008, 0]
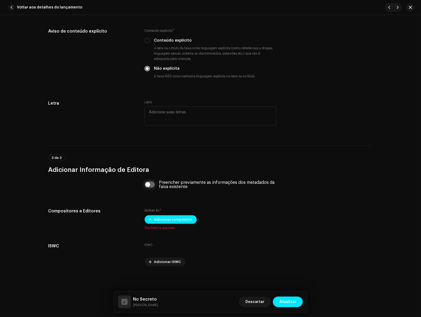
click at [148, 186] on input "checkbox" at bounding box center [150, 184] width 10 height 6
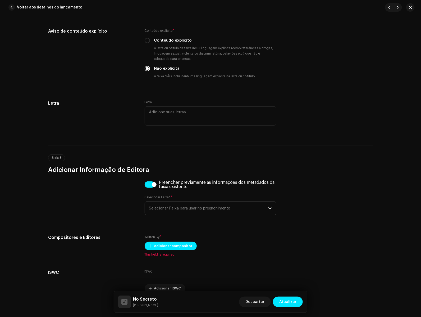
click at [173, 211] on span "Selecionar Faixa para usar no preenchimento" at bounding box center [208, 208] width 119 height 13
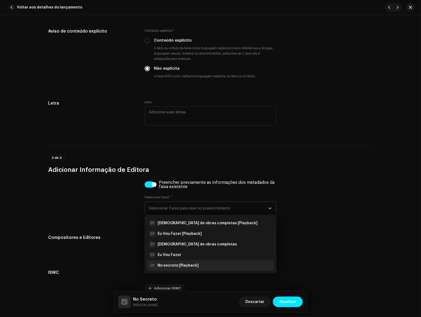
click at [185, 265] on strong "No secreto [Playback]" at bounding box center [178, 265] width 41 height 5
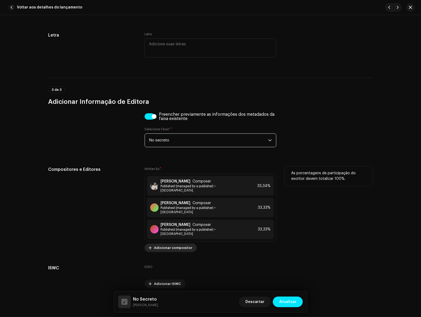
scroll to position [1086, 0]
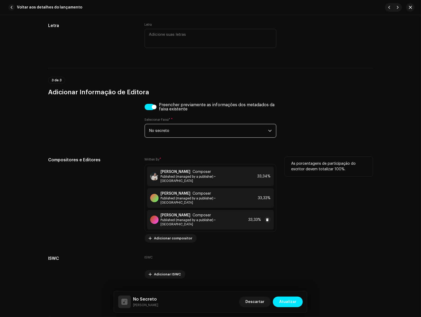
click at [188, 218] on span "Published (managed by a publisher) • [GEOGRAPHIC_DATA]" at bounding box center [204, 222] width 86 height 8
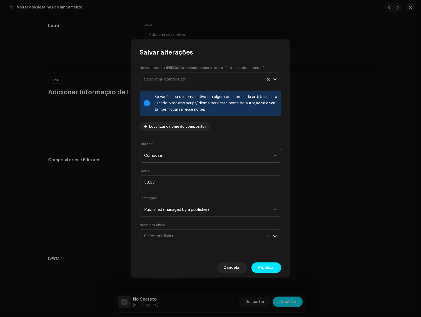
click at [158, 158] on span "Composer" at bounding box center [208, 155] width 129 height 13
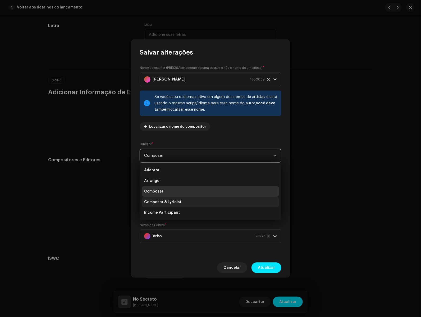
click at [172, 201] on span "Composer & Lyricist" at bounding box center [162, 201] width 37 height 5
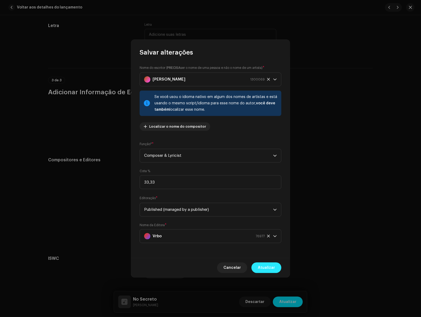
click at [264, 264] on span "Atualizar" at bounding box center [266, 267] width 17 height 11
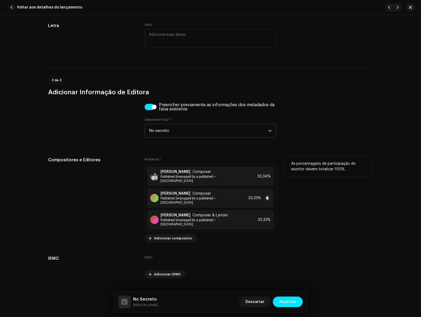
click at [200, 191] on span "Composer" at bounding box center [202, 193] width 19 height 4
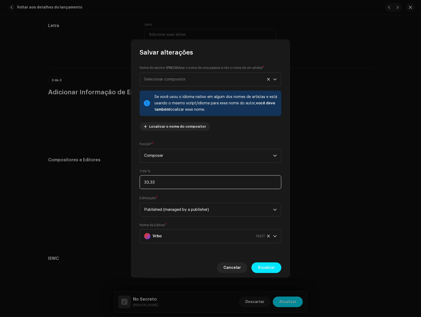
click at [190, 182] on input "33,33" at bounding box center [211, 182] width 142 height 14
click at [237, 268] on span "Cancelar" at bounding box center [232, 267] width 17 height 11
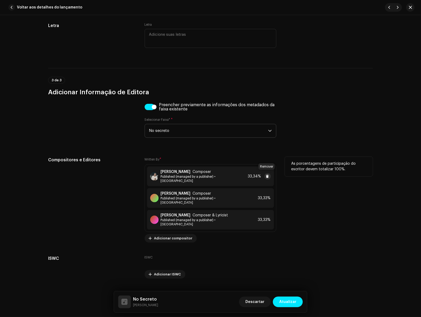
click at [267, 174] on span at bounding box center [267, 176] width 3 height 4
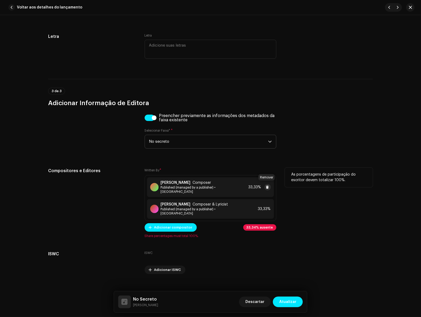
click at [267, 186] on span at bounding box center [267, 187] width 3 height 4
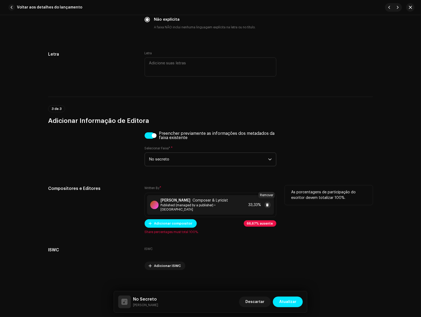
click at [267, 204] on span at bounding box center [267, 205] width 3 height 4
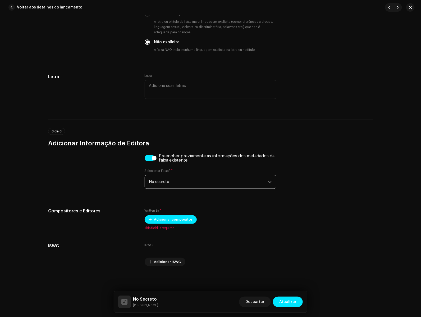
click at [172, 186] on span "No secreto" at bounding box center [208, 181] width 119 height 13
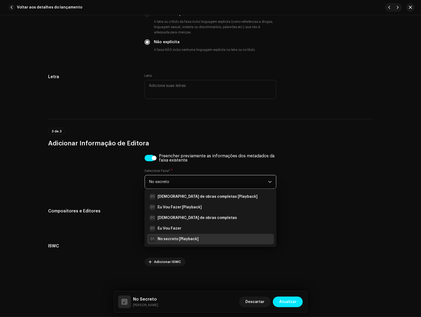
click at [185, 238] on strong "No secreto [Playback]" at bounding box center [178, 238] width 41 height 5
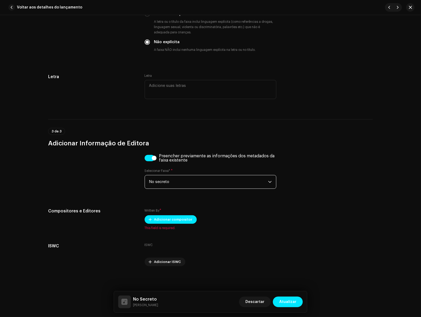
click at [152, 157] on input "checkbox" at bounding box center [150, 158] width 10 height 6
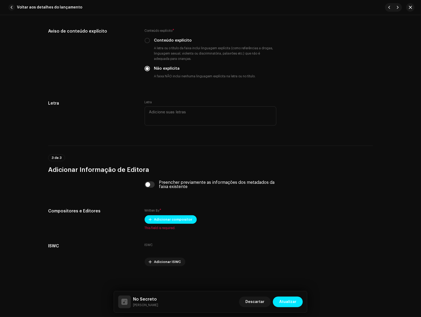
drag, startPoint x: 149, startPoint y: 184, endPoint x: 163, endPoint y: 193, distance: 16.8
click at [149, 184] on input "checkbox" at bounding box center [150, 184] width 10 height 6
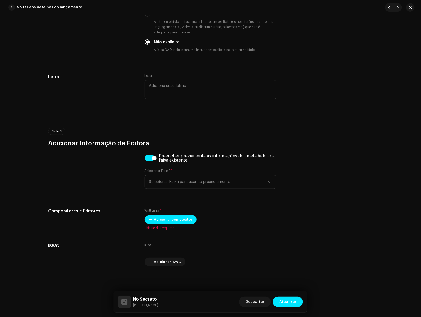
click at [175, 186] on span "Selecionar Faixa para usar no preenchimento" at bounding box center [208, 181] width 119 height 13
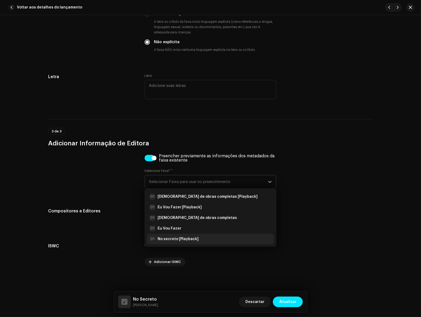
click at [188, 240] on strong "No secreto [Playback]" at bounding box center [178, 238] width 41 height 5
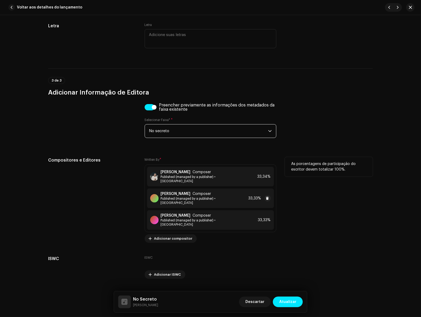
scroll to position [1086, 0]
click at [204, 218] on span "Published (managed by a publisher) • [GEOGRAPHIC_DATA]" at bounding box center [204, 222] width 86 height 8
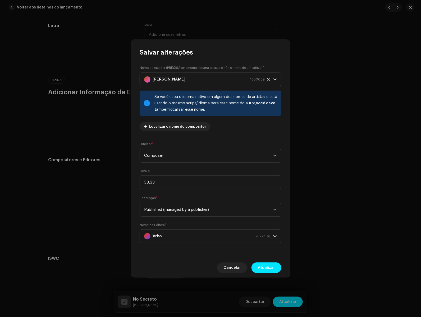
click at [189, 84] on div "[PERSON_NAME] 1300069" at bounding box center [204, 79] width 121 height 13
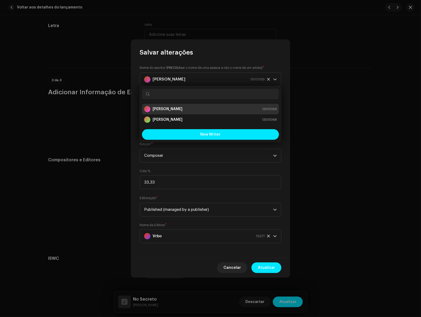
click at [277, 70] on div "Nome do escritor ( PRECISA ser o nome de [PERSON_NAME] e não o nome de um artis…" at bounding box center [211, 100] width 142 height 70
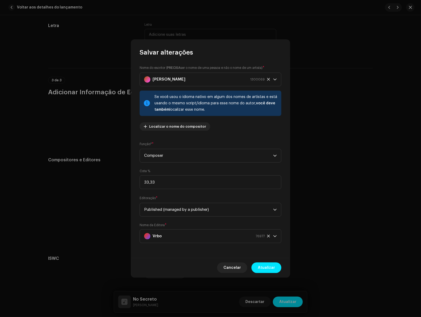
click at [231, 272] on span "Cancelar" at bounding box center [232, 267] width 17 height 11
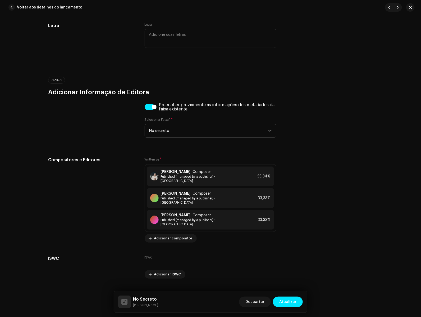
drag, startPoint x: 151, startPoint y: 110, endPoint x: 154, endPoint y: 115, distance: 6.9
click at [151, 110] on input "checkbox" at bounding box center [150, 107] width 10 height 6
checkbox input "false"
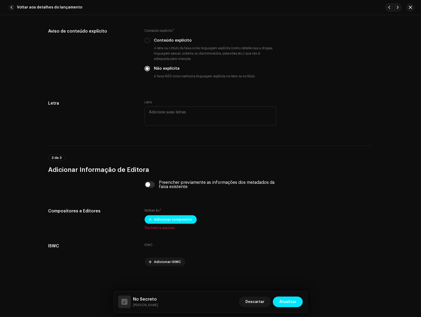
click at [150, 188] on div "Preencher previamente as informações dos metadados da faixa existente" at bounding box center [211, 184] width 132 height 8
click at [285, 299] on span "Atualizar" at bounding box center [288, 301] width 17 height 11
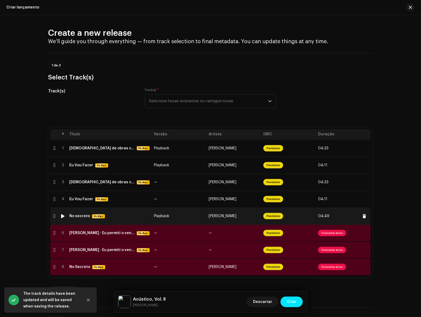
click at [195, 222] on td "Playback" at bounding box center [179, 216] width 55 height 17
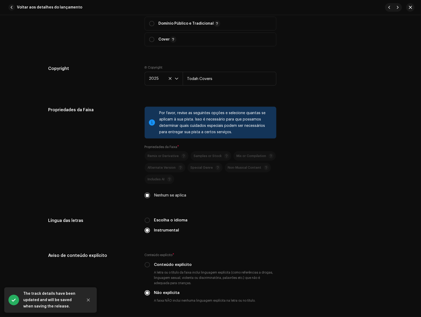
scroll to position [1013, 0]
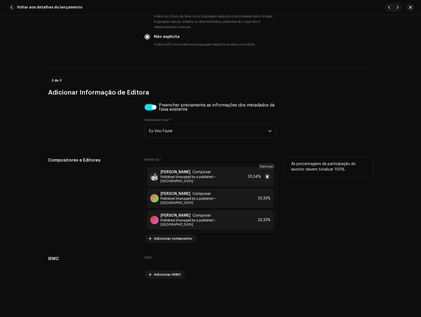
click at [268, 174] on span at bounding box center [267, 176] width 3 height 4
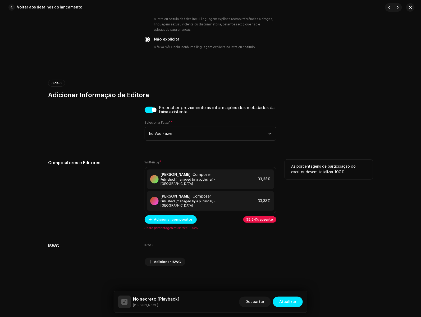
scroll to position [1002, 0]
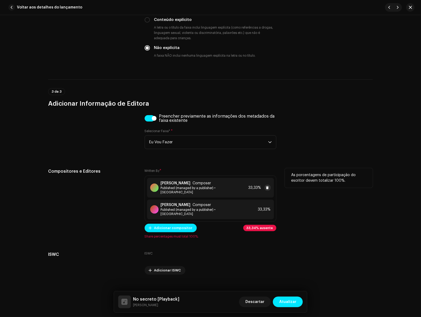
click at [269, 184] on div "33,33%" at bounding box center [260, 187] width 22 height 6
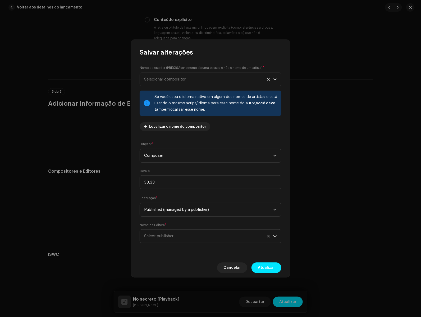
click at [210, 259] on div "Cancelar Atualizar" at bounding box center [210, 267] width 159 height 19
drag, startPoint x: 218, startPoint y: 263, endPoint x: 226, endPoint y: 262, distance: 8.3
click at [219, 263] on div "Cancelar Atualizar" at bounding box center [210, 267] width 159 height 19
click at [228, 268] on span "Cancelar" at bounding box center [232, 267] width 17 height 11
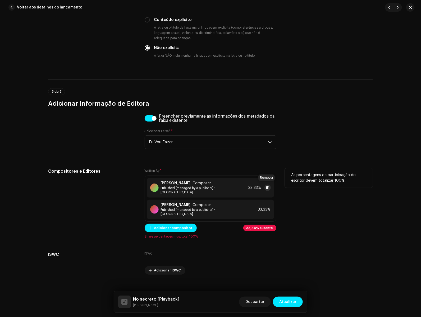
click at [268, 186] on span at bounding box center [267, 188] width 3 height 4
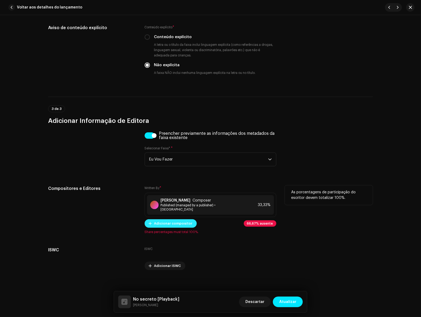
click at [184, 221] on span "Adicionar compositor" at bounding box center [173, 223] width 38 height 11
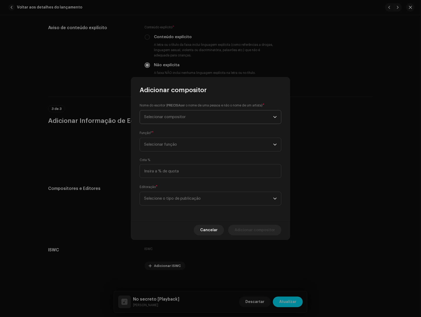
click at [173, 120] on span "Selecionar compositor" at bounding box center [208, 116] width 129 height 13
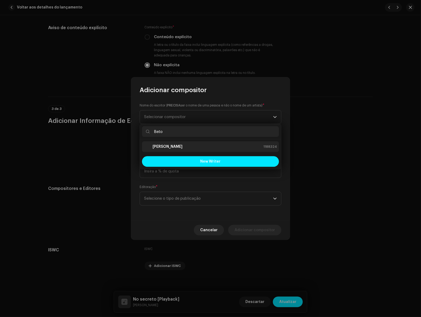
type input "Beto"
click at [174, 149] on div "[PERSON_NAME] 1188324" at bounding box center [210, 146] width 133 height 6
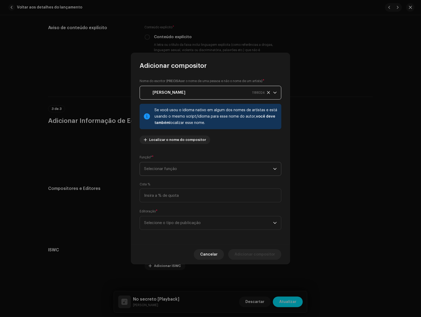
click at [187, 169] on span "Selecionar função" at bounding box center [208, 168] width 129 height 13
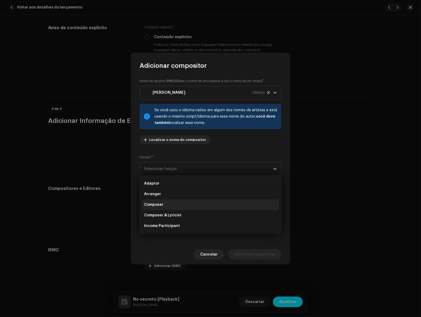
click at [180, 205] on li "Composer" at bounding box center [210, 204] width 137 height 11
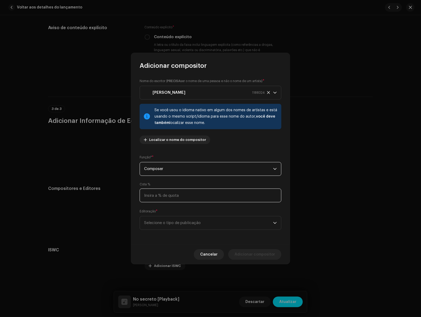
click at [188, 198] on input at bounding box center [211, 195] width 142 height 14
type input "25,00"
click at [180, 222] on span "Selecione o tipo de publicação" at bounding box center [208, 222] width 129 height 13
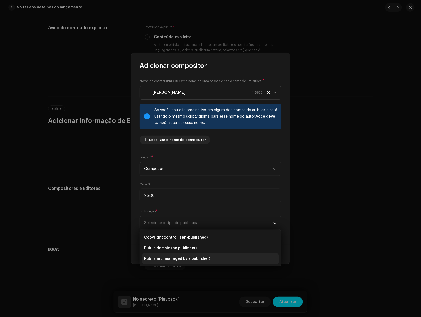
click at [175, 254] on li "Published (managed by a publisher)" at bounding box center [210, 258] width 137 height 11
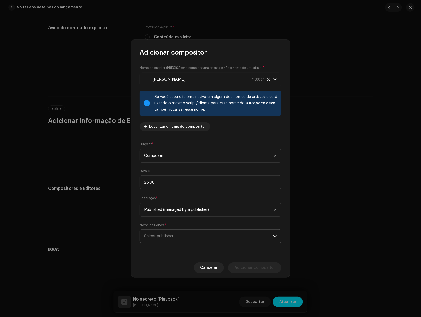
click at [216, 242] on span "Select publisher" at bounding box center [208, 235] width 129 height 13
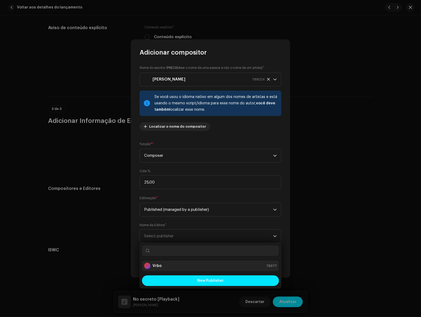
click at [199, 269] on li "Vrbo 76977" at bounding box center [210, 265] width 137 height 11
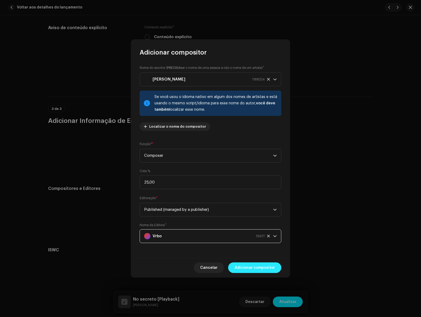
click at [267, 265] on span "Adicionar compositor" at bounding box center [255, 267] width 40 height 11
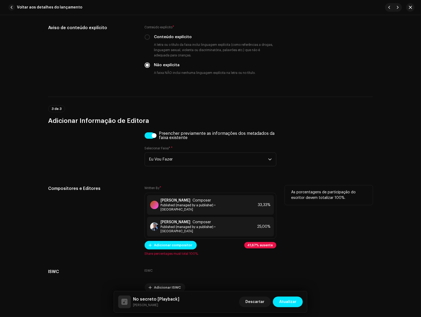
click at [170, 232] on div "Written By * [PERSON_NAME] Composer Published (managed by a publisher) • Vrbo 3…" at bounding box center [211, 220] width 132 height 70
click at [172, 240] on span "Adicionar compositor" at bounding box center [173, 245] width 38 height 11
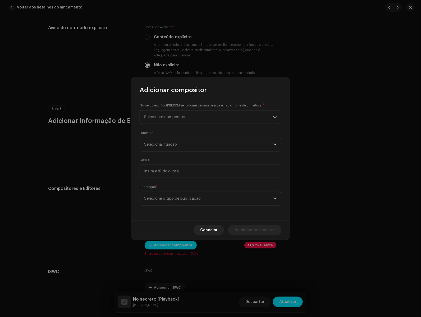
click at [173, 117] on span "Selecionar compositor" at bounding box center [165, 117] width 42 height 4
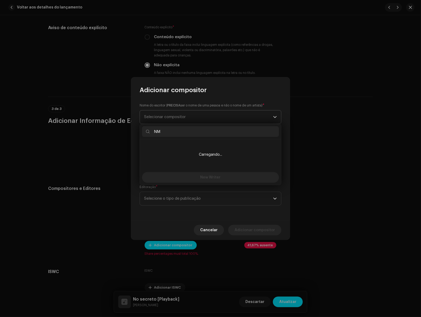
type input "N"
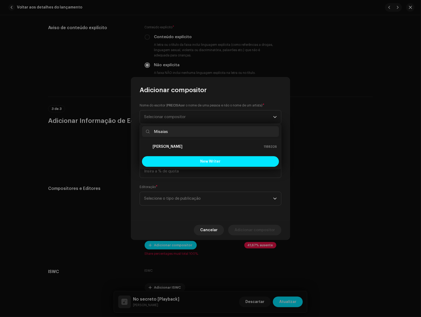
type input "Misaias"
click at [174, 152] on ul "[PERSON_NAME] 1188326" at bounding box center [210, 146] width 141 height 15
click at [177, 148] on strong "[PERSON_NAME]" at bounding box center [168, 146] width 30 height 5
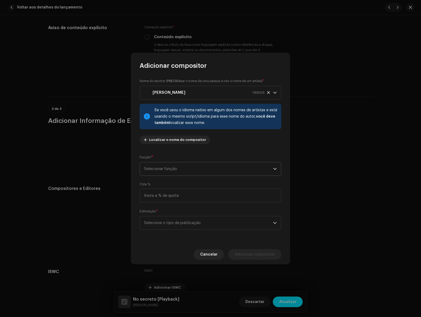
click at [188, 172] on span "Selecionar função" at bounding box center [208, 168] width 129 height 13
click at [175, 217] on span "Composer & Lyricist" at bounding box center [162, 215] width 37 height 5
click at [176, 167] on span "Composer & Lyricist" at bounding box center [208, 168] width 129 height 13
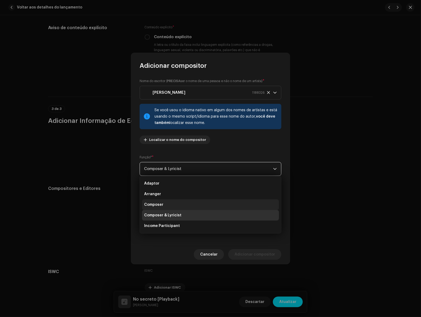
click at [164, 208] on li "Composer" at bounding box center [210, 204] width 137 height 11
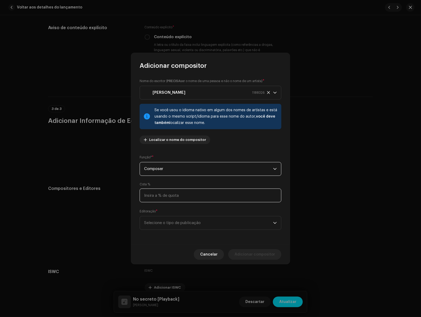
click at [194, 195] on input at bounding box center [211, 195] width 142 height 14
type input "25,00"
click at [200, 220] on span "Selecione o tipo de publicação" at bounding box center [208, 222] width 129 height 13
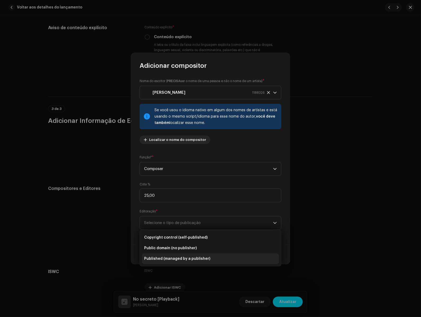
click at [196, 257] on span "Published (managed by a publisher)" at bounding box center [177, 258] width 66 height 5
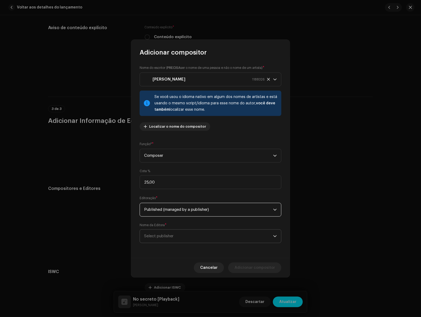
click at [202, 232] on span "Select publisher" at bounding box center [208, 235] width 129 height 13
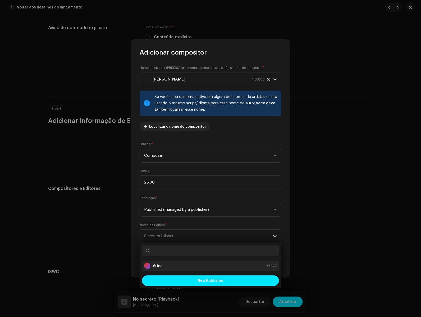
click at [189, 262] on li "Vrbo 76977" at bounding box center [210, 265] width 137 height 11
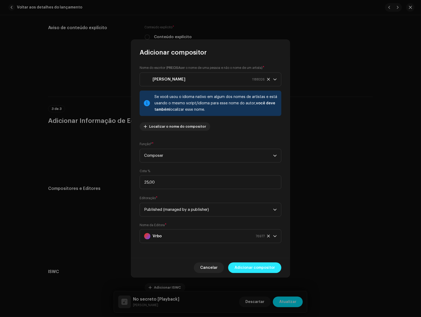
click at [252, 264] on span "Adicionar compositor" at bounding box center [255, 267] width 40 height 11
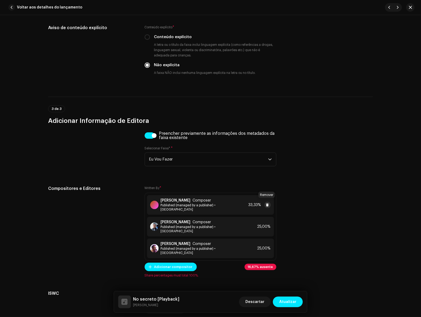
click at [268, 204] on span at bounding box center [267, 205] width 3 height 4
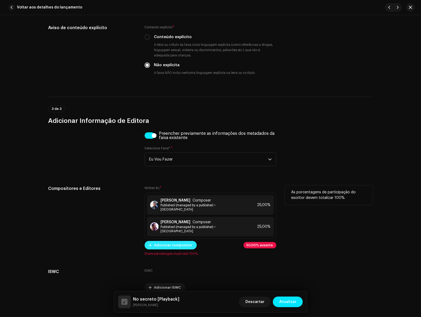
click at [190, 241] on button "Adicionar compositor" at bounding box center [171, 245] width 52 height 8
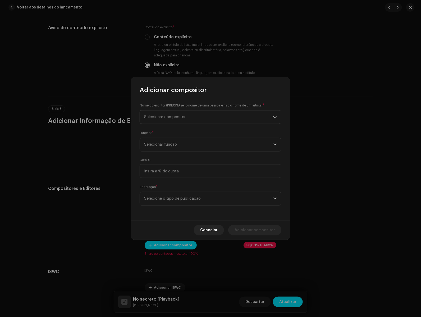
drag, startPoint x: 182, startPoint y: 115, endPoint x: 183, endPoint y: 119, distance: 4.1
click at [182, 115] on span "Selecionar compositor" at bounding box center [165, 117] width 42 height 4
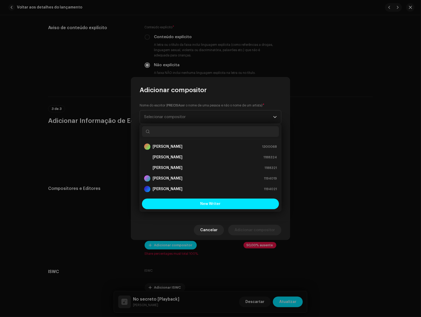
click at [180, 130] on input "text" at bounding box center [210, 131] width 137 height 11
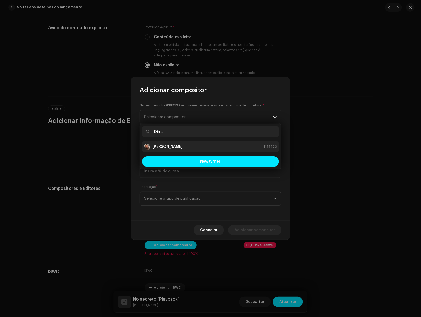
type input "Dima"
click at [173, 146] on strong "[PERSON_NAME]" at bounding box center [168, 146] width 30 height 5
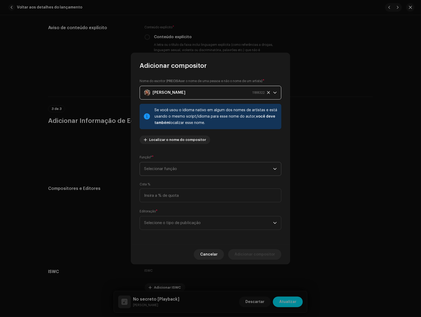
click at [192, 173] on span "Selecionar função" at bounding box center [208, 168] width 129 height 13
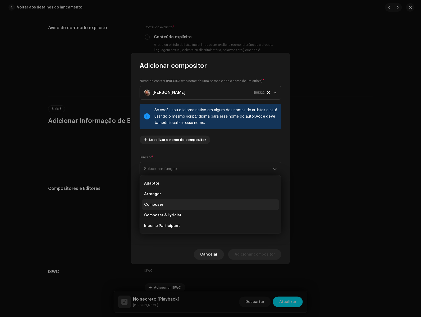
click at [178, 206] on li "Composer" at bounding box center [210, 204] width 137 height 11
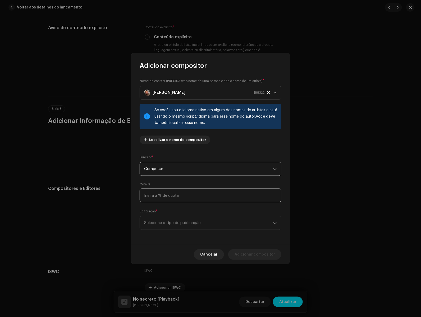
click at [183, 200] on input at bounding box center [211, 195] width 142 height 14
type input "25,00"
click at [184, 220] on span "Selecione o tipo de publicação" at bounding box center [208, 222] width 129 height 13
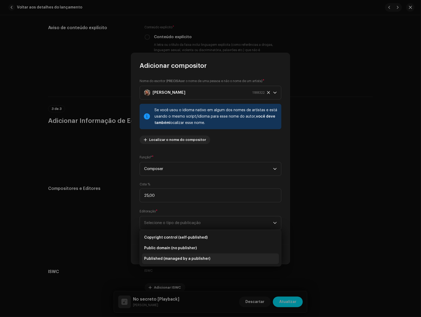
click at [183, 257] on span "Published (managed by a publisher)" at bounding box center [177, 258] width 66 height 5
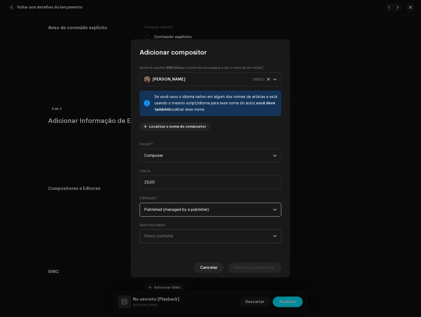
click at [191, 234] on span "Select publisher" at bounding box center [208, 235] width 129 height 13
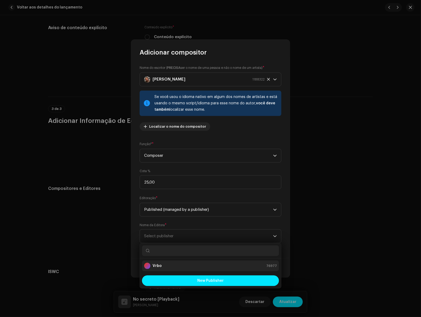
click at [186, 262] on li "Vrbo 76977" at bounding box center [210, 265] width 137 height 11
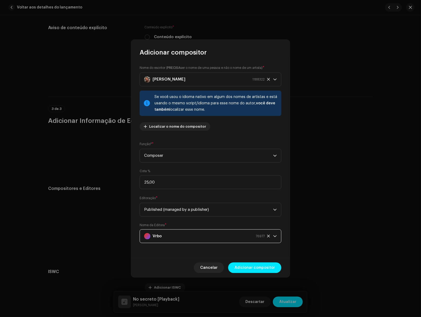
click at [247, 268] on span "Adicionar compositor" at bounding box center [255, 267] width 40 height 11
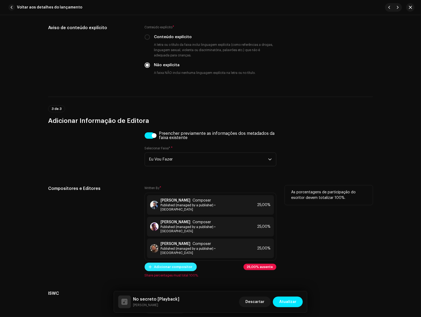
click at [177, 262] on span "Adicionar compositor" at bounding box center [173, 267] width 38 height 11
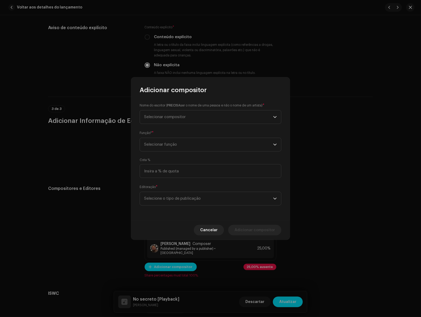
click at [184, 125] on div "Nome do escritor ( PRECISA ser o nome de uma pessoa e não o nome de um artista)…" at bounding box center [210, 157] width 159 height 126
click at [184, 120] on span "Selecionar compositor" at bounding box center [208, 116] width 129 height 13
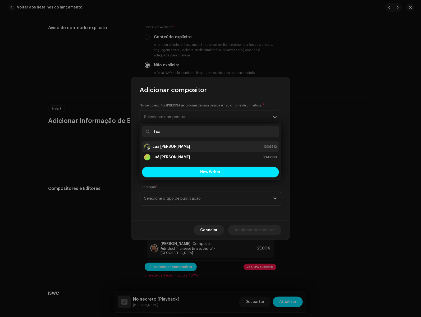
type input "Luã"
click at [171, 147] on strong "Luã [PERSON_NAME]" at bounding box center [172, 146] width 38 height 5
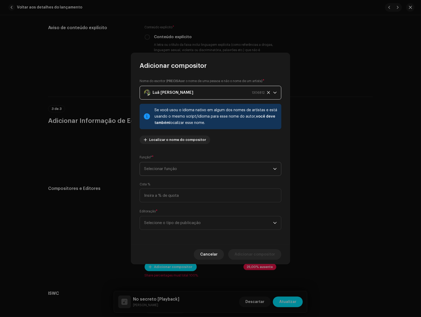
click at [200, 169] on span "Selecionar função" at bounding box center [208, 168] width 129 height 13
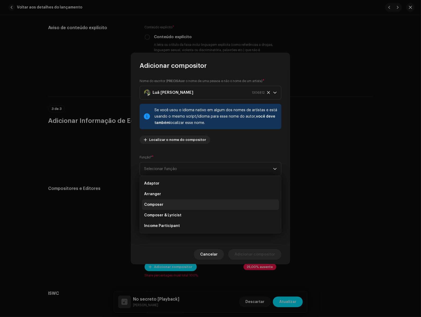
click at [186, 206] on li "Composer" at bounding box center [210, 204] width 137 height 11
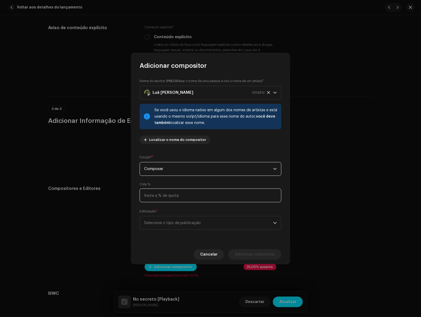
click at [180, 198] on input at bounding box center [211, 195] width 142 height 14
type input "25,00"
click at [185, 220] on span "Selecione o tipo de publicação" at bounding box center [208, 222] width 129 height 13
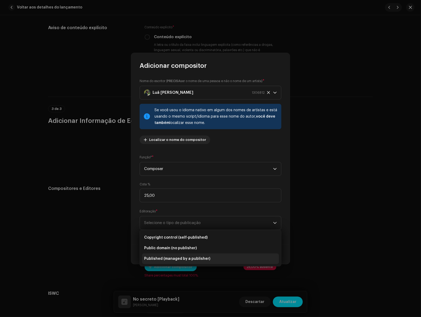
click at [194, 253] on li "Published (managed by a publisher)" at bounding box center [210, 258] width 137 height 11
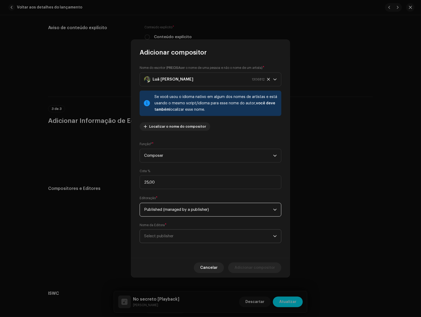
click at [194, 234] on span "Select publisher" at bounding box center [208, 235] width 129 height 13
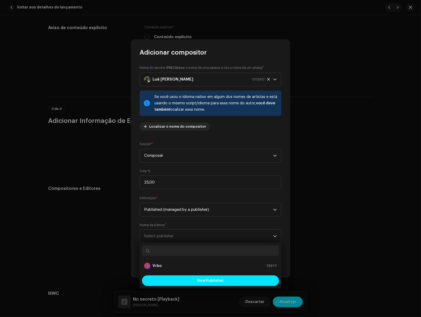
drag, startPoint x: 188, startPoint y: 274, endPoint x: 190, endPoint y: 272, distance: 2.9
click at [189, 274] on div "New Publisher" at bounding box center [210, 280] width 141 height 15
click at [191, 269] on li "Vrbo 76977" at bounding box center [210, 265] width 137 height 11
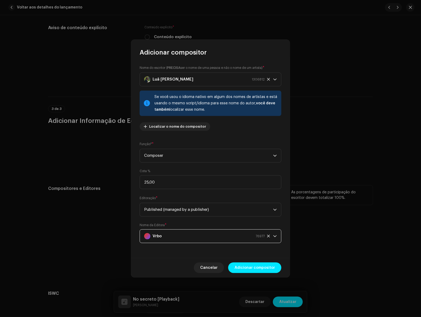
click at [244, 271] on span "Adicionar compositor" at bounding box center [255, 267] width 40 height 11
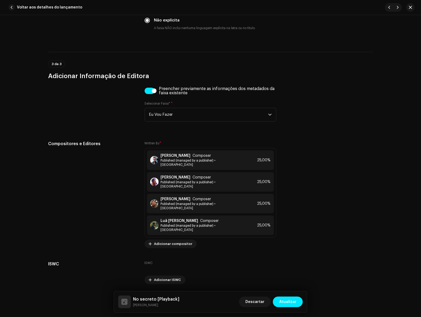
scroll to position [1030, 0]
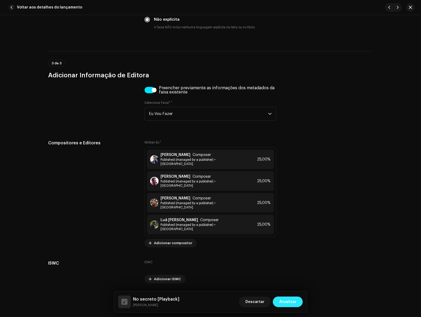
click at [290, 301] on span "Atualizar" at bounding box center [288, 301] width 17 height 11
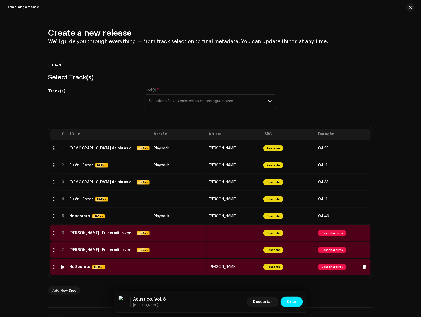
click at [195, 269] on td "—" at bounding box center [179, 266] width 55 height 17
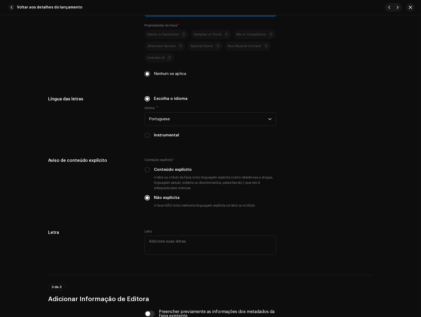
scroll to position [1008, 0]
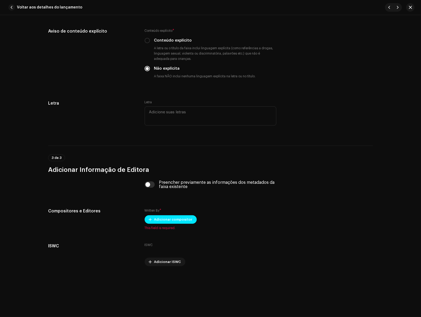
click at [152, 189] on div "Preencher previamente as informações dos metadados da faixa existente" at bounding box center [211, 184] width 132 height 8
drag, startPoint x: 146, startPoint y: 183, endPoint x: 150, endPoint y: 185, distance: 4.0
click at [146, 183] on input "checkbox" at bounding box center [150, 184] width 10 height 6
checkbox input "true"
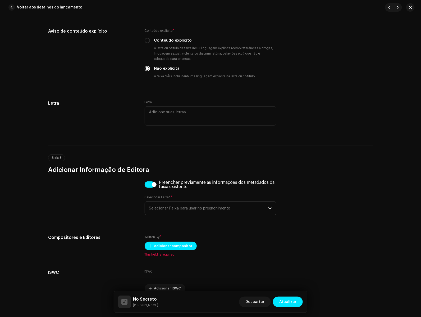
click at [192, 208] on span "Selecionar Faixa para usar no preenchimento" at bounding box center [208, 208] width 119 height 13
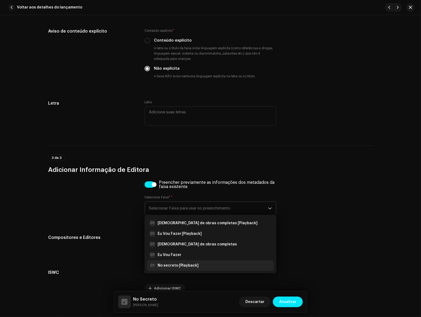
click at [196, 263] on div "01 No secreto [Playback]" at bounding box center [210, 265] width 123 height 6
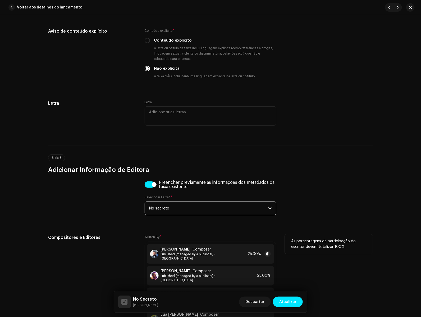
scroll to position [1103, 0]
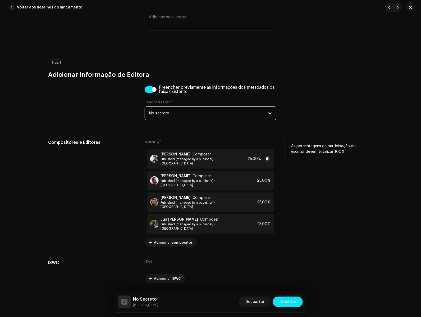
click at [208, 162] on div "[PERSON_NAME] Composer Published (managed by a publisher) • Vrbo 25,00%" at bounding box center [210, 159] width 127 height 20
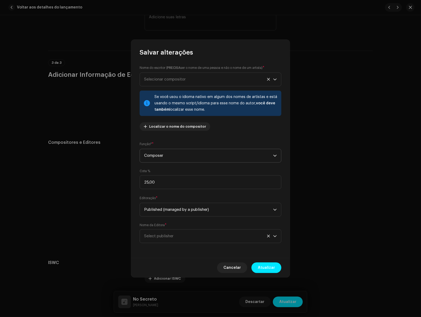
click at [185, 158] on span "Composer" at bounding box center [208, 155] width 129 height 13
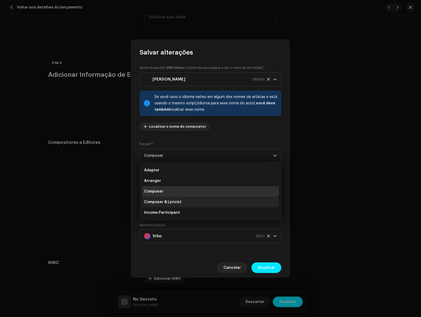
click at [176, 197] on li "Composer & Lyricist" at bounding box center [210, 202] width 137 height 11
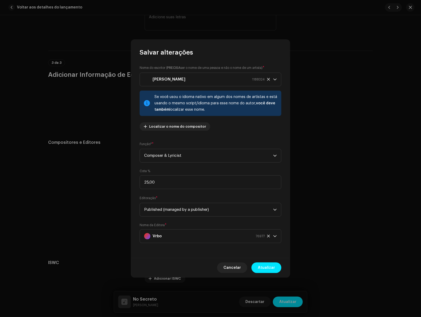
drag, startPoint x: 260, startPoint y: 271, endPoint x: 259, endPoint y: 268, distance: 3.2
click at [261, 271] on span "Atualizar" at bounding box center [266, 267] width 17 height 11
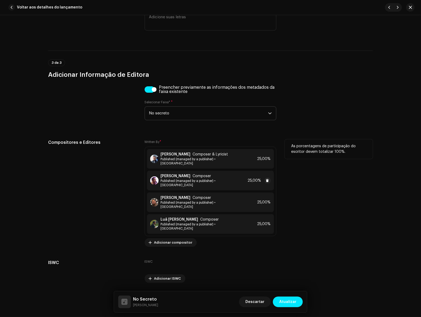
click at [179, 174] on strong "[PERSON_NAME]" at bounding box center [176, 176] width 30 height 4
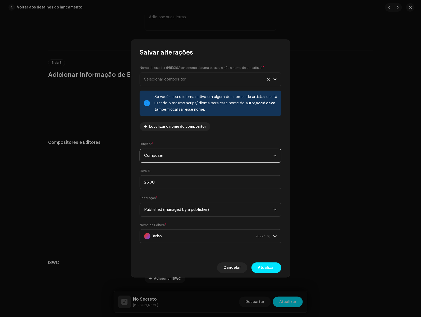
click at [164, 150] on span "Composer" at bounding box center [208, 155] width 129 height 13
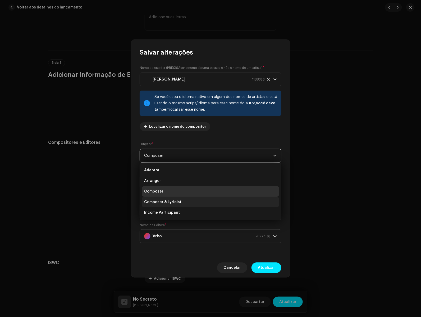
click at [170, 203] on span "Composer & Lyricist" at bounding box center [162, 201] width 37 height 5
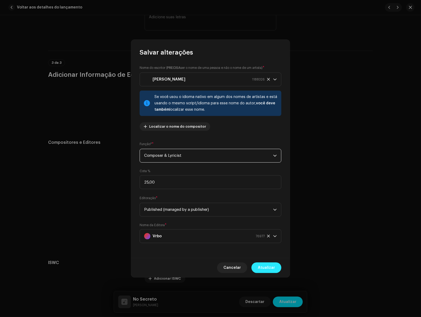
click at [279, 266] on button "Atualizar" at bounding box center [267, 267] width 30 height 11
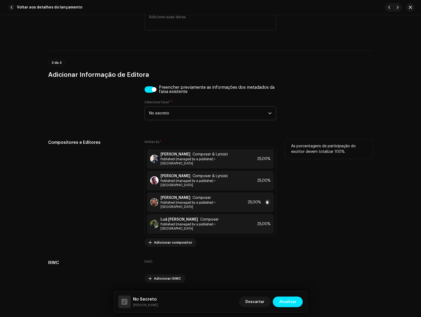
click at [222, 196] on div "[PERSON_NAME] Composer" at bounding box center [203, 198] width 85 height 4
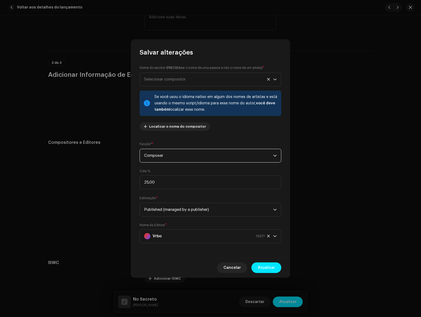
click at [177, 151] on span "Composer" at bounding box center [208, 155] width 129 height 13
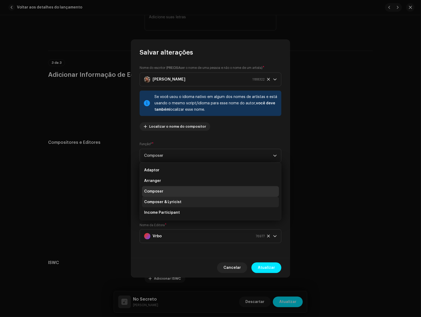
click at [181, 198] on li "Composer & Lyricist" at bounding box center [210, 202] width 137 height 11
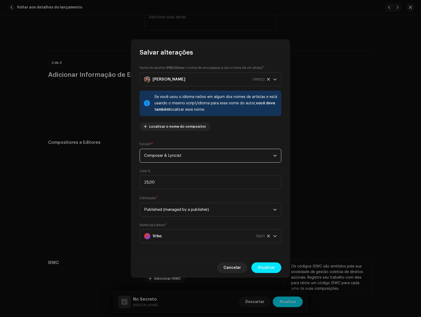
click at [265, 263] on span "Atualizar" at bounding box center [266, 267] width 17 height 11
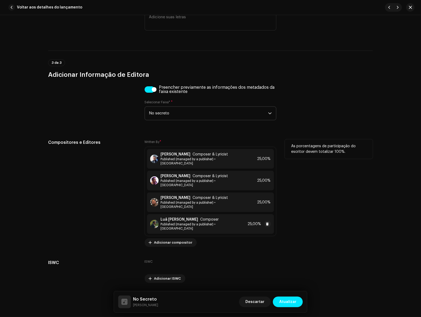
click at [202, 222] on span "Published (managed by a publisher) • [GEOGRAPHIC_DATA]" at bounding box center [203, 226] width 85 height 8
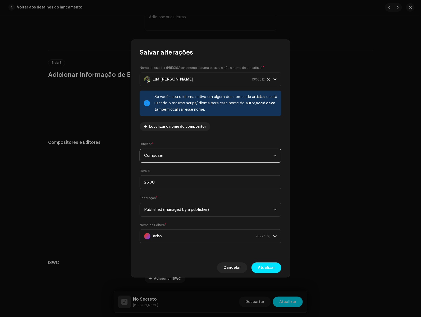
click at [176, 150] on span "Composer" at bounding box center [208, 155] width 129 height 13
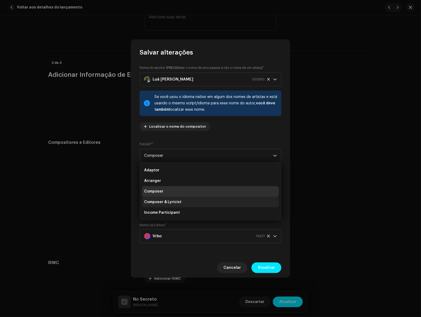
click at [179, 202] on span "Composer & Lyricist" at bounding box center [162, 201] width 37 height 5
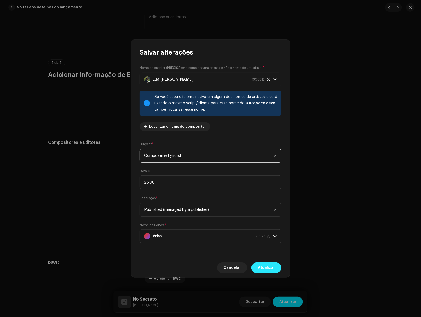
click at [278, 269] on button "Atualizar" at bounding box center [267, 267] width 30 height 11
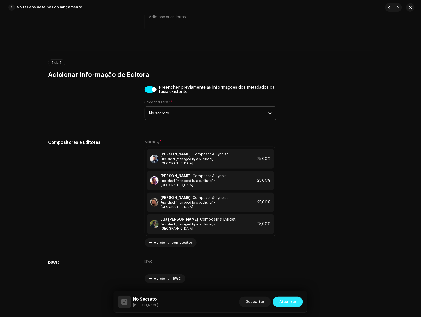
click at [284, 300] on span "Atualizar" at bounding box center [288, 301] width 17 height 11
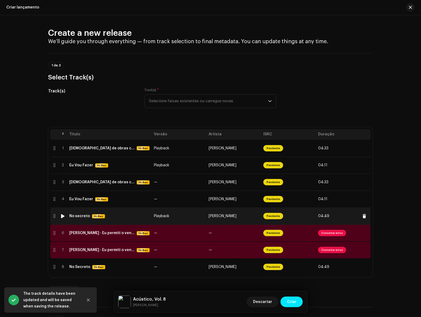
click at [88, 220] on td "No secreto Hi-Res" at bounding box center [109, 216] width 85 height 17
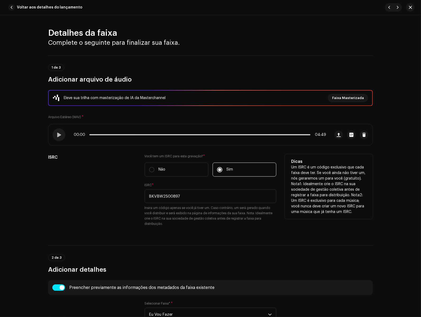
scroll to position [139, 0]
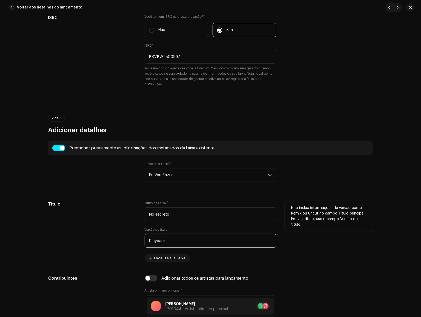
click at [189, 237] on input "Playback" at bounding box center [211, 241] width 132 height 14
click at [191, 238] on input "Playback" at bounding box center [211, 241] width 132 height 14
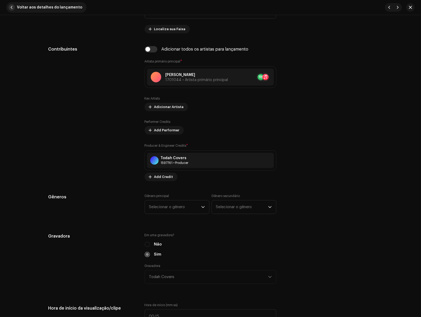
click at [12, 5] on span "button" at bounding box center [11, 7] width 6 height 6
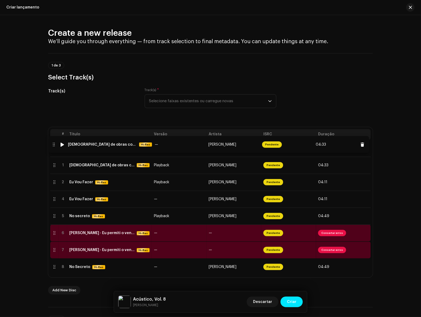
drag, startPoint x: 54, startPoint y: 181, endPoint x: 53, endPoint y: 144, distance: 37.6
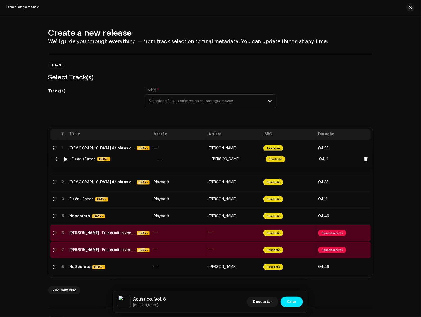
drag, startPoint x: 53, startPoint y: 200, endPoint x: 56, endPoint y: 160, distance: 40.1
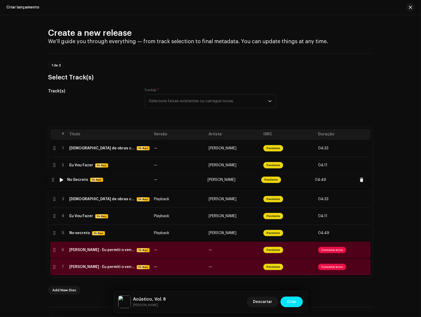
drag, startPoint x: 56, startPoint y: 268, endPoint x: 55, endPoint y: 181, distance: 87.1
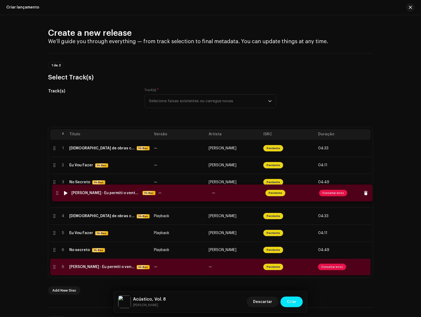
drag, startPoint x: 54, startPoint y: 250, endPoint x: 57, endPoint y: 192, distance: 57.2
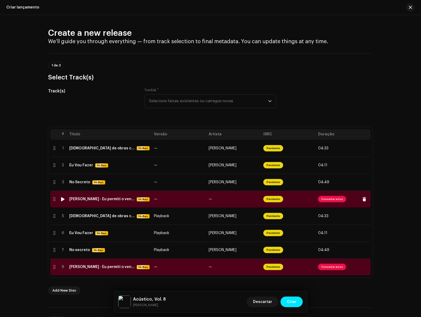
click at [104, 199] on div "[PERSON_NAME] - Eu permiti o vento.wav" at bounding box center [101, 199] width 65 height 4
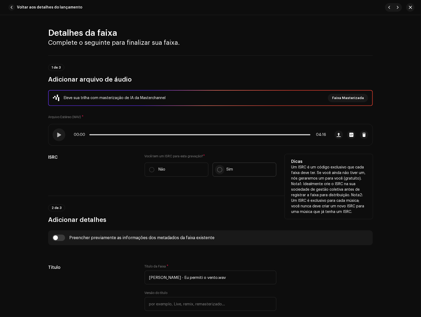
click at [218, 169] on input "Sim" at bounding box center [219, 169] width 5 height 5
radio input "true"
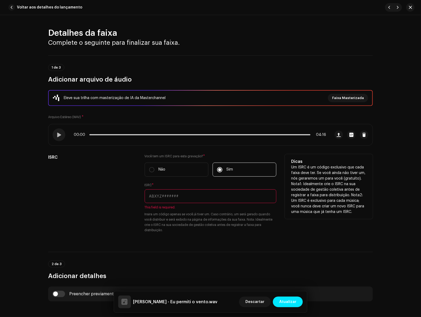
click at [154, 199] on input "text" at bounding box center [211, 196] width 132 height 14
paste input "BKVBW2500897"
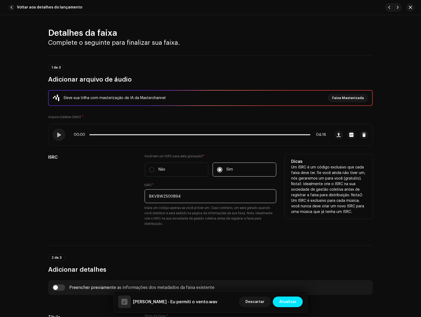
type input "BKVBW2500894"
click at [217, 220] on small "Insira um código apenas se você já tiver um. Caso contrário, um será gerado qua…" at bounding box center [211, 215] width 132 height 21
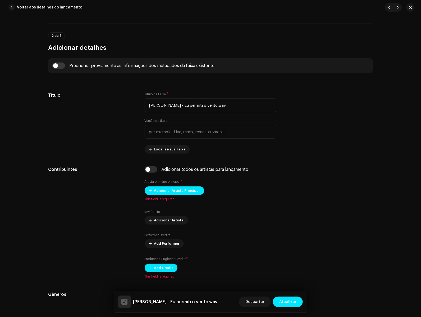
scroll to position [196, 0]
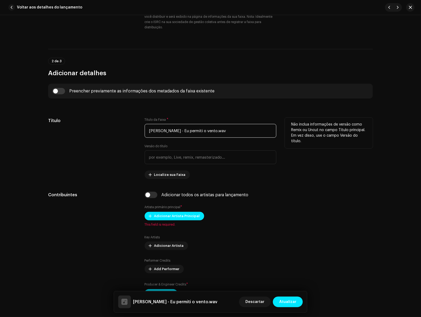
drag, startPoint x: 175, startPoint y: 129, endPoint x: 208, endPoint y: 132, distance: 32.9
click at [208, 132] on input "[PERSON_NAME] - Eu permiti o vento.wav" at bounding box center [211, 131] width 132 height 14
drag, startPoint x: 55, startPoint y: 88, endPoint x: 61, endPoint y: 91, distance: 6.0
click at [56, 88] on div "Preencher previamente as informações dos metadados da faixa existente" at bounding box center [210, 91] width 325 height 15
drag, startPoint x: 61, startPoint y: 91, endPoint x: 139, endPoint y: 113, distance: 80.5
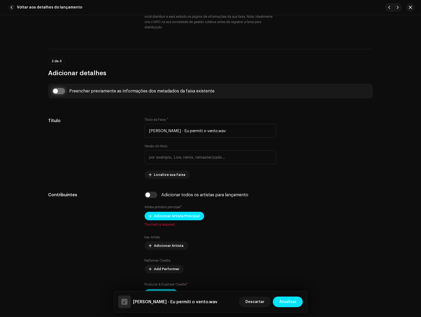
click at [61, 91] on input "checkbox" at bounding box center [58, 91] width 13 height 6
checkbox input "true"
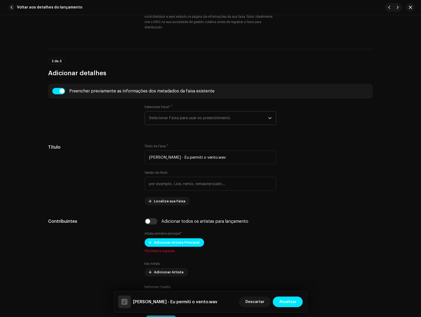
click at [223, 120] on span "Selecionar Faixa para usar no preenchimento" at bounding box center [208, 117] width 119 height 13
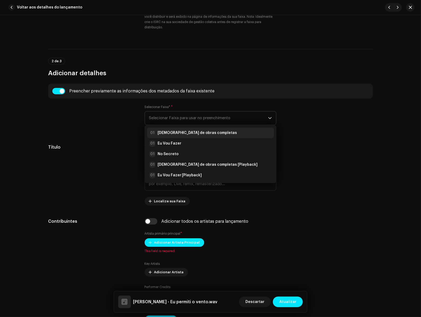
click at [205, 137] on li "01 [DEMOGRAPHIC_DATA] de obras completas" at bounding box center [210, 133] width 127 height 11
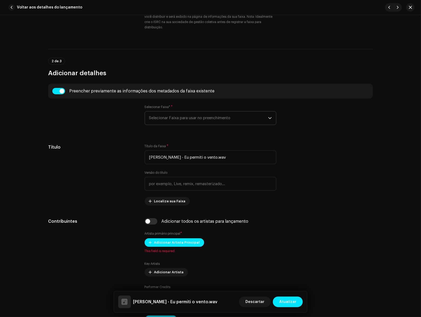
type input "[DEMOGRAPHIC_DATA] de obras completas"
radio input "true"
type input "Todah Covers"
checkbox input "true"
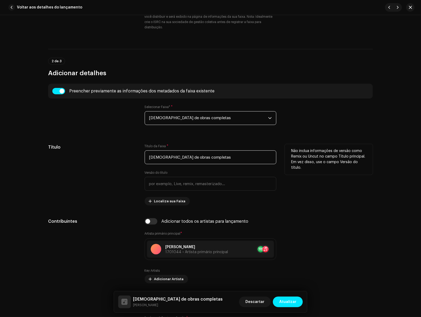
click at [210, 159] on input "[DEMOGRAPHIC_DATA] de obras completas" at bounding box center [211, 157] width 132 height 14
paste input "Eu permiti o vento"
type input "Eu permiti o vento"
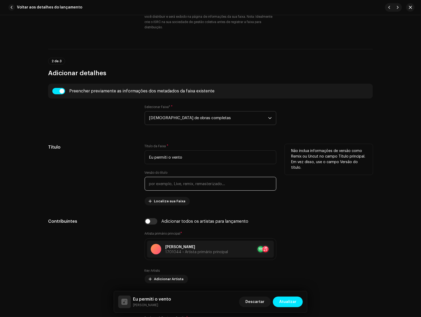
click at [222, 183] on input "text" at bounding box center [211, 184] width 132 height 14
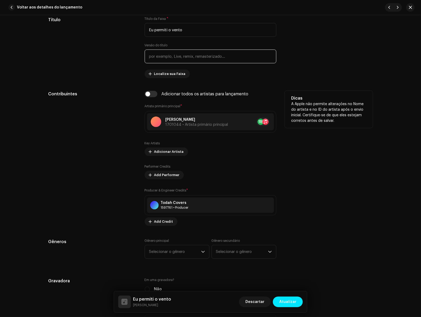
scroll to position [360, 0]
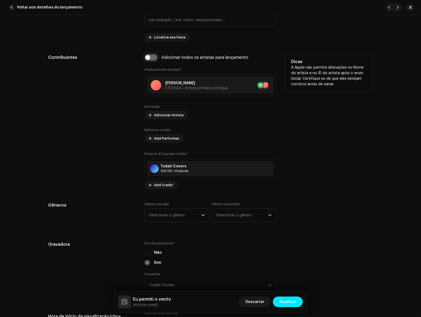
click at [152, 60] on input "checkbox" at bounding box center [151, 57] width 13 height 6
checkbox input "true"
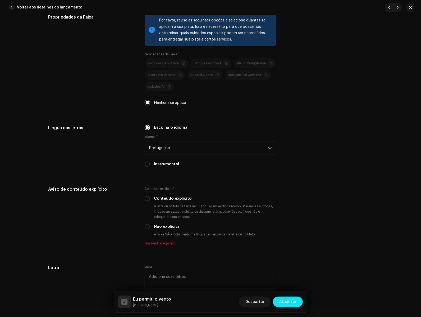
scroll to position [864, 0]
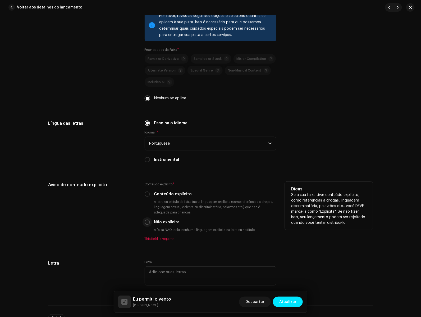
click at [149, 222] on input "Não explícita" at bounding box center [147, 221] width 5 height 5
radio input "true"
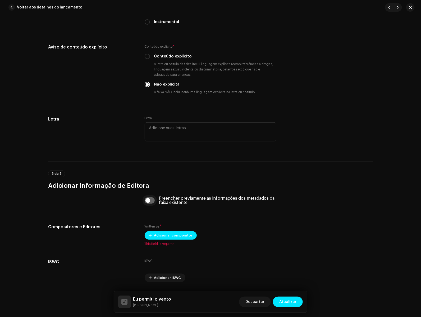
click at [153, 202] on input "checkbox" at bounding box center [150, 200] width 10 height 6
checkbox input "true"
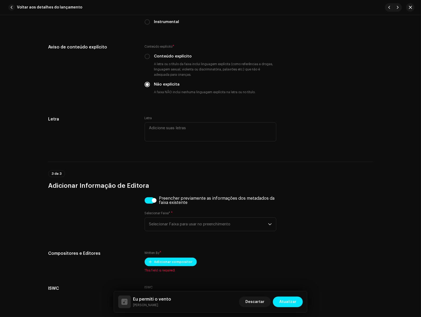
drag, startPoint x: 164, startPoint y: 216, endPoint x: 168, endPoint y: 225, distance: 9.5
click at [164, 217] on div "Selecionar Faixa* * Selecionar Faixa para usar no preenchimento" at bounding box center [211, 221] width 132 height 20
click at [168, 225] on span "Selecionar Faixa para usar no preenchimento" at bounding box center [208, 224] width 119 height 13
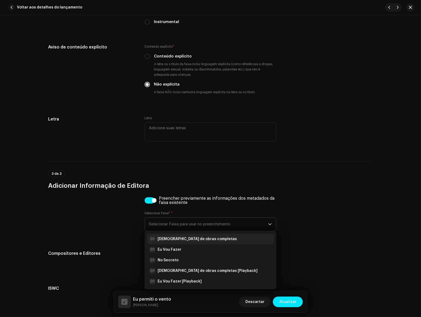
click at [176, 240] on strong "[DEMOGRAPHIC_DATA] de obras completas" at bounding box center [198, 238] width 80 height 5
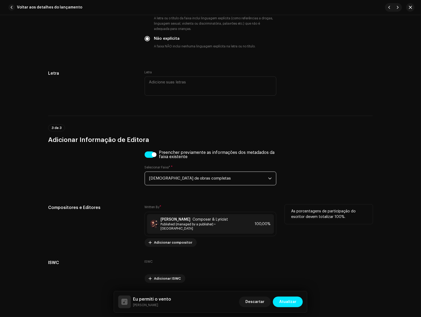
scroll to position [1054, 0]
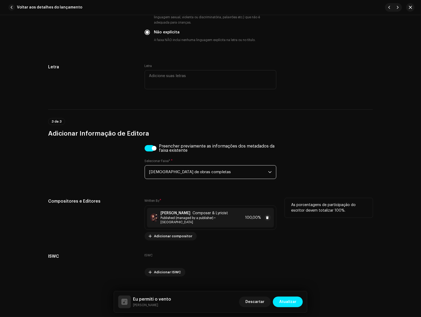
click at [181, 217] on span "Published (managed by a publisher) • [GEOGRAPHIC_DATA]" at bounding box center [202, 220] width 83 height 8
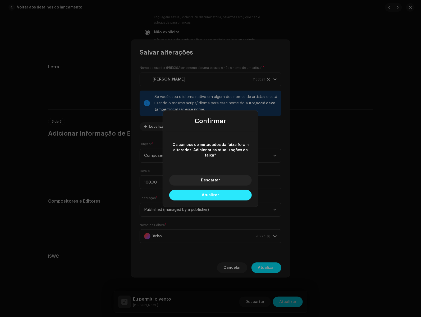
click at [222, 194] on button "Atualizar" at bounding box center [210, 195] width 83 height 11
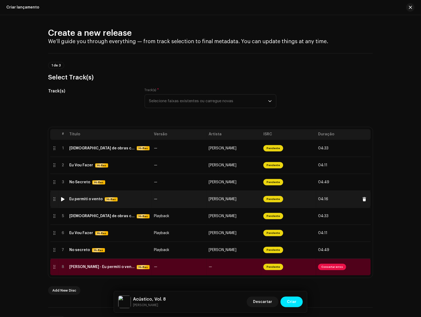
click at [132, 203] on td "Eu permiti o vento Hi-Res" at bounding box center [109, 199] width 85 height 17
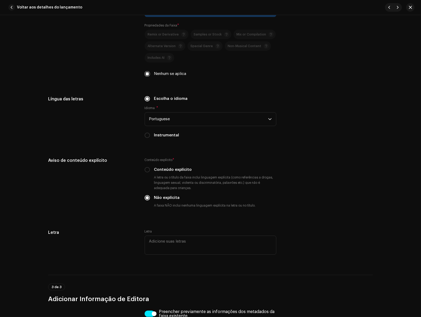
scroll to position [1060, 0]
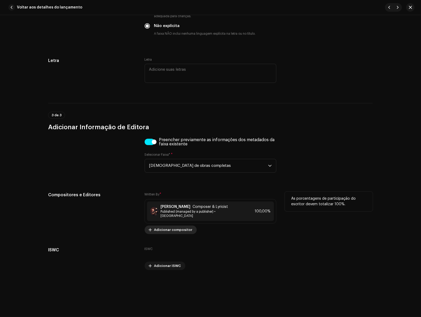
click at [173, 228] on span "Adicionar compositor" at bounding box center [173, 229] width 38 height 11
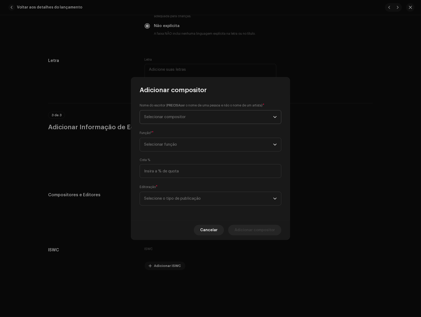
click at [175, 120] on span "Selecionar compositor" at bounding box center [208, 116] width 129 height 13
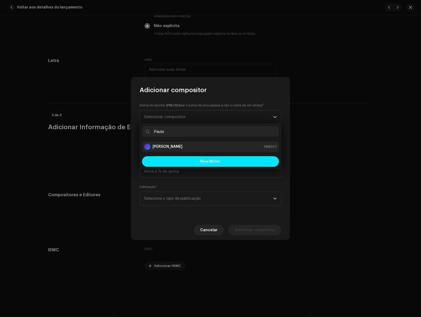
type input "Paulo"
click at [169, 148] on strong "[PERSON_NAME]" at bounding box center [168, 146] width 30 height 5
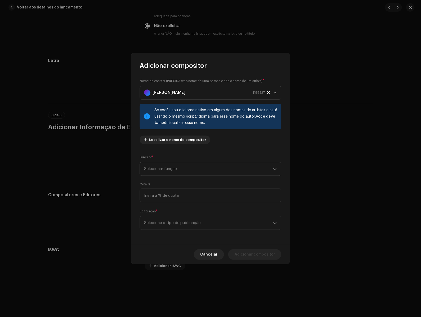
click at [212, 169] on span "Selecionar função" at bounding box center [208, 168] width 129 height 13
click at [171, 212] on li "Composer & Lyricist" at bounding box center [210, 215] width 137 height 11
click at [177, 203] on div "Nome do escritor ( PRECISA ser o nome de [PERSON_NAME] e não o nome de um artis…" at bounding box center [210, 157] width 159 height 175
click at [177, 196] on input at bounding box center [211, 195] width 142 height 14
drag, startPoint x: 149, startPoint y: 196, endPoint x: 138, endPoint y: 195, distance: 11.1
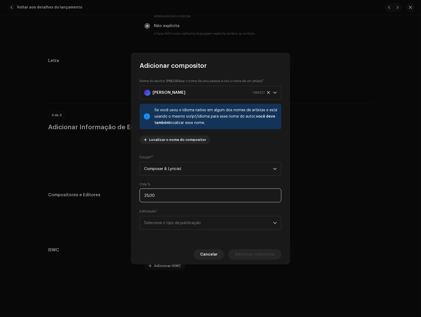
click at [138, 195] on div "Nome do escritor ( PRECISA ser o nome de [PERSON_NAME] e não o nome de um artis…" at bounding box center [210, 157] width 159 height 175
type input "50,00"
click at [222, 219] on span "Selecione o tipo de publicação" at bounding box center [208, 222] width 129 height 13
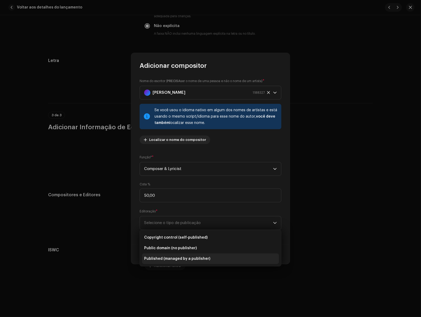
click at [193, 258] on span "Published (managed by a publisher)" at bounding box center [177, 258] width 66 height 5
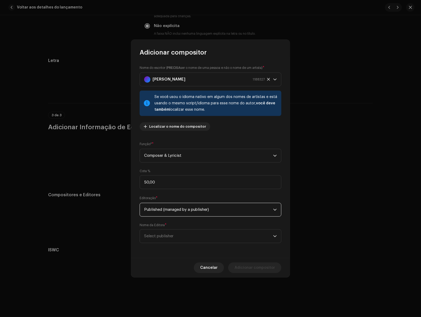
click at [200, 244] on div "Nome do escritor ( PRECISA ser o nome de [PERSON_NAME] e não o nome de um artis…" at bounding box center [210, 157] width 159 height 201
click at [193, 240] on span "Select publisher" at bounding box center [208, 235] width 129 height 13
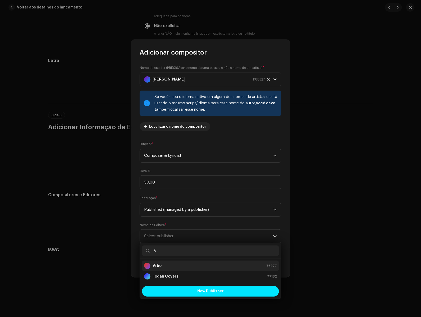
type input "V"
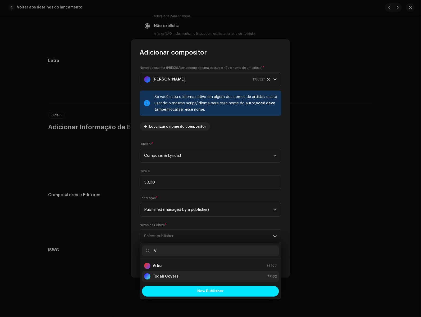
drag, startPoint x: 172, startPoint y: 267, endPoint x: 178, endPoint y: 271, distance: 7.0
click at [172, 267] on div "Vrbo 76977" at bounding box center [210, 266] width 133 height 6
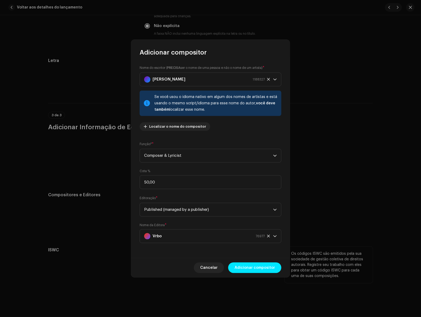
click at [237, 269] on span "Adicionar compositor" at bounding box center [255, 267] width 40 height 11
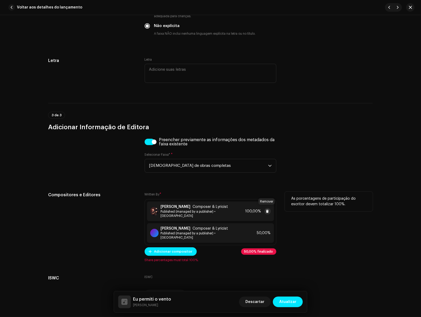
click at [269, 208] on button at bounding box center [268, 211] width 6 height 6
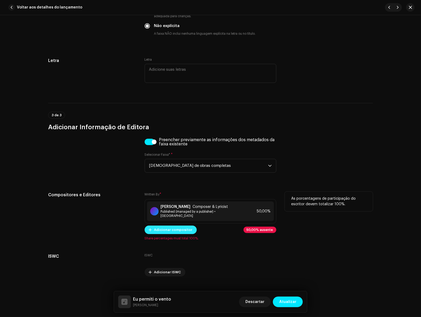
click at [186, 226] on span "Adicionar compositor" at bounding box center [173, 229] width 38 height 11
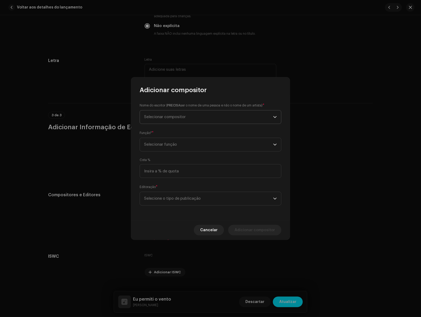
click at [173, 124] on p-select "Selecionar compositor" at bounding box center [211, 117] width 142 height 14
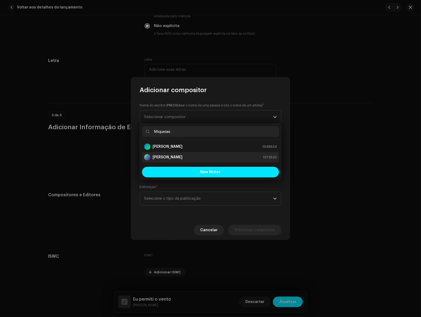
type input "Miqueias"
click at [180, 158] on strong "[PERSON_NAME]" at bounding box center [168, 157] width 30 height 5
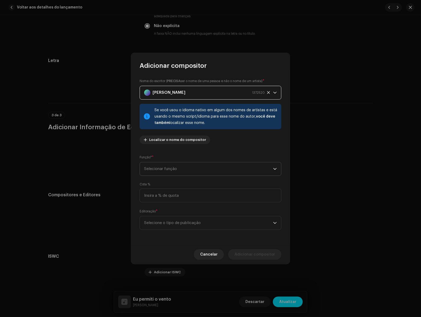
click at [176, 171] on span "Selecionar função" at bounding box center [208, 168] width 129 height 13
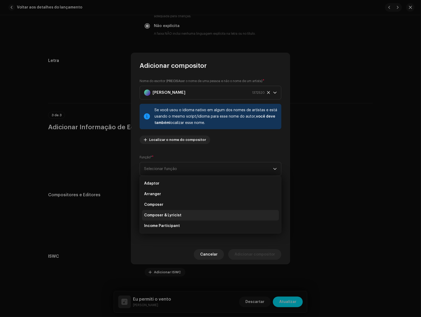
click at [185, 215] on li "Composer & Lyricist" at bounding box center [210, 215] width 137 height 11
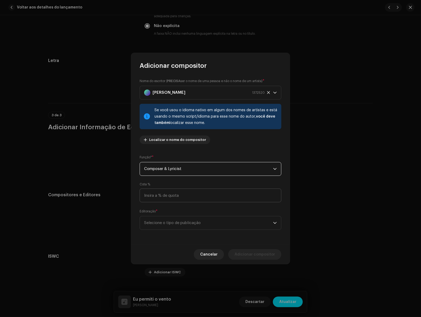
drag, startPoint x: 188, startPoint y: 188, endPoint x: 188, endPoint y: 192, distance: 4.2
click at [188, 188] on div "Cota %" at bounding box center [211, 192] width 142 height 20
click at [189, 194] on input at bounding box center [211, 195] width 142 height 14
type input "50,00"
click at [204, 222] on span "Selecione o tipo de publicação" at bounding box center [208, 222] width 129 height 13
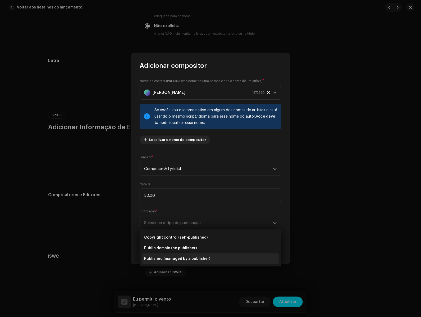
click at [199, 258] on span "Published (managed by a publisher)" at bounding box center [177, 258] width 66 height 5
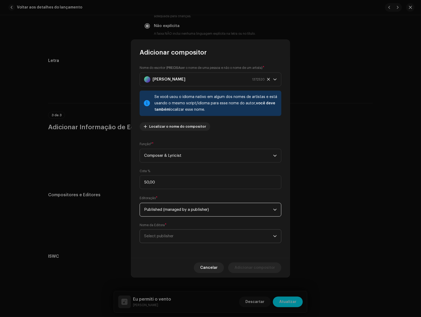
click at [202, 243] on p-select "Select publisher" at bounding box center [211, 236] width 142 height 14
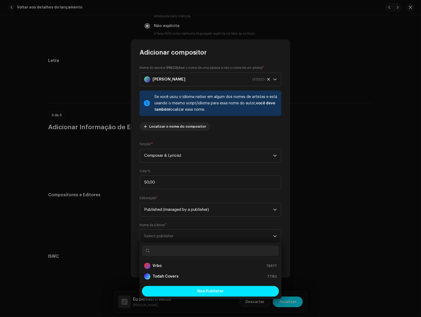
drag, startPoint x: 166, startPoint y: 268, endPoint x: 196, endPoint y: 279, distance: 32.7
click at [166, 268] on div "Vrbo 76977" at bounding box center [210, 266] width 133 height 6
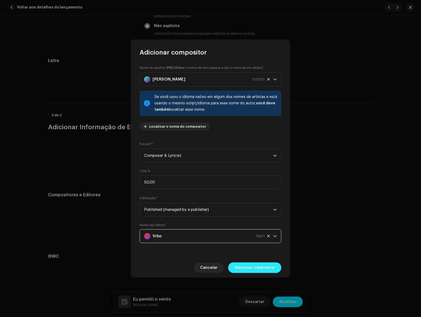
click at [244, 263] on span "Adicionar compositor" at bounding box center [255, 267] width 40 height 11
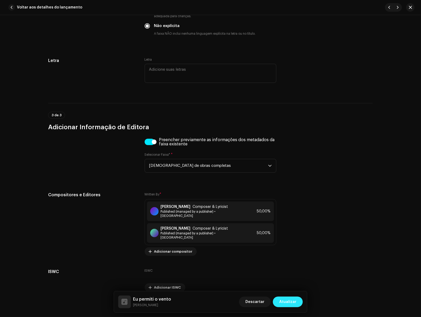
click at [293, 302] on span "Atualizar" at bounding box center [288, 301] width 17 height 11
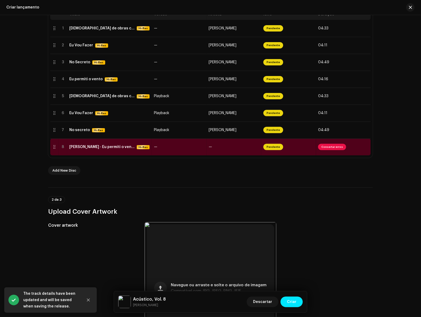
scroll to position [116, 0]
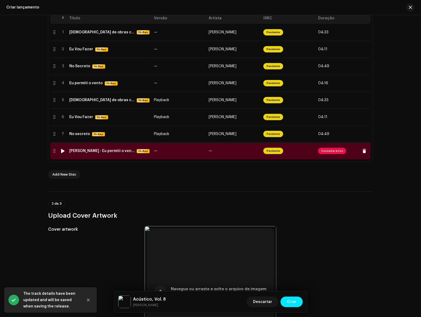
click at [118, 152] on div "[PERSON_NAME] - Eu permiti o vento (Playback).wav" at bounding box center [101, 151] width 65 height 4
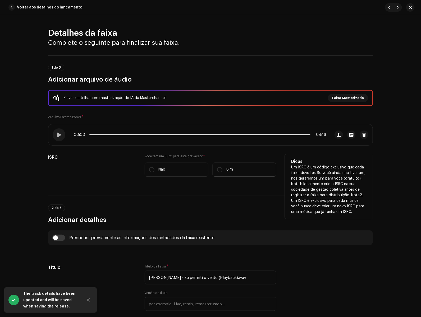
click at [217, 173] on label "Sim" at bounding box center [245, 170] width 64 height 14
click at [217, 172] on input "Sim" at bounding box center [219, 169] width 5 height 5
radio input "true"
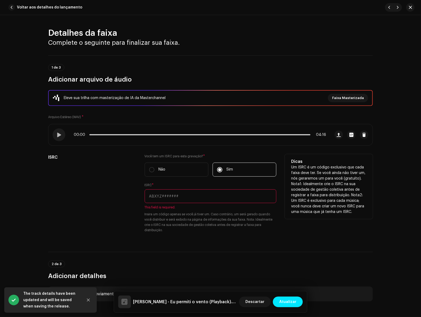
click at [163, 201] on input "text" at bounding box center [211, 196] width 132 height 14
paste input "Eu permiti o vento"
type input "Eu permiti o vento"
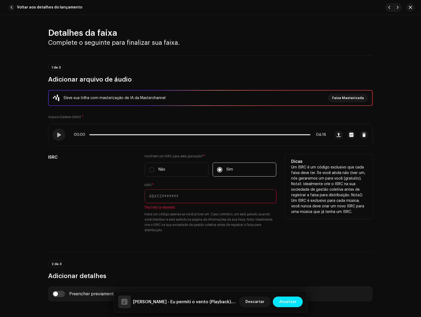
click at [164, 193] on input "text" at bounding box center [211, 196] width 132 height 14
click at [165, 193] on input "text" at bounding box center [211, 196] width 132 height 14
paste input "BKVBW2500895"
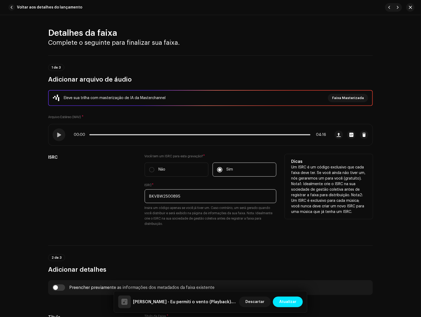
type input "BKVBW2500895"
click at [187, 213] on small "Insira um código apenas se você já tiver um. Caso contrário, um será gerado qua…" at bounding box center [211, 215] width 132 height 21
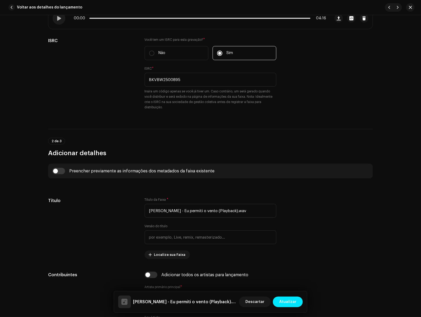
scroll to position [117, 0]
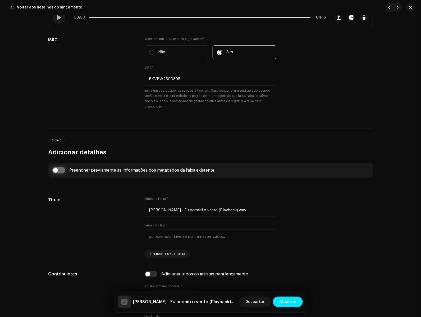
click at [56, 168] on input "checkbox" at bounding box center [58, 170] width 13 height 6
checkbox input "true"
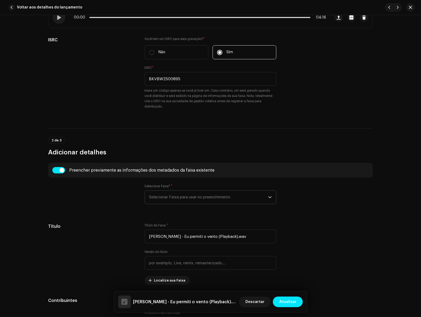
click at [242, 196] on span "Selecionar Faixa para usar no preenchimento" at bounding box center [208, 197] width 119 height 13
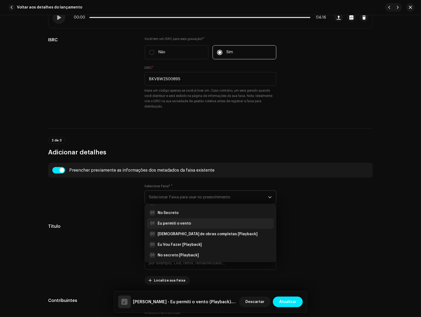
scroll to position [21, 0]
click at [191, 222] on div "01 Eu permiti o vento" at bounding box center [210, 222] width 123 height 6
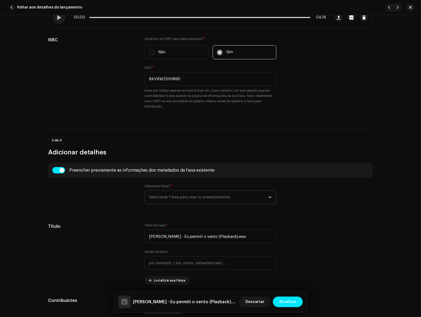
type input "Eu permiti o vento"
radio input "true"
type input "Todah Covers"
checkbox input "true"
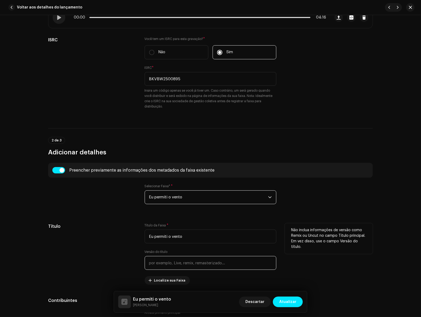
click at [225, 260] on input "text" at bounding box center [211, 263] width 132 height 14
type input "Playback"
click at [98, 249] on div "Título" at bounding box center [92, 253] width 88 height 61
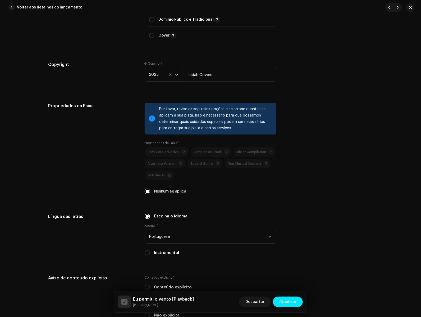
scroll to position [762, 0]
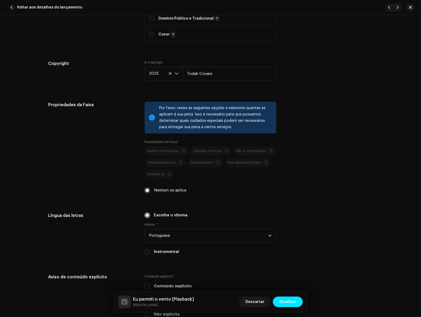
click at [153, 253] on div "Instrumental" at bounding box center [211, 252] width 132 height 6
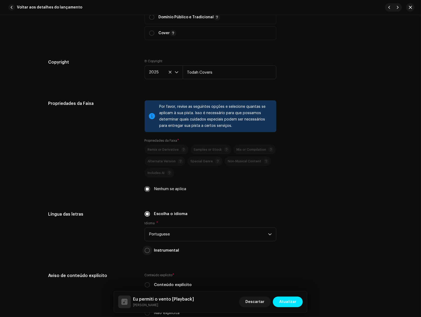
click at [146, 250] on input "Instrumental" at bounding box center [147, 250] width 5 height 5
radio input "true"
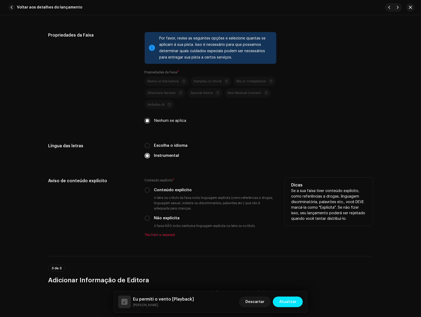
scroll to position [901, 0]
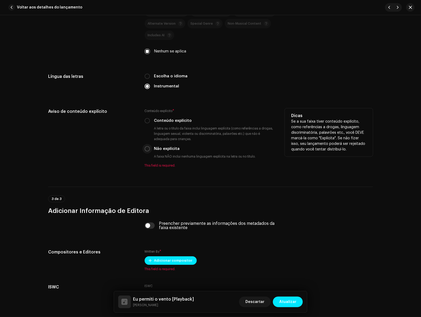
click at [147, 147] on input "Não explícita" at bounding box center [147, 148] width 5 height 5
radio input "true"
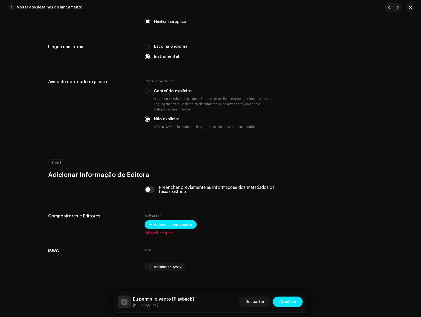
scroll to position [936, 0]
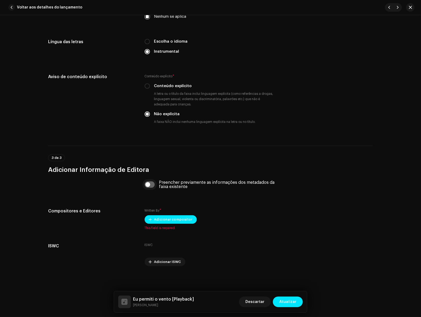
click at [150, 187] on input "checkbox" at bounding box center [150, 184] width 10 height 6
checkbox input "true"
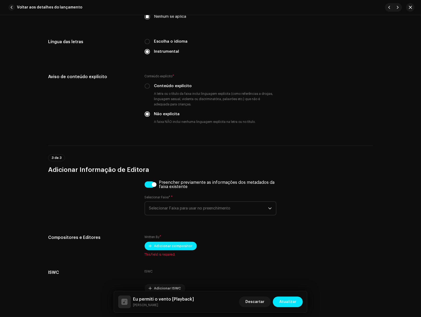
click at [186, 208] on span "Selecionar Faixa para usar no preenchimento" at bounding box center [208, 208] width 119 height 13
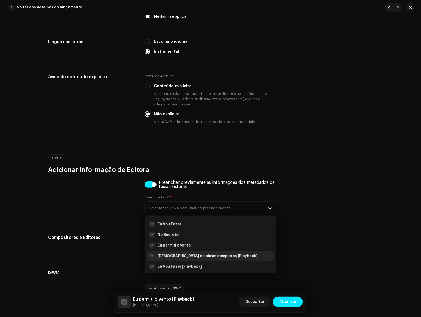
scroll to position [21, 0]
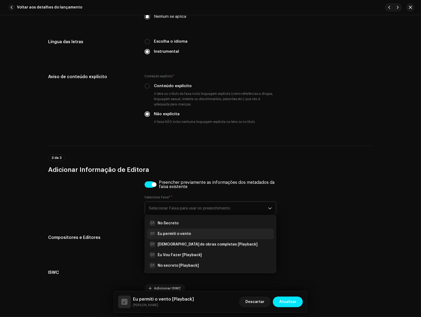
click at [181, 234] on strong "Eu permiti o vento" at bounding box center [174, 233] width 33 height 5
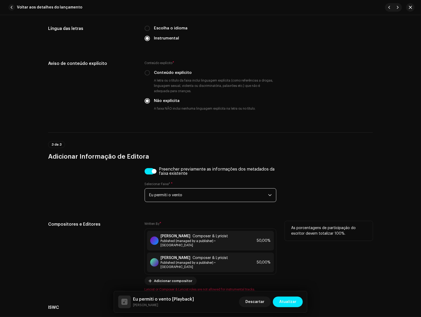
scroll to position [996, 0]
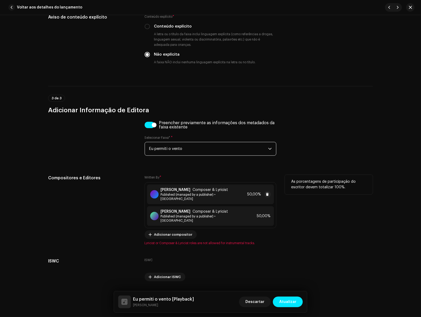
click at [197, 195] on span "Published (managed by a publisher) • [GEOGRAPHIC_DATA]" at bounding box center [203, 196] width 85 height 8
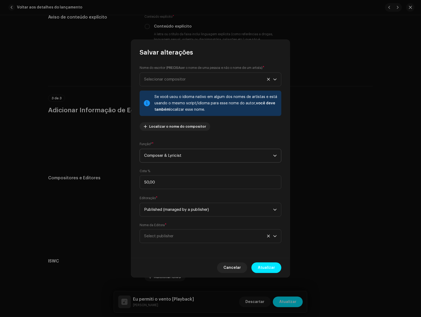
click at [187, 157] on span "Composer & Lyricist" at bounding box center [208, 155] width 129 height 13
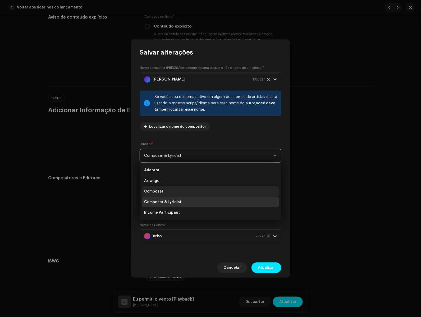
click at [172, 195] on li "Composer" at bounding box center [210, 191] width 137 height 11
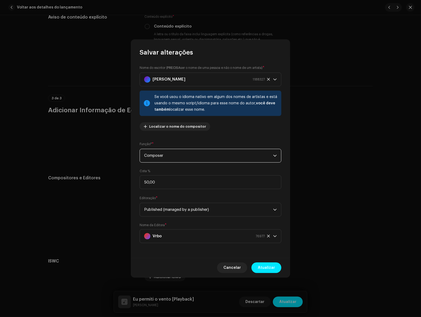
drag, startPoint x: 267, startPoint y: 267, endPoint x: 238, endPoint y: 244, distance: 36.9
click at [266, 267] on span "Atualizar" at bounding box center [266, 267] width 17 height 11
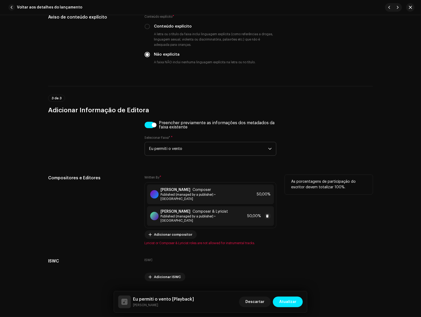
click at [196, 214] on span "Published (managed by a publisher) • [GEOGRAPHIC_DATA]" at bounding box center [203, 218] width 85 height 8
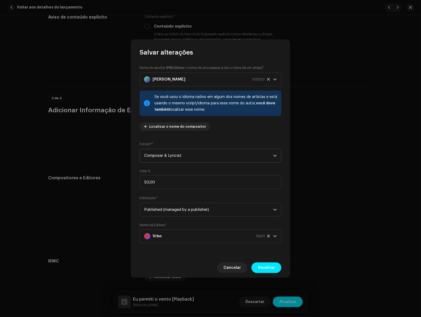
click at [179, 158] on span "Composer & Lyricist" at bounding box center [208, 155] width 129 height 13
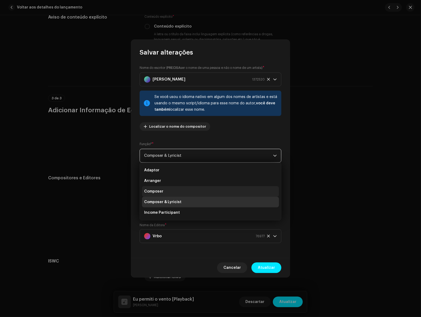
click at [178, 193] on li "Composer" at bounding box center [210, 191] width 137 height 11
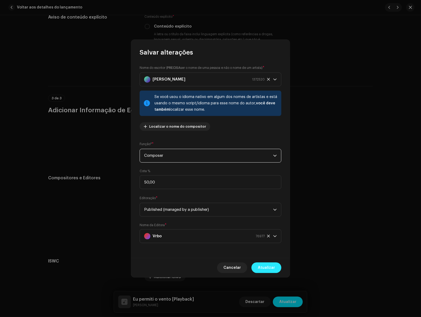
click at [266, 263] on span "Atualizar" at bounding box center [266, 267] width 17 height 11
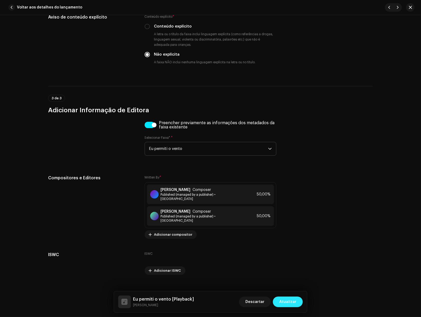
click at [286, 303] on span "Atualizar" at bounding box center [288, 301] width 17 height 11
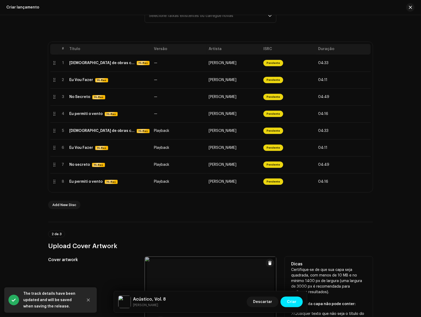
scroll to position [71, 0]
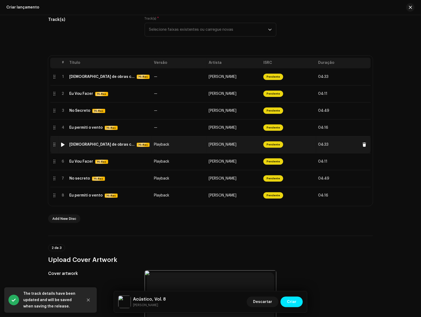
click at [154, 148] on td "Playback" at bounding box center [179, 144] width 55 height 17
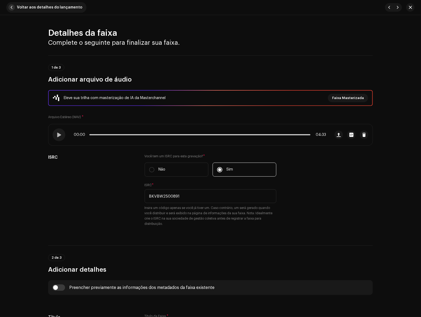
click at [12, 7] on span "button" at bounding box center [11, 7] width 6 height 6
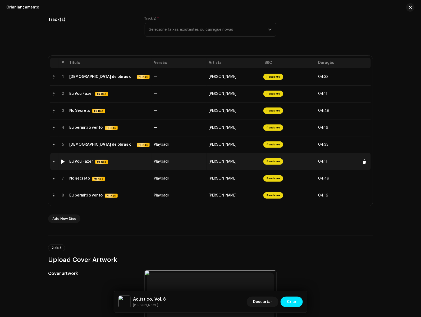
click at [131, 162] on div "Eu Vou Fazer Hi-Res" at bounding box center [109, 161] width 80 height 4
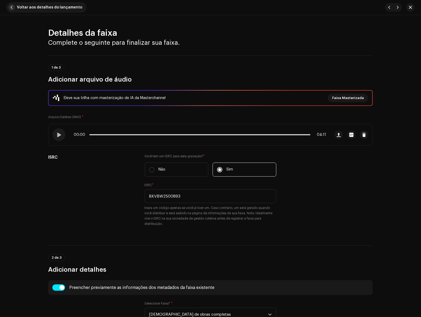
click at [10, 5] on span "button" at bounding box center [11, 7] width 6 height 6
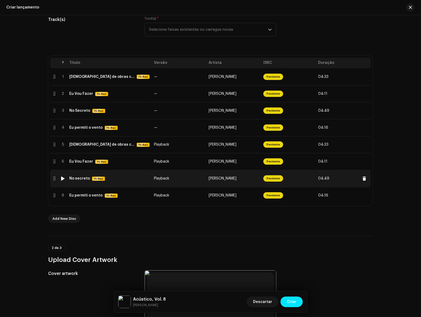
click at [172, 184] on td "Playback" at bounding box center [179, 178] width 55 height 17
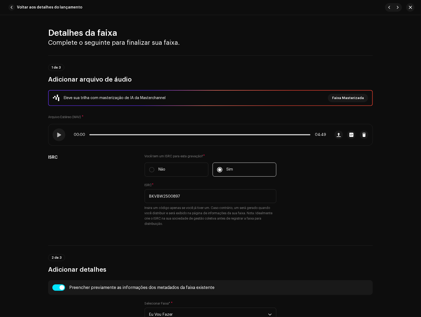
click at [15, 5] on button "Voltar aos detalhes do lançamento" at bounding box center [46, 7] width 80 height 11
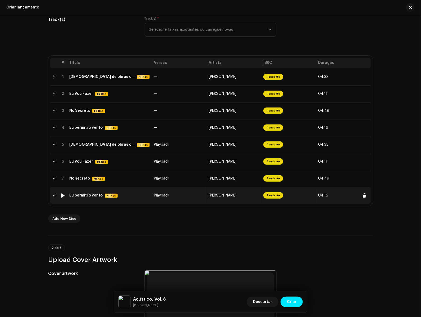
click at [183, 196] on td "Playback" at bounding box center [179, 195] width 55 height 17
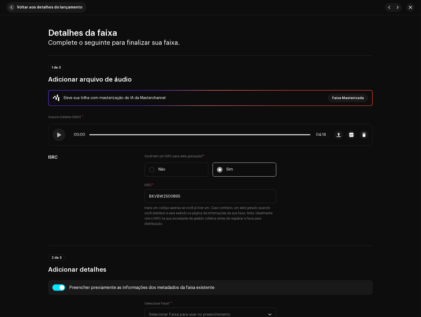
click at [12, 10] on span "button" at bounding box center [11, 7] width 6 height 6
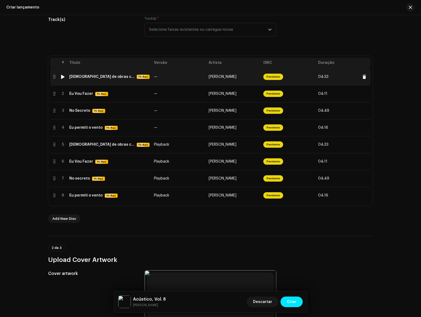
click at [168, 79] on td "—" at bounding box center [179, 76] width 55 height 17
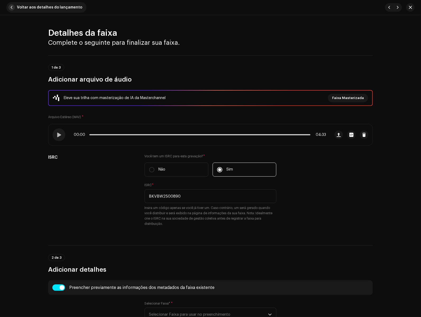
click at [11, 8] on span "button" at bounding box center [11, 7] width 6 height 6
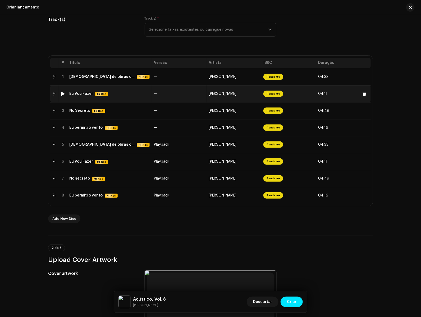
click at [154, 98] on td "—" at bounding box center [179, 93] width 55 height 17
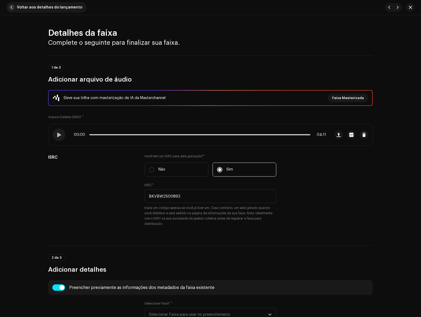
click at [14, 4] on button "Voltar aos detalhes do lançamento" at bounding box center [46, 7] width 80 height 11
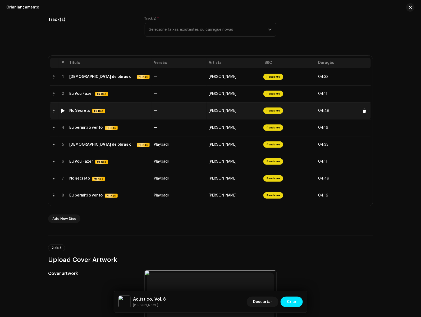
click at [170, 113] on td "—" at bounding box center [179, 110] width 55 height 17
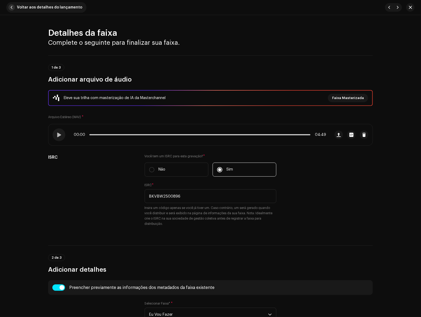
click at [14, 7] on span "button" at bounding box center [11, 7] width 6 height 6
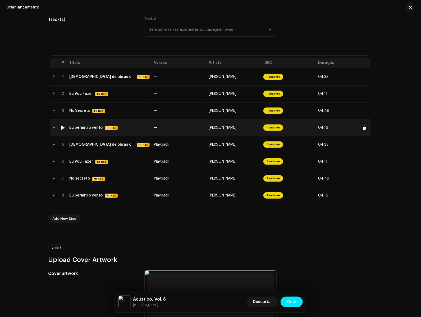
click at [165, 133] on td "—" at bounding box center [179, 127] width 55 height 17
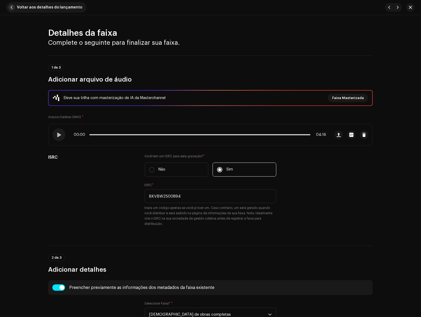
click at [13, 7] on span "button" at bounding box center [11, 7] width 6 height 6
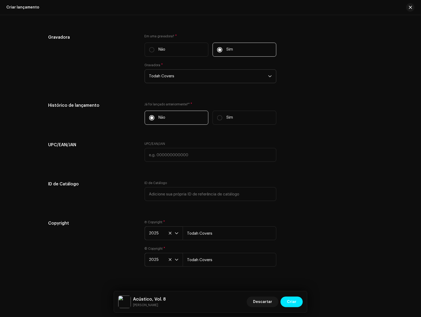
scroll to position [879, 0]
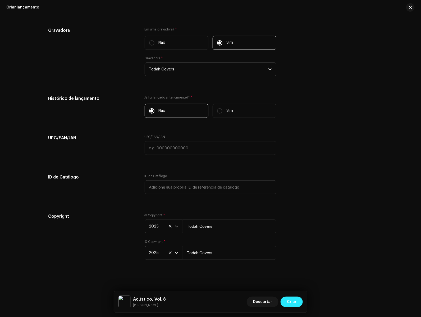
click at [297, 301] on button "Criar" at bounding box center [292, 301] width 22 height 11
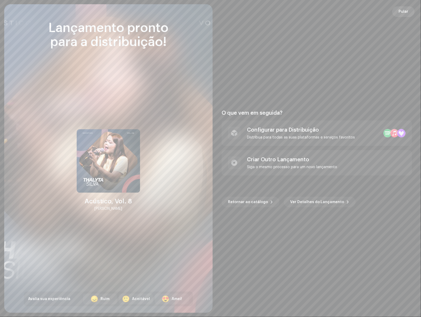
click at [409, 12] on button "Pular" at bounding box center [404, 11] width 22 height 11
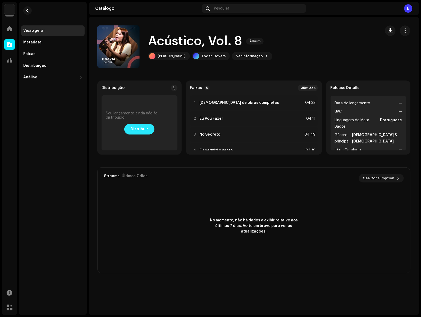
click at [143, 129] on span "Distribuir" at bounding box center [139, 129] width 17 height 11
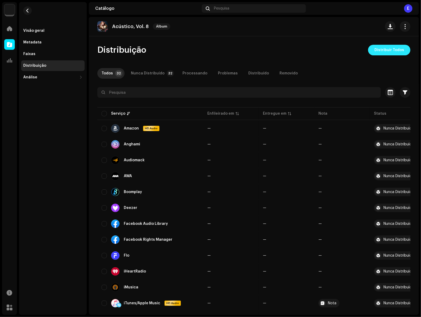
click at [384, 53] on span "Distribuir Todos" at bounding box center [390, 50] width 30 height 11
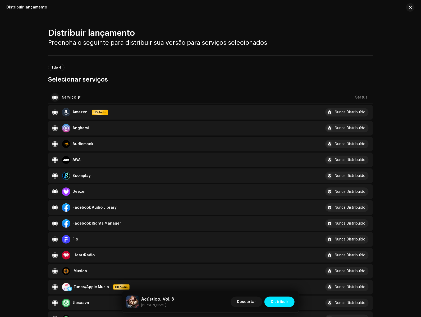
click at [53, 97] on input "checkbox" at bounding box center [54, 97] width 5 height 5
checkbox input "false"
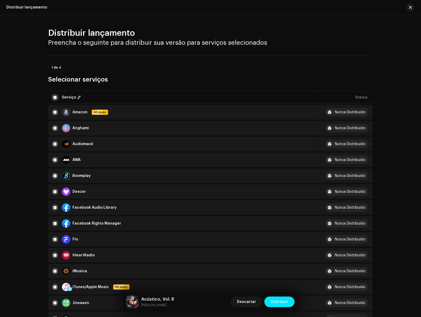
checkbox input "false"
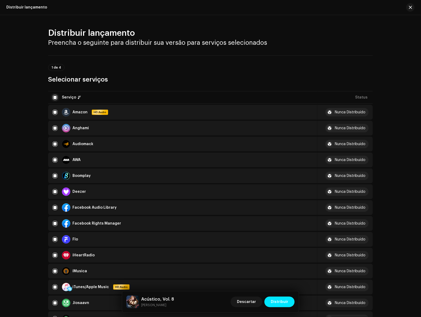
checkbox input "false"
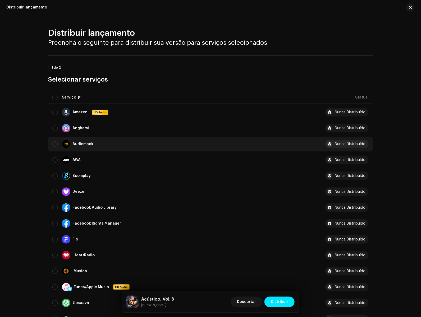
scroll to position [443, 0]
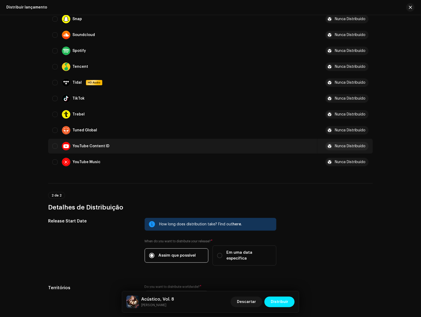
click at [55, 150] on td "YouTube Content ID" at bounding box center [182, 146] width 269 height 15
click at [55, 145] on input "Row Unselected" at bounding box center [54, 145] width 5 height 5
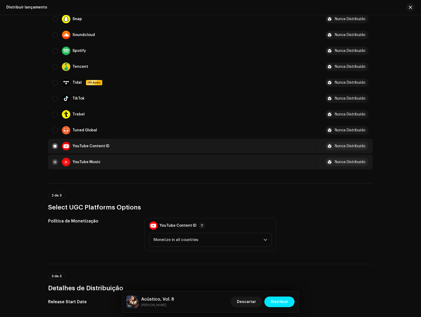
scroll to position [561, 0]
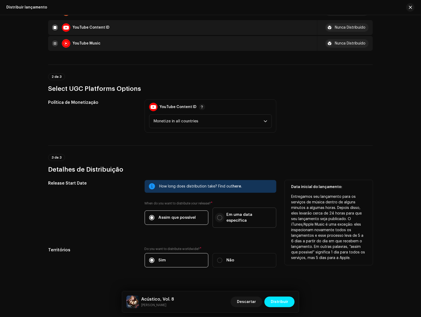
click at [220, 215] on input "Em uma data específica" at bounding box center [219, 217] width 5 height 5
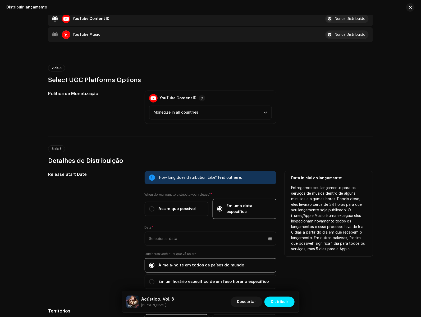
click at [176, 206] on span "Assim que possível" at bounding box center [177, 209] width 37 height 6
click at [155, 206] on input "Assim que possível" at bounding box center [151, 208] width 5 height 5
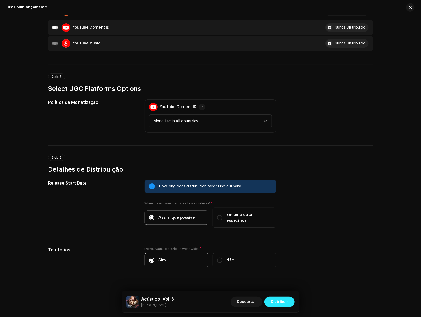
click at [278, 305] on span "Distribuir" at bounding box center [279, 301] width 17 height 11
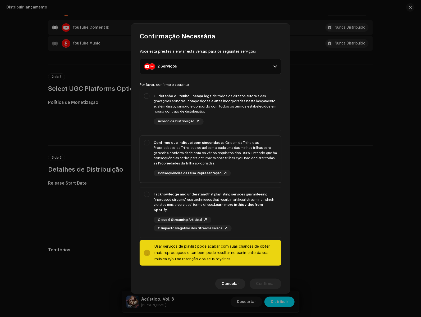
drag, startPoint x: 246, startPoint y: 112, endPoint x: 254, endPoint y: 154, distance: 41.7
click at [246, 112] on div "Eu detenho ou tenho licença legal de todos os direitos autorais das gravações s…" at bounding box center [215, 103] width 123 height 21
click at [255, 170] on div "Confirmo que indiquei com sinceridade a Origem da Trilha e as Propriedades da T…" at bounding box center [215, 158] width 123 height 37
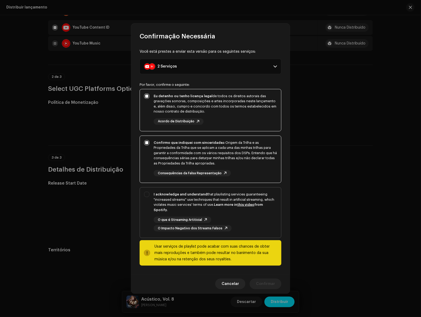
click at [258, 217] on div "O que é Streaming Artiticial O Impacto Negativo dos Streams Falsos" at bounding box center [215, 224] width 123 height 15
click at [271, 281] on span "Confirmar" at bounding box center [265, 283] width 19 height 11
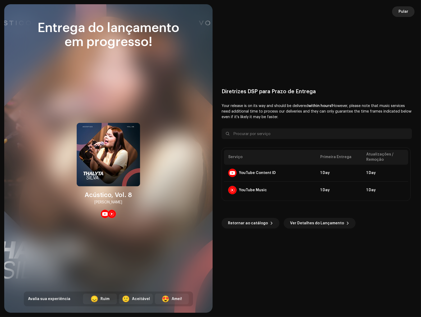
click at [409, 11] on button "Pular" at bounding box center [404, 11] width 22 height 11
